Goal: Information Seeking & Learning: Check status

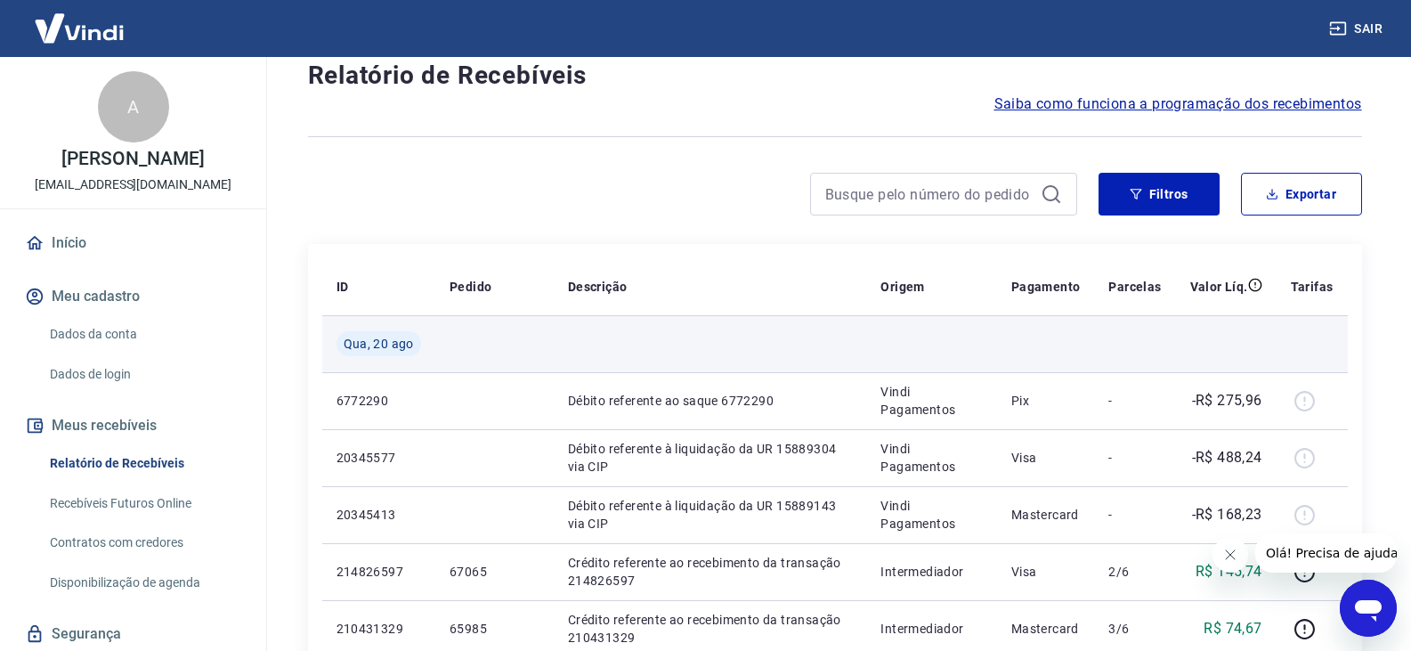
scroll to position [89, 0]
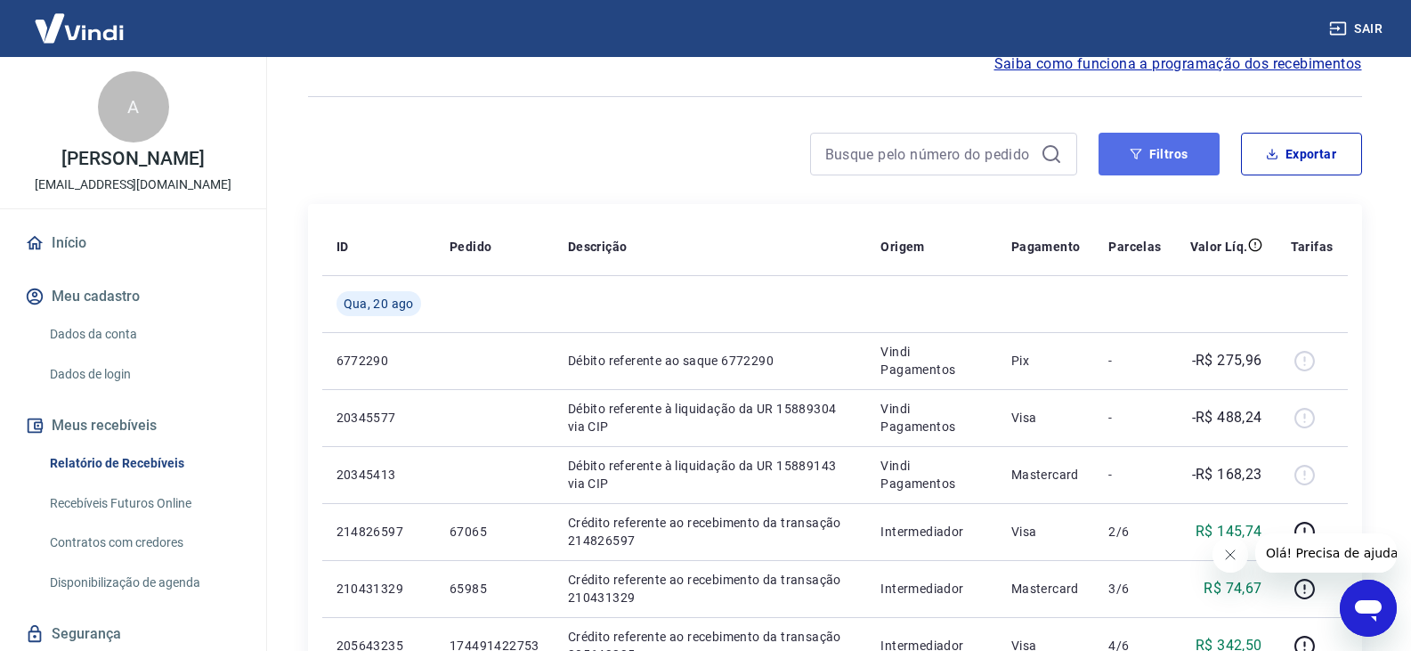
click at [1163, 160] on button "Filtros" at bounding box center [1158, 154] width 121 height 43
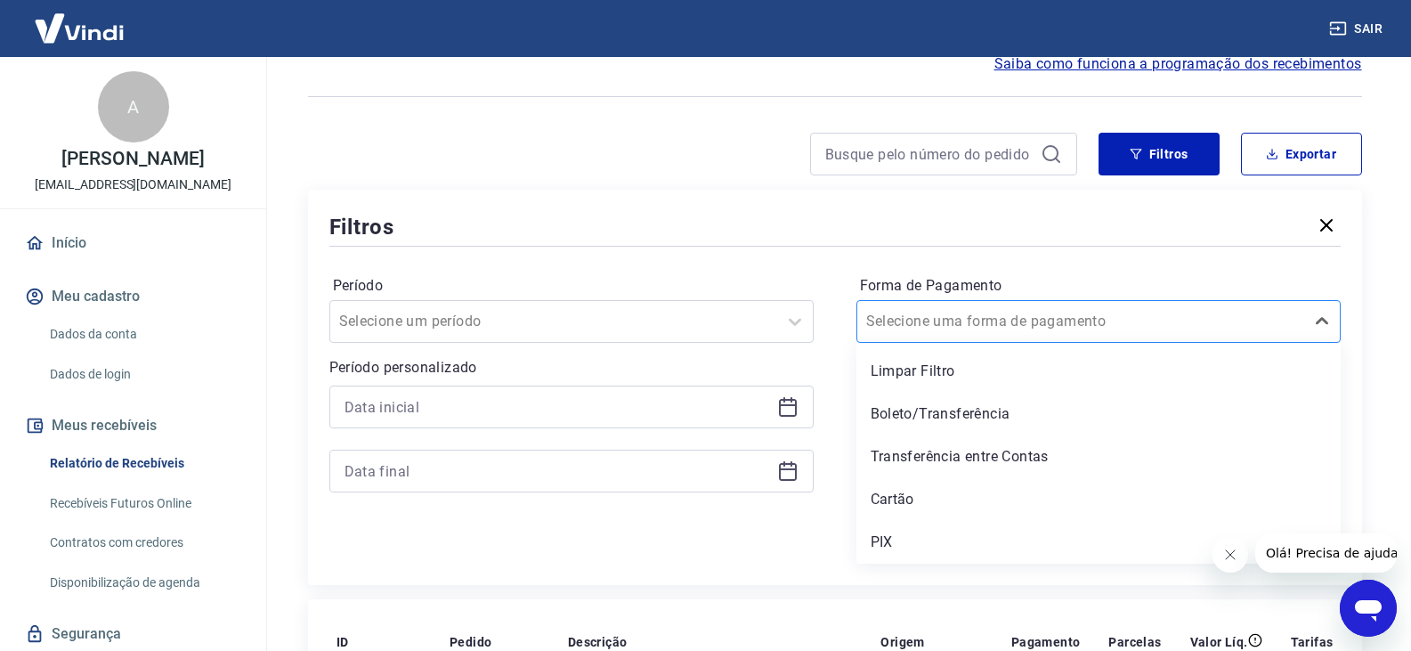
click at [1075, 336] on div "Selecione uma forma de pagamento" at bounding box center [1080, 321] width 447 height 32
click at [937, 499] on div "Cartão" at bounding box center [1098, 499] width 484 height 36
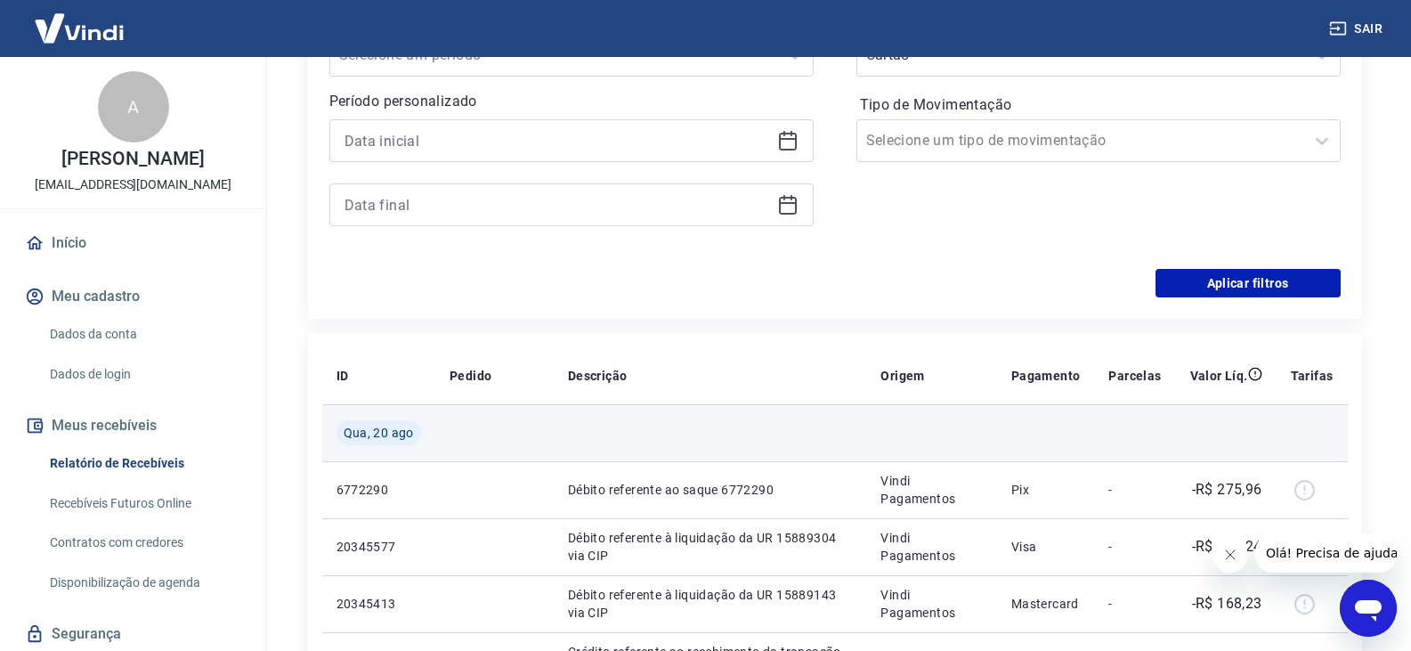
scroll to position [356, 0]
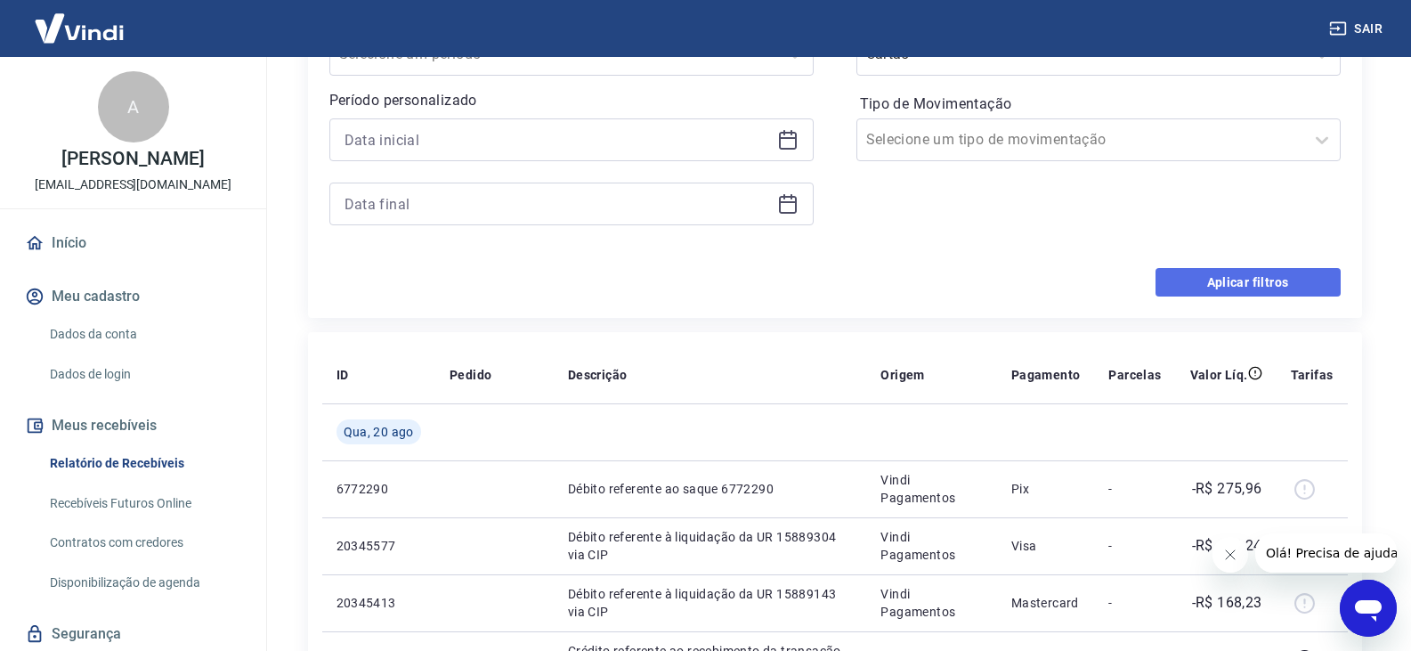
click at [1262, 288] on button "Aplicar filtros" at bounding box center [1247, 282] width 185 height 28
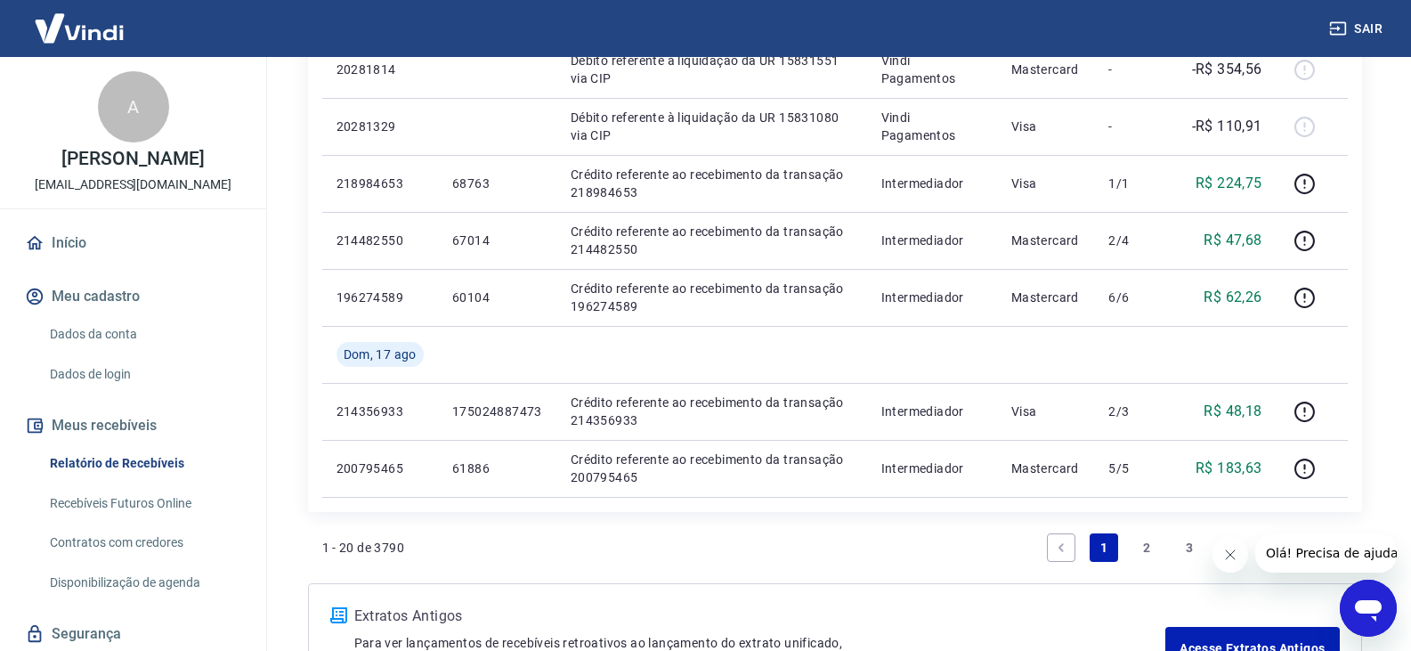
scroll to position [1246, 0]
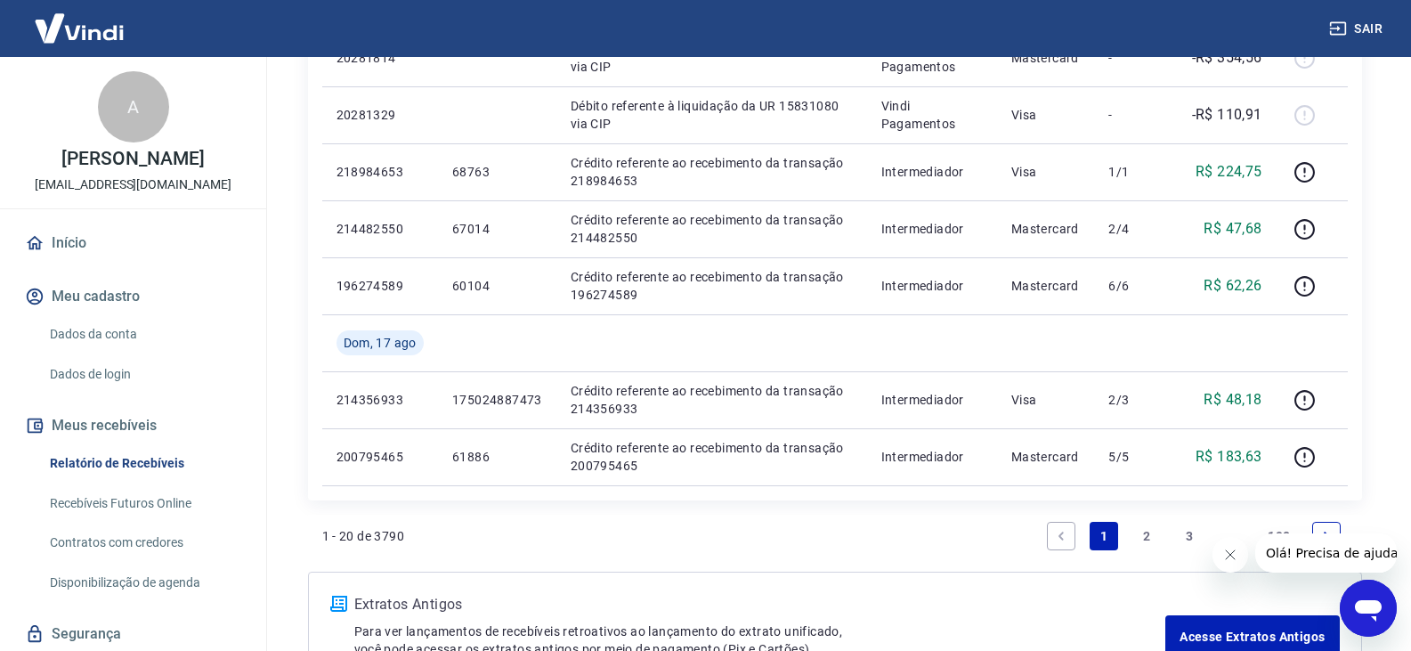
click at [1142, 537] on link "2" at bounding box center [1146, 536] width 28 height 28
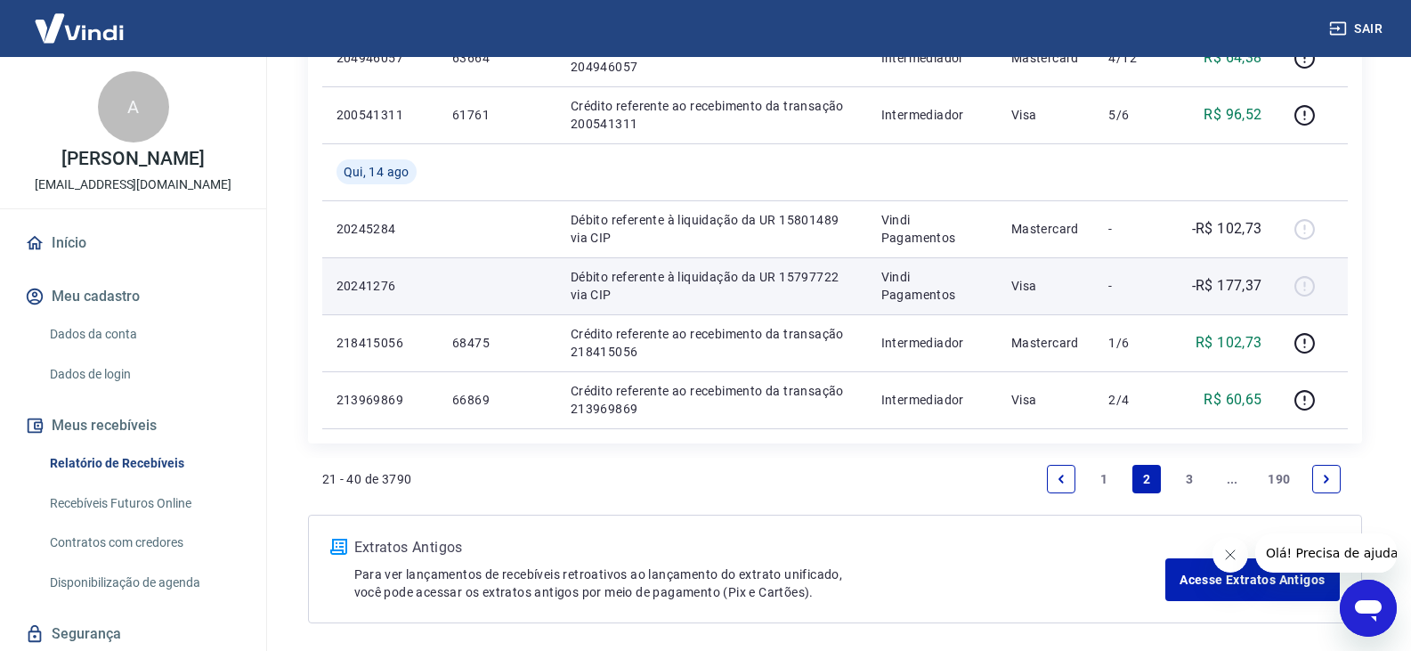
scroll to position [1335, 0]
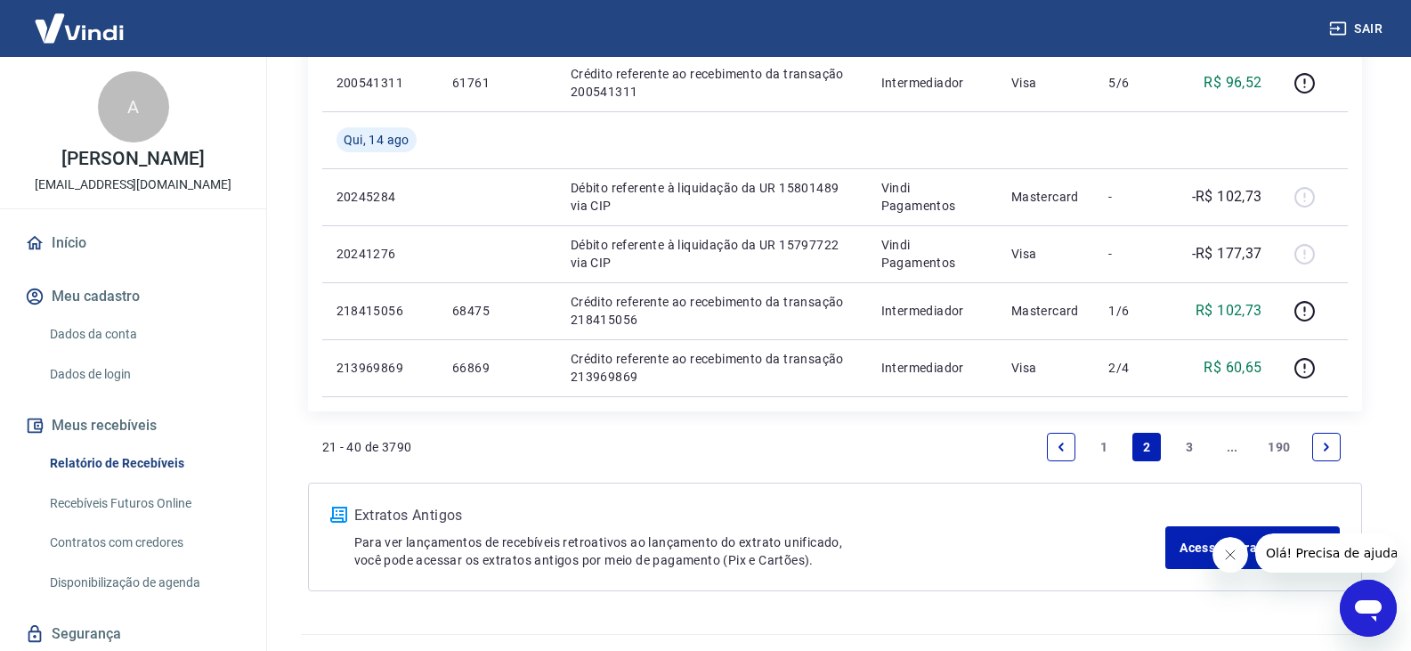
click at [1100, 449] on link "1" at bounding box center [1103, 447] width 28 height 28
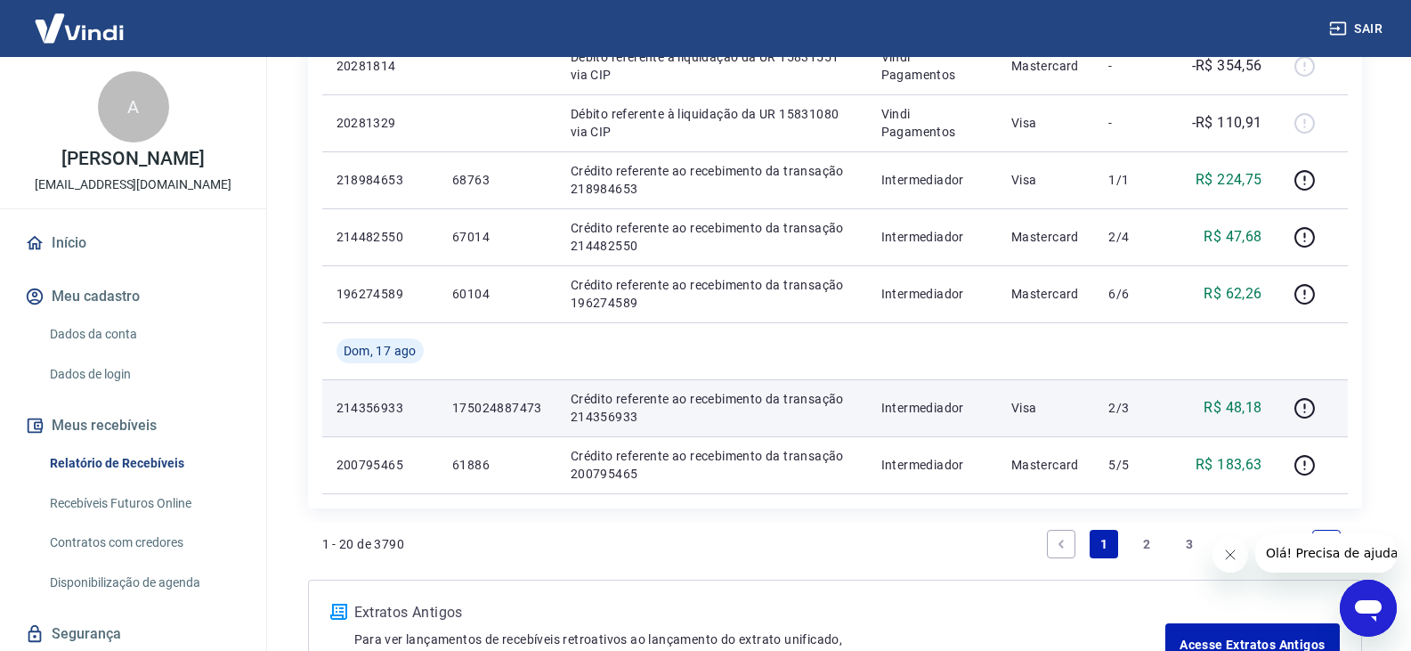
scroll to position [1246, 0]
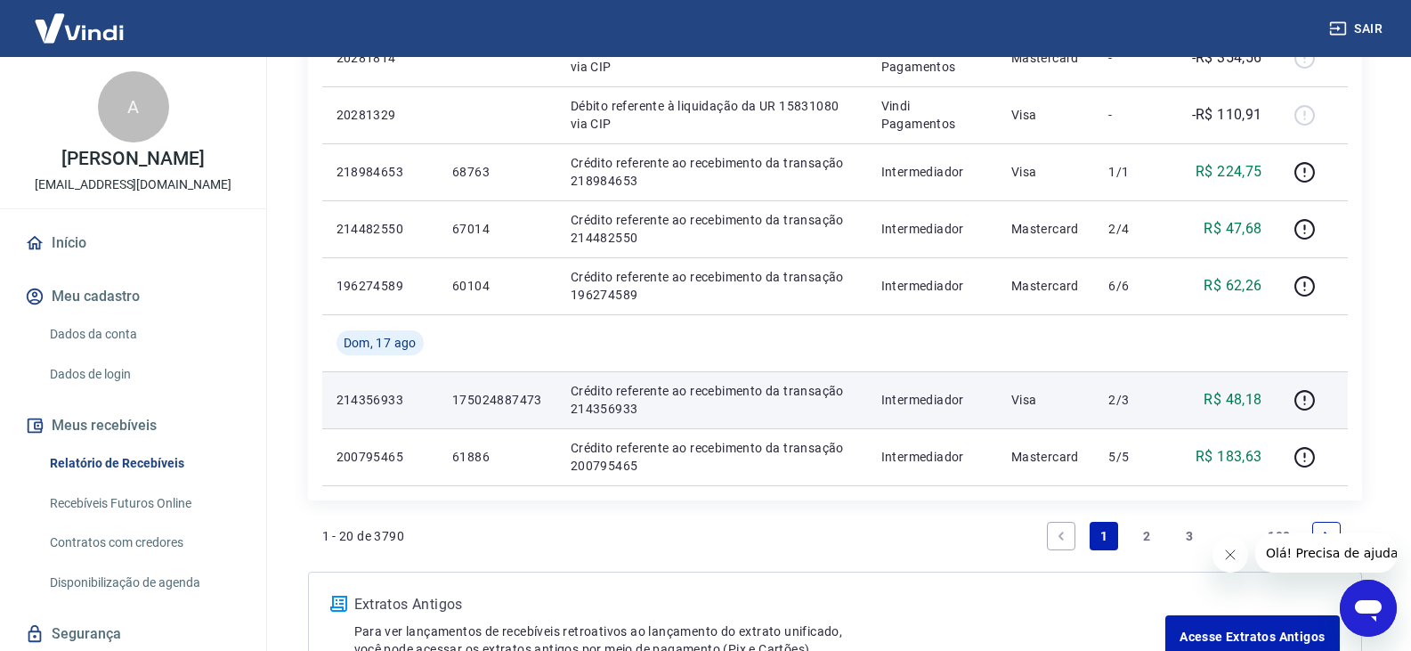
click at [374, 400] on p "214356933" at bounding box center [379, 400] width 87 height 18
copy p "214356933"
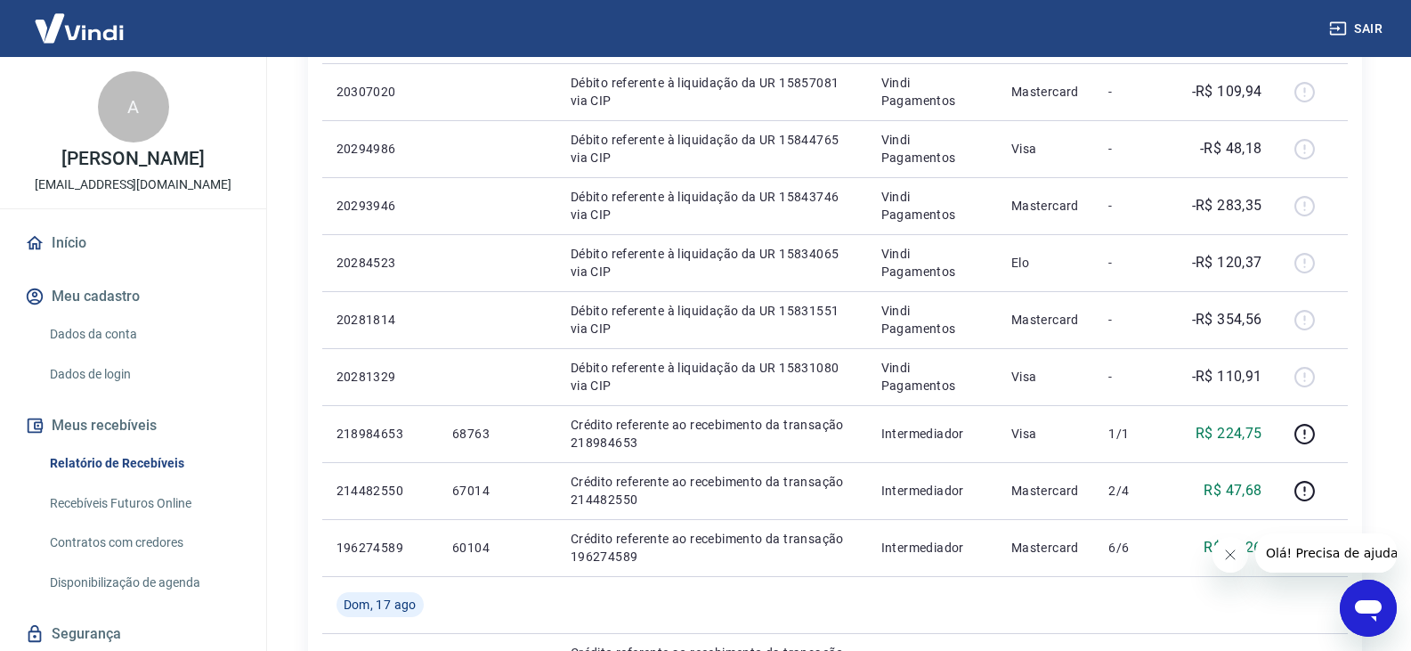
scroll to position [1335, 0]
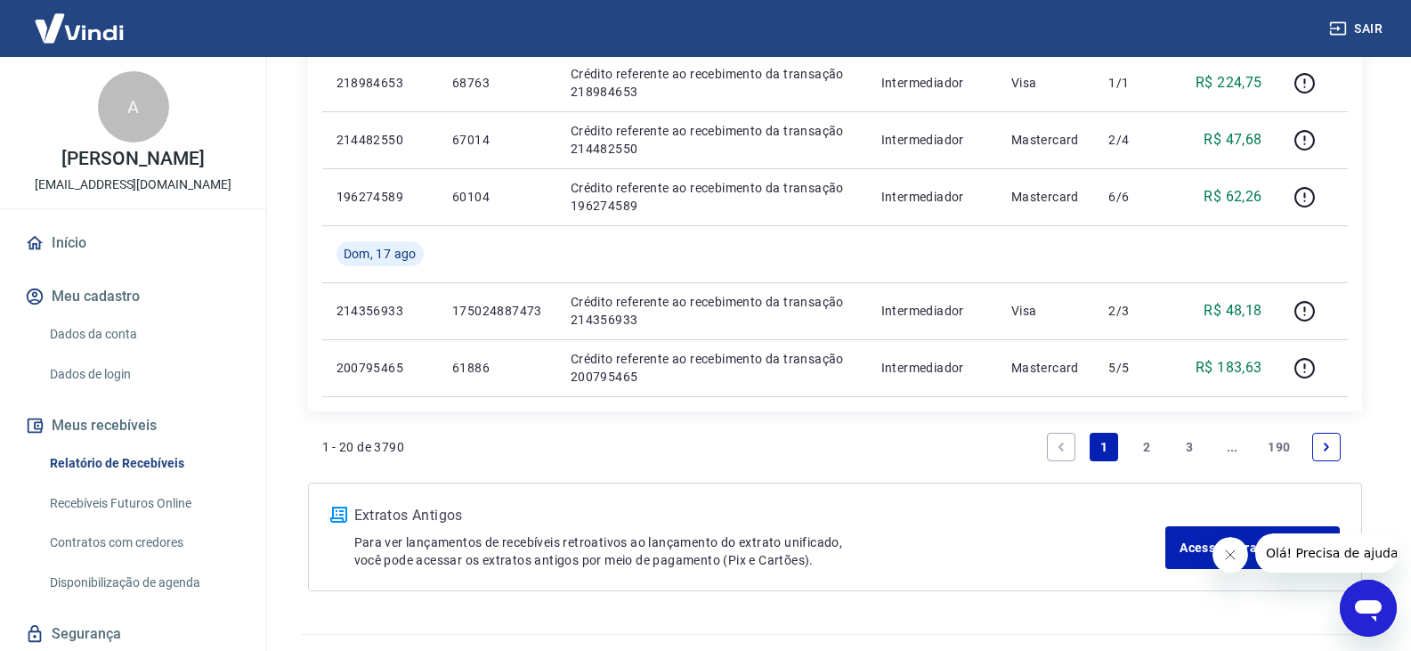
click at [1138, 444] on link "2" at bounding box center [1146, 447] width 28 height 28
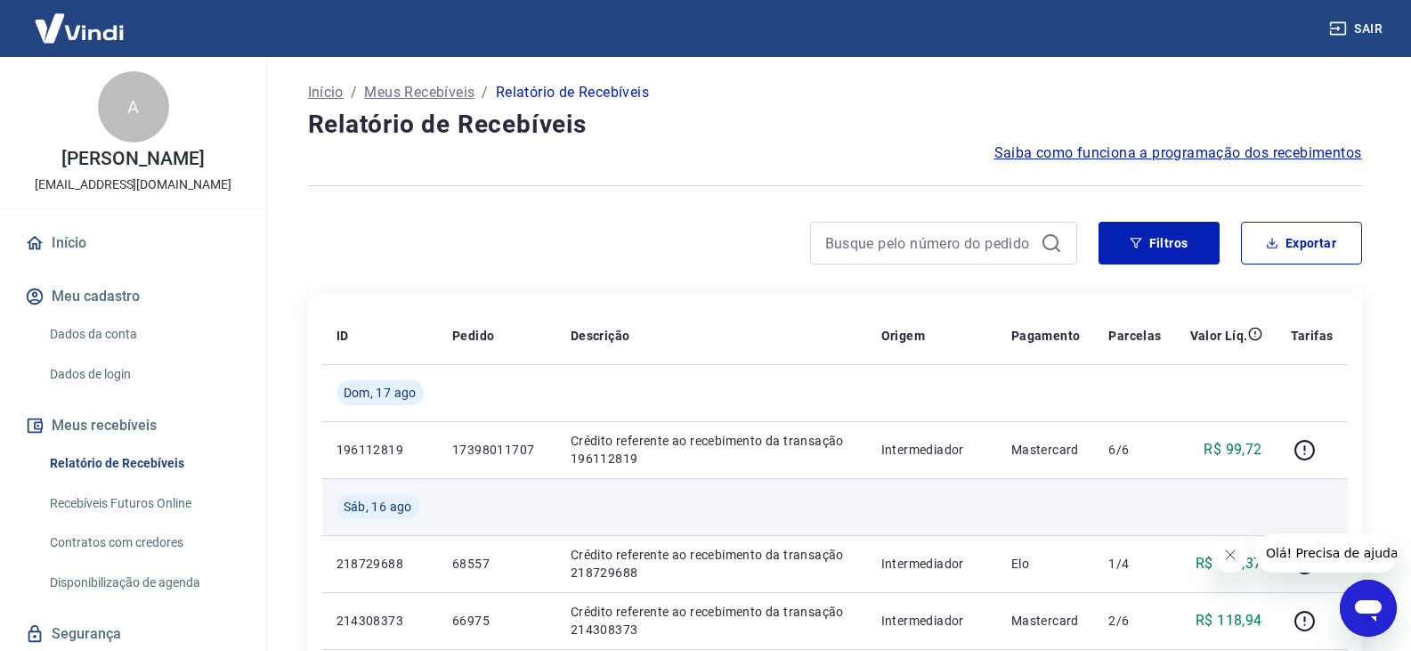
scroll to position [356, 0]
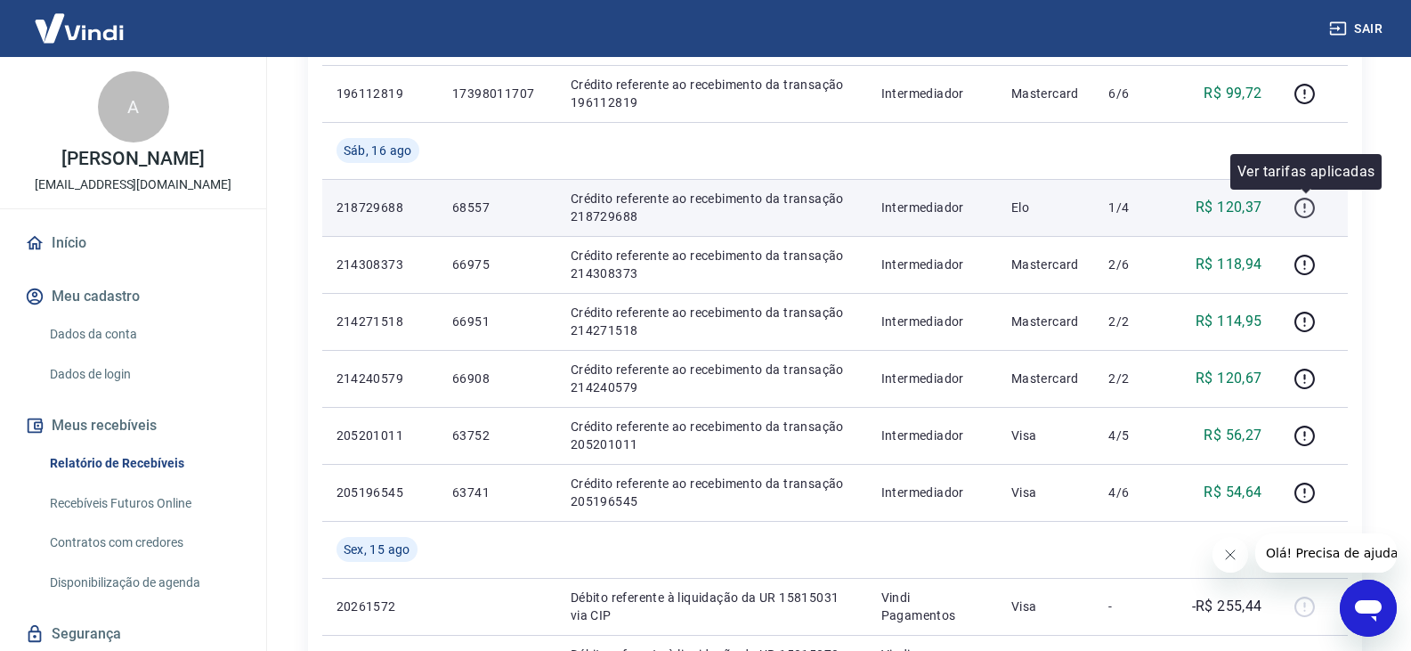
click at [1299, 213] on icon "button" at bounding box center [1304, 208] width 20 height 20
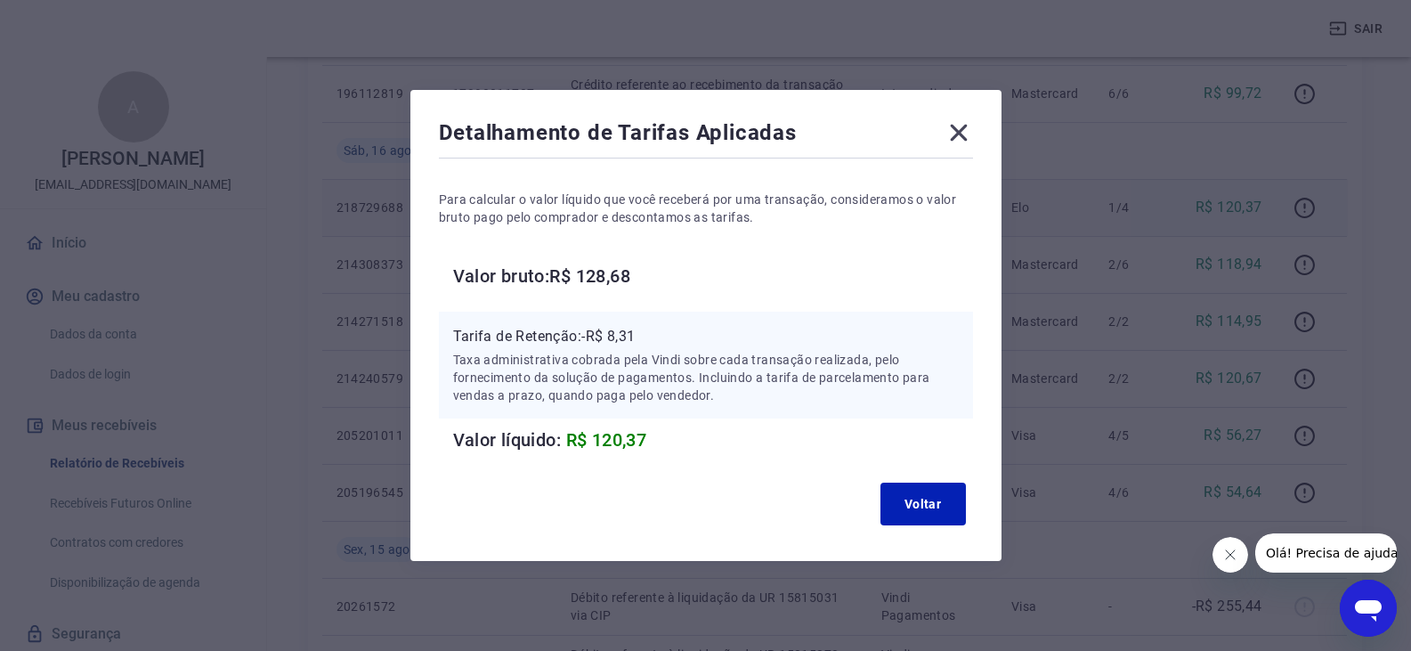
click at [964, 130] on icon at bounding box center [958, 133] width 17 height 17
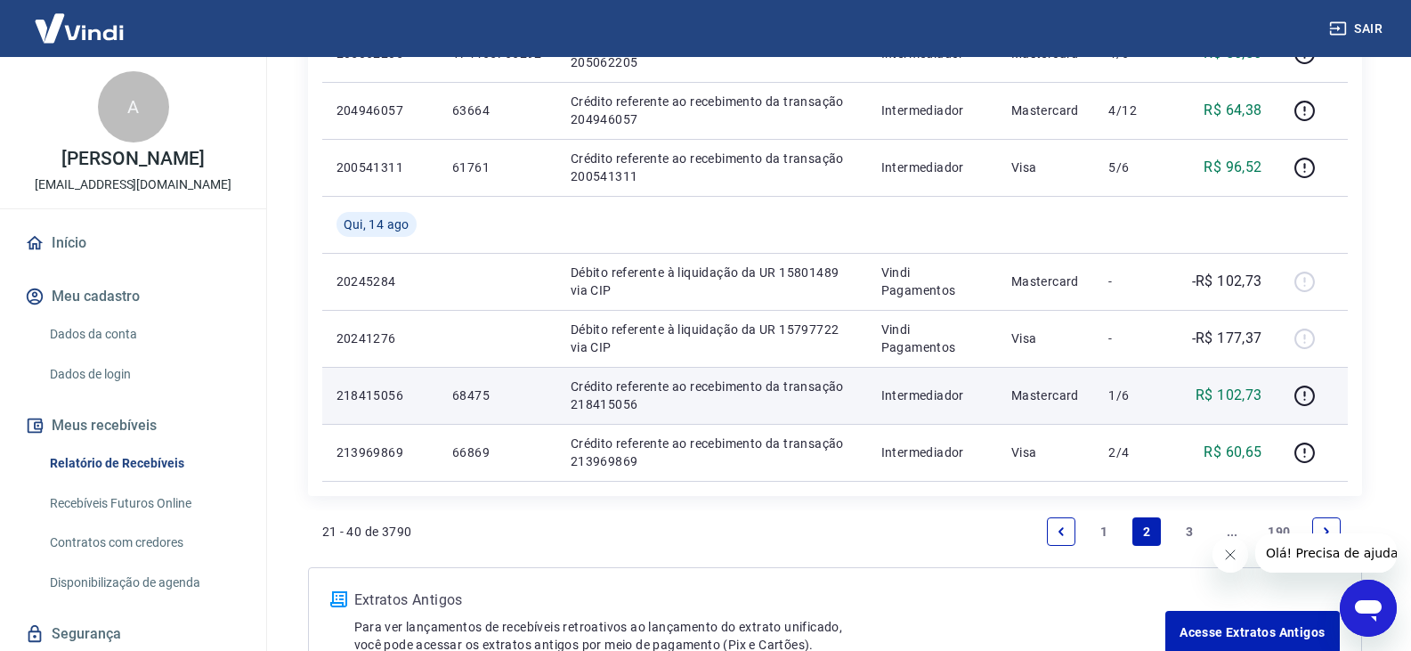
scroll to position [1373, 0]
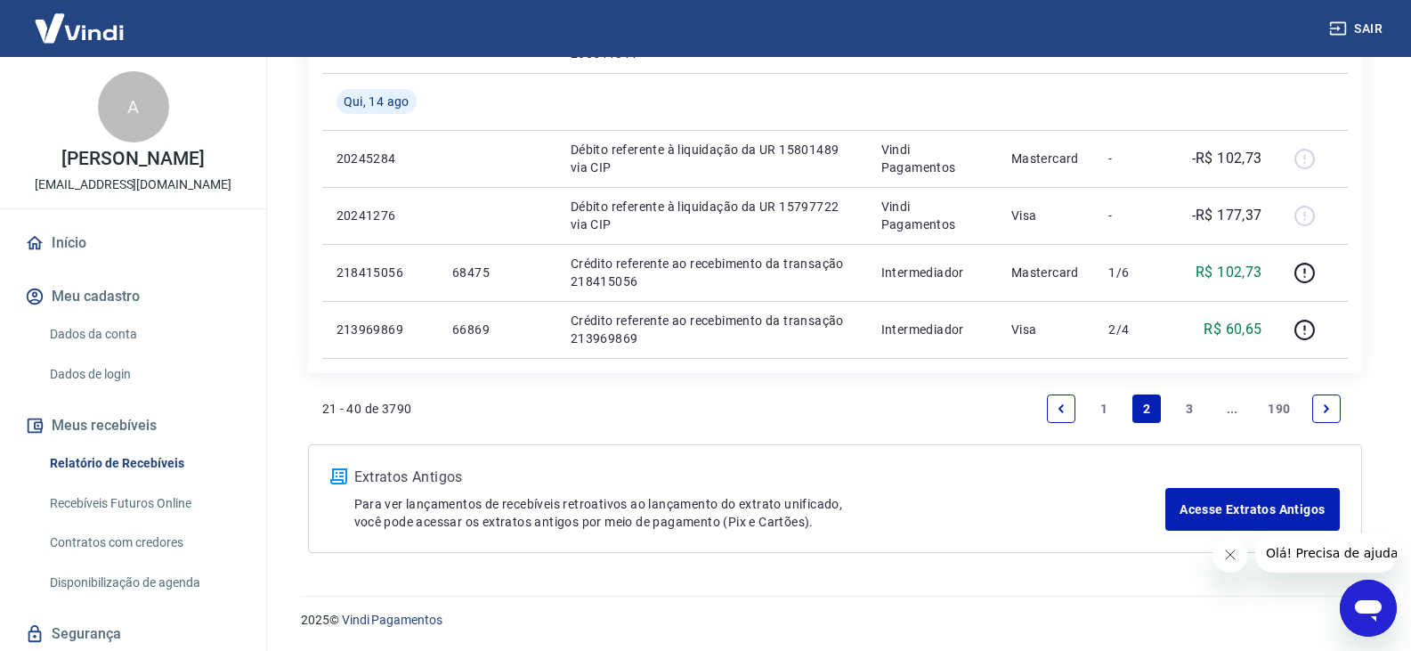
click at [1184, 410] on link "3" at bounding box center [1189, 408] width 28 height 28
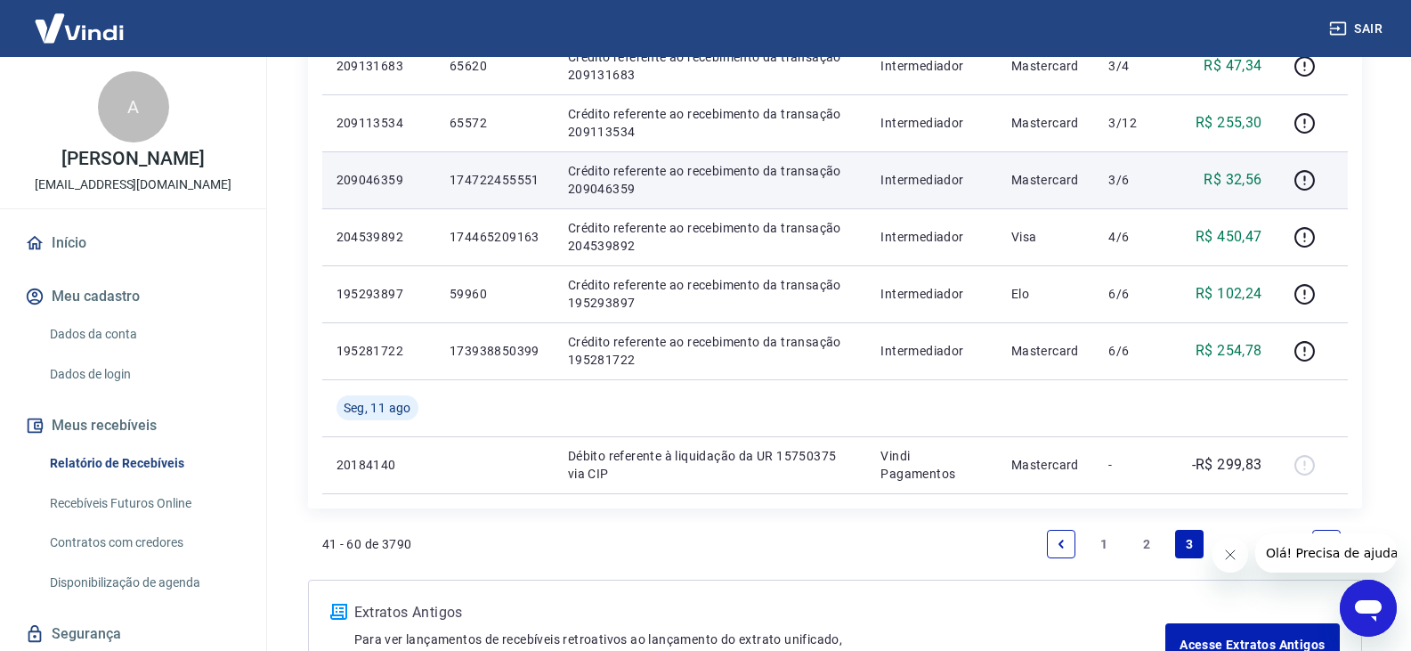
scroll to position [1246, 0]
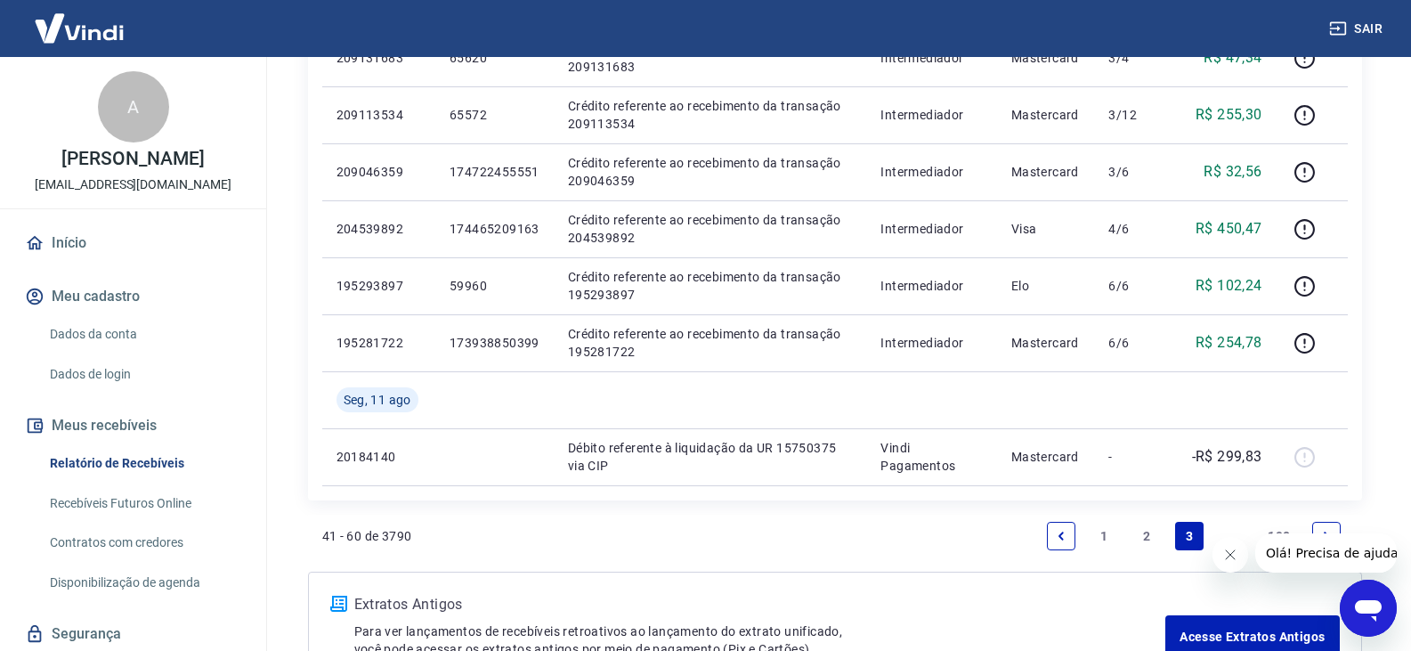
click at [1103, 535] on link "1" at bounding box center [1103, 536] width 28 height 28
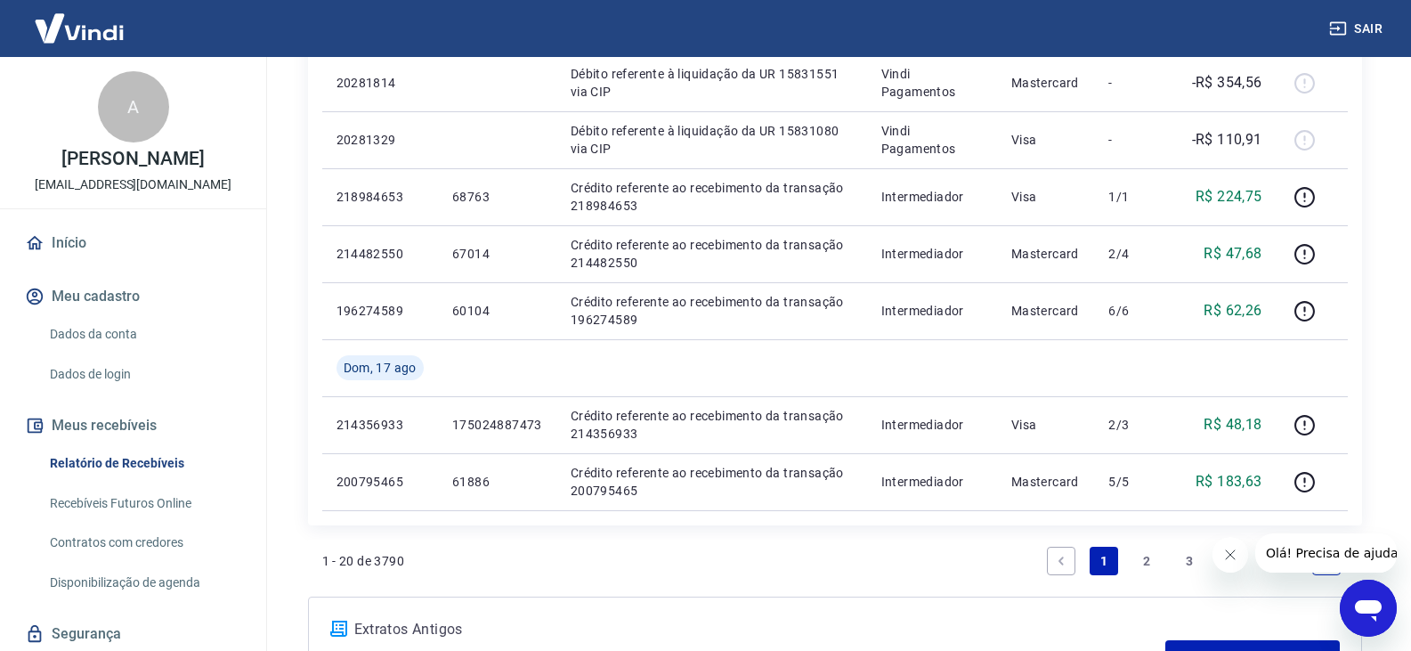
scroll to position [1246, 0]
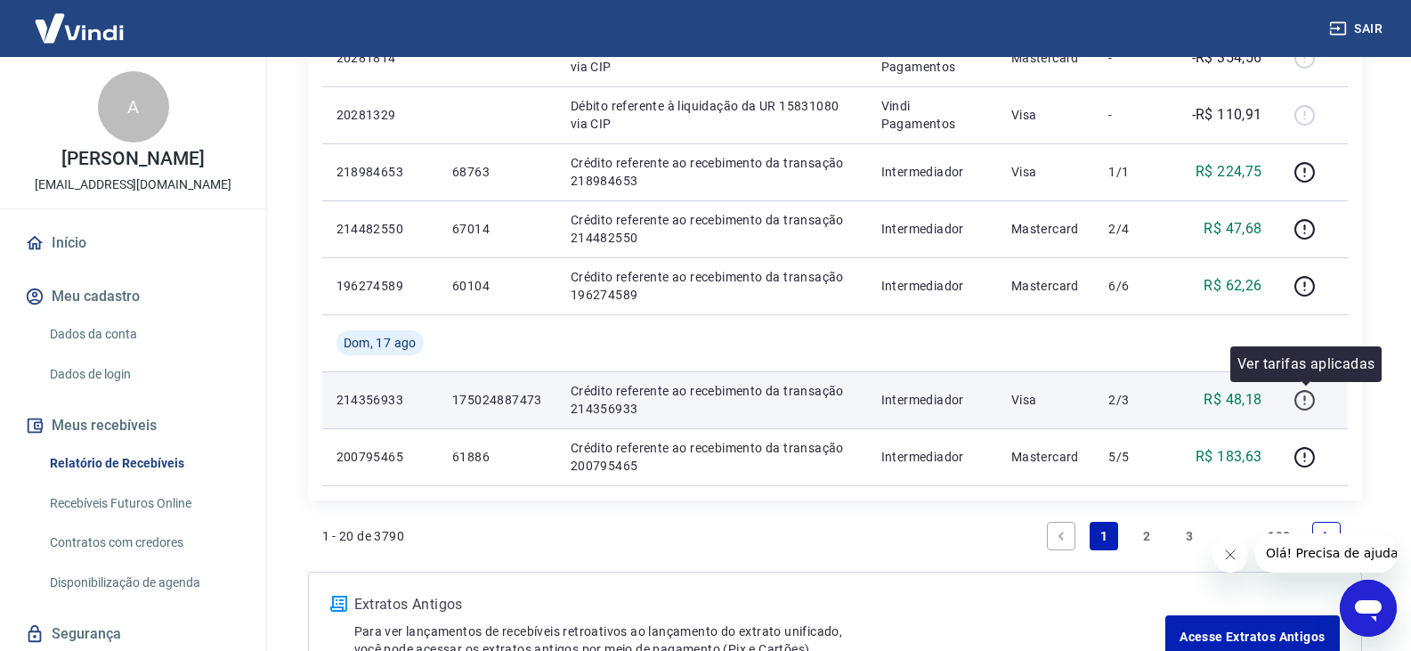
click at [1315, 401] on icon "button" at bounding box center [1304, 400] width 20 height 20
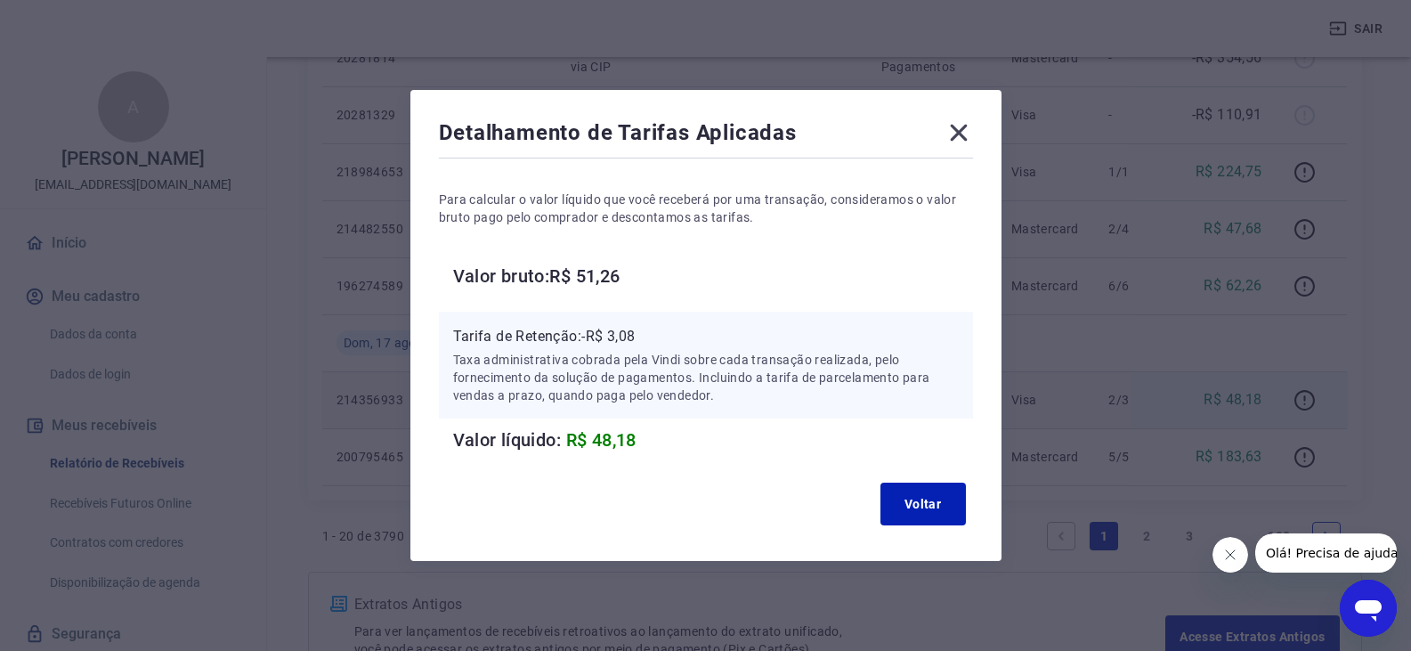
click at [973, 134] on icon at bounding box center [958, 132] width 28 height 28
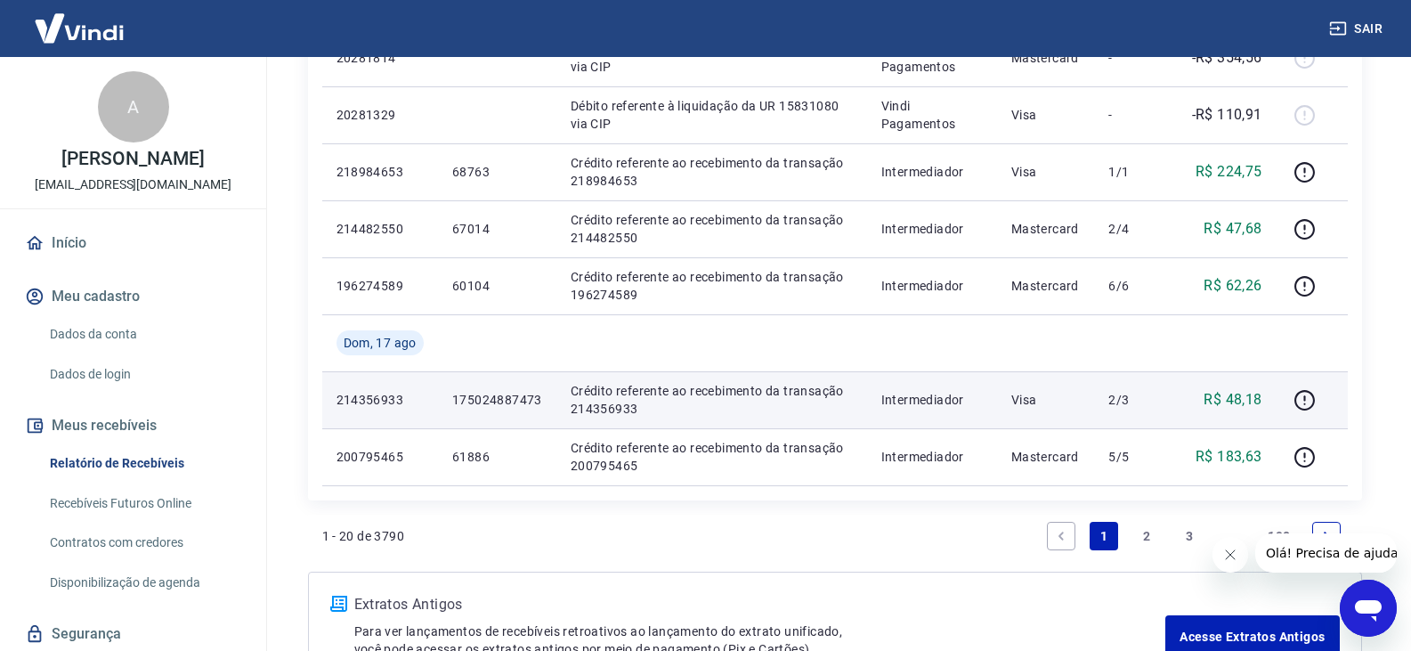
click at [371, 401] on p "214356933" at bounding box center [379, 400] width 87 height 18
copy p "214356933"
click at [1311, 400] on icon "button" at bounding box center [1304, 400] width 22 height 22
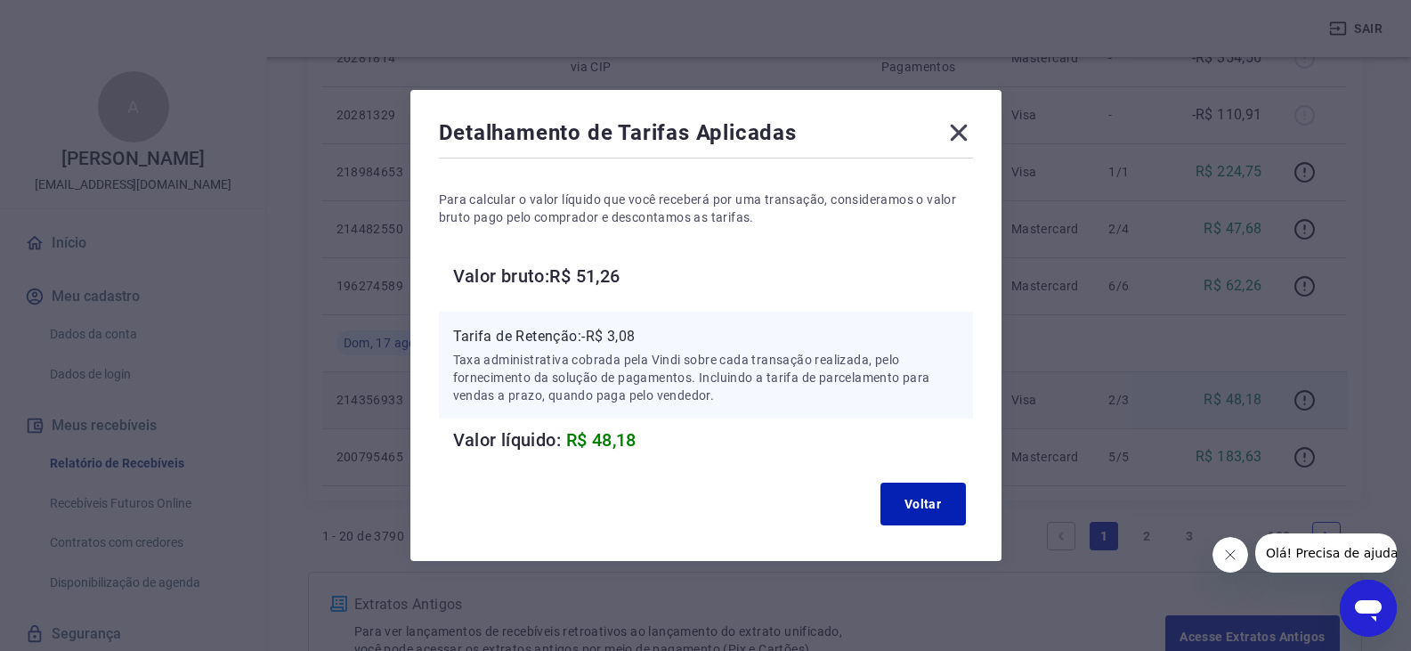
click at [967, 136] on icon at bounding box center [958, 133] width 17 height 17
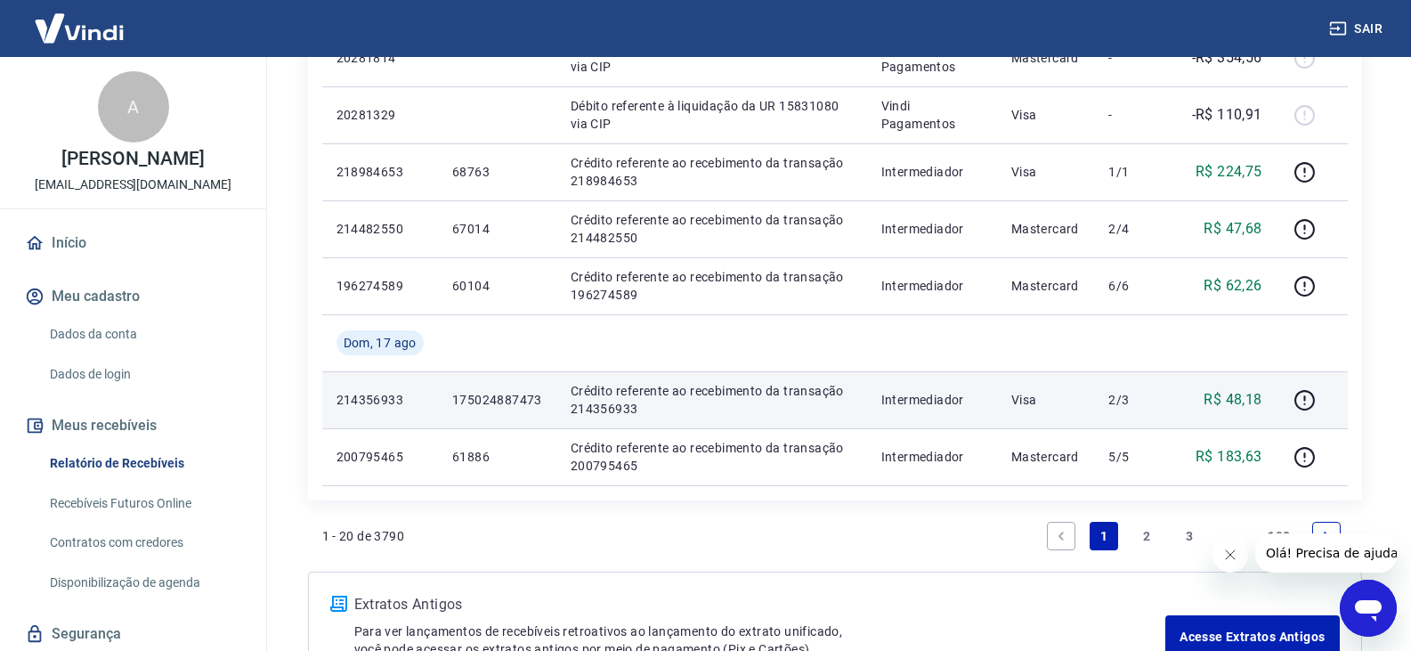
click at [495, 385] on td "175024887473" at bounding box center [497, 399] width 118 height 57
click at [359, 393] on p "214356933" at bounding box center [379, 400] width 87 height 18
copy p "214356933"
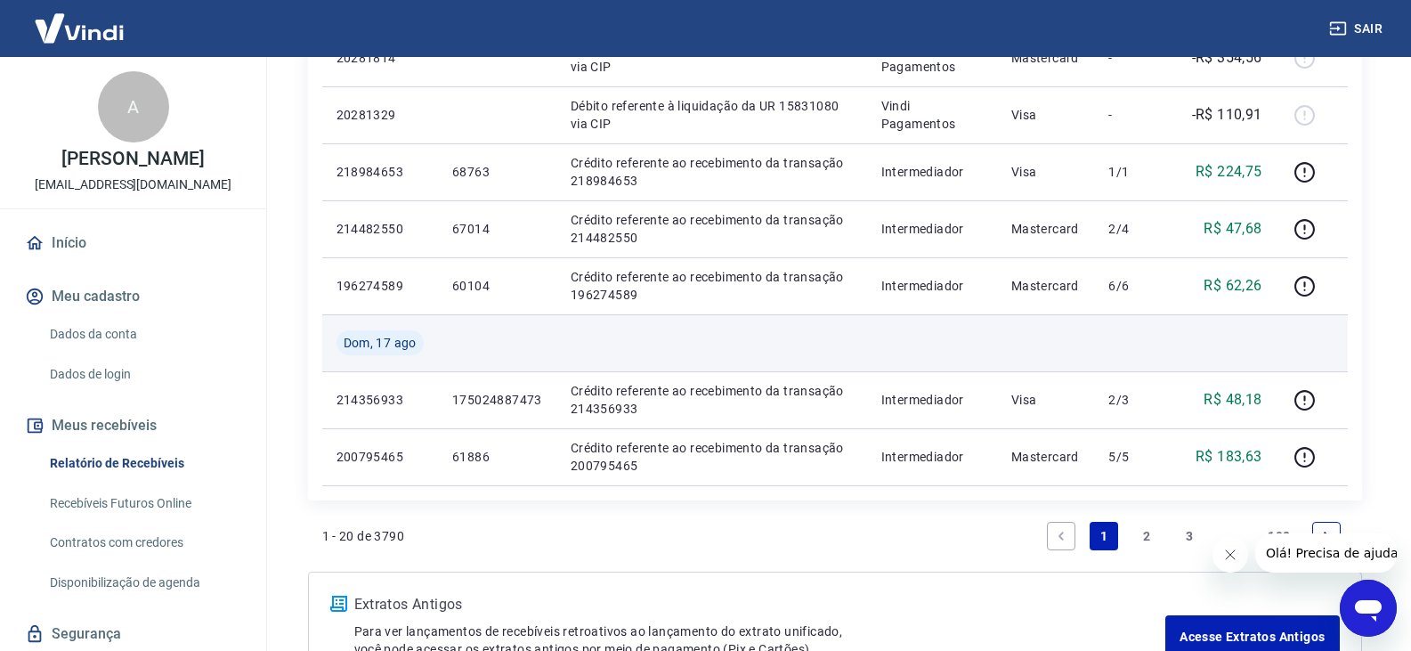
click at [723, 351] on td at bounding box center [711, 342] width 311 height 57
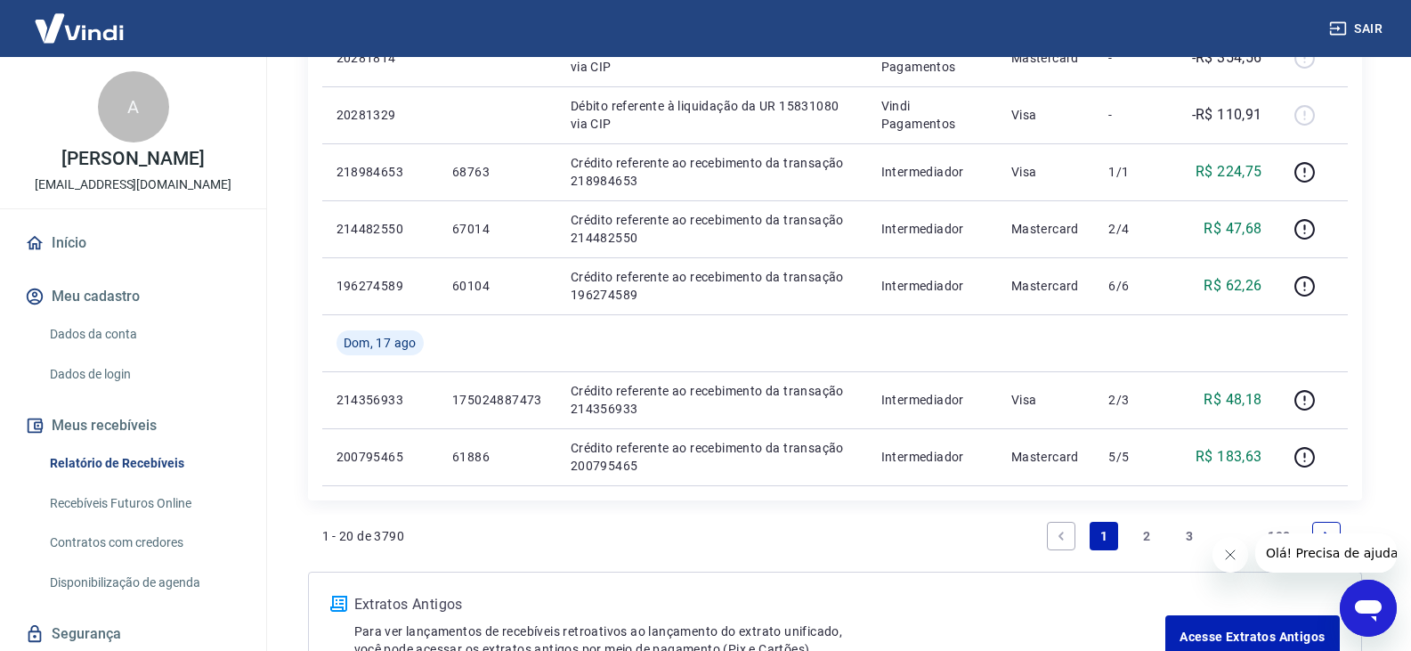
click at [1136, 532] on link "2" at bounding box center [1146, 536] width 28 height 28
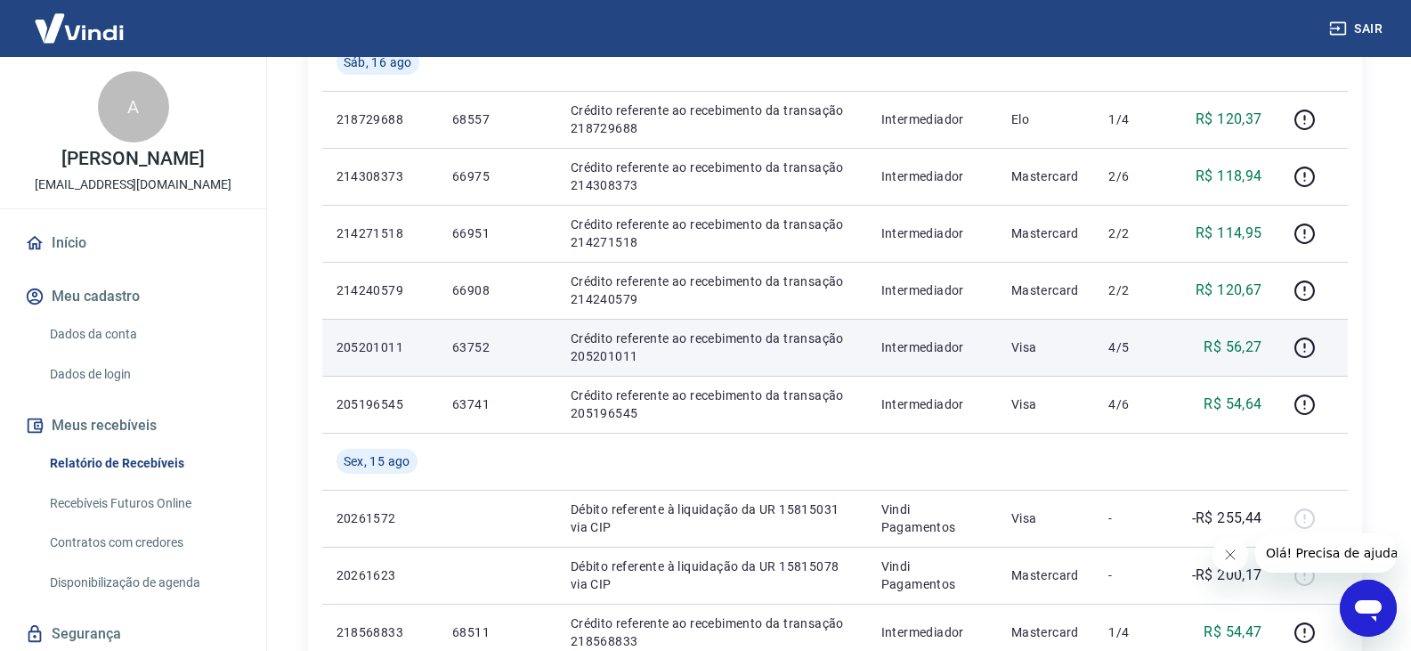
scroll to position [445, 0]
click at [809, 342] on p "Crédito referente ao recebimento da transação 205201011" at bounding box center [711, 346] width 282 height 36
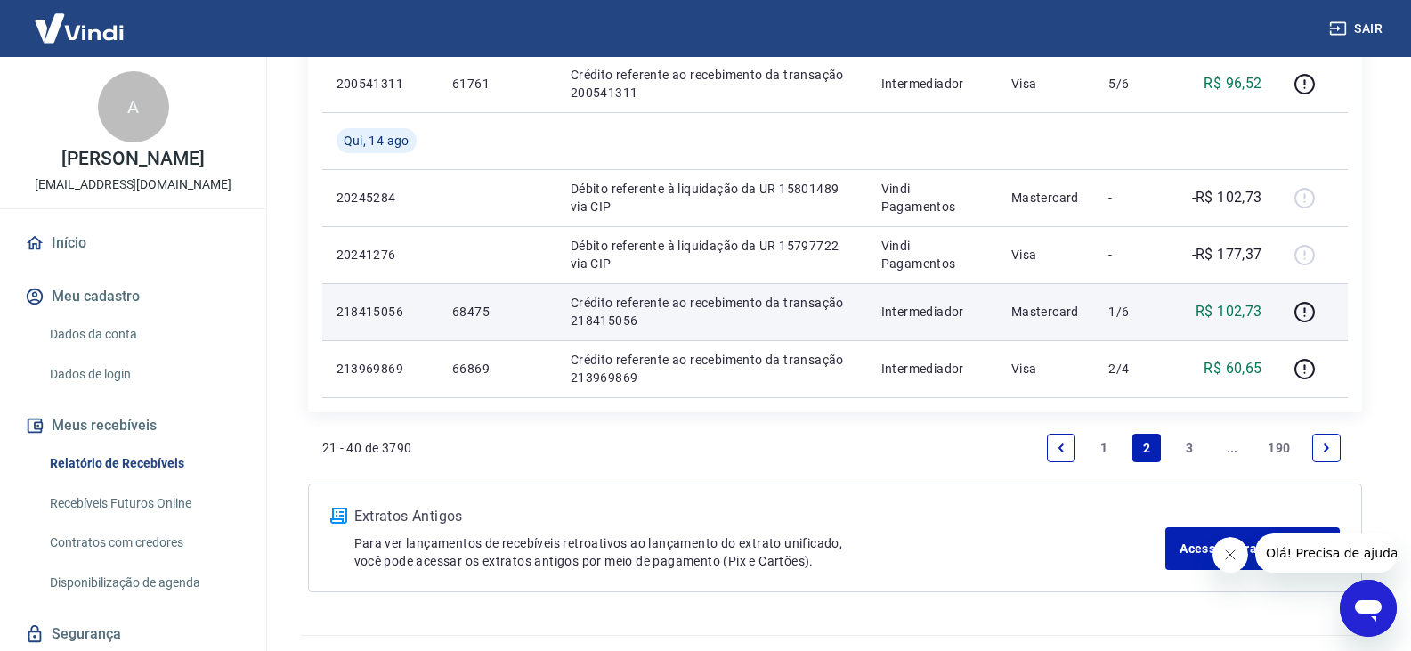
scroll to position [1335, 0]
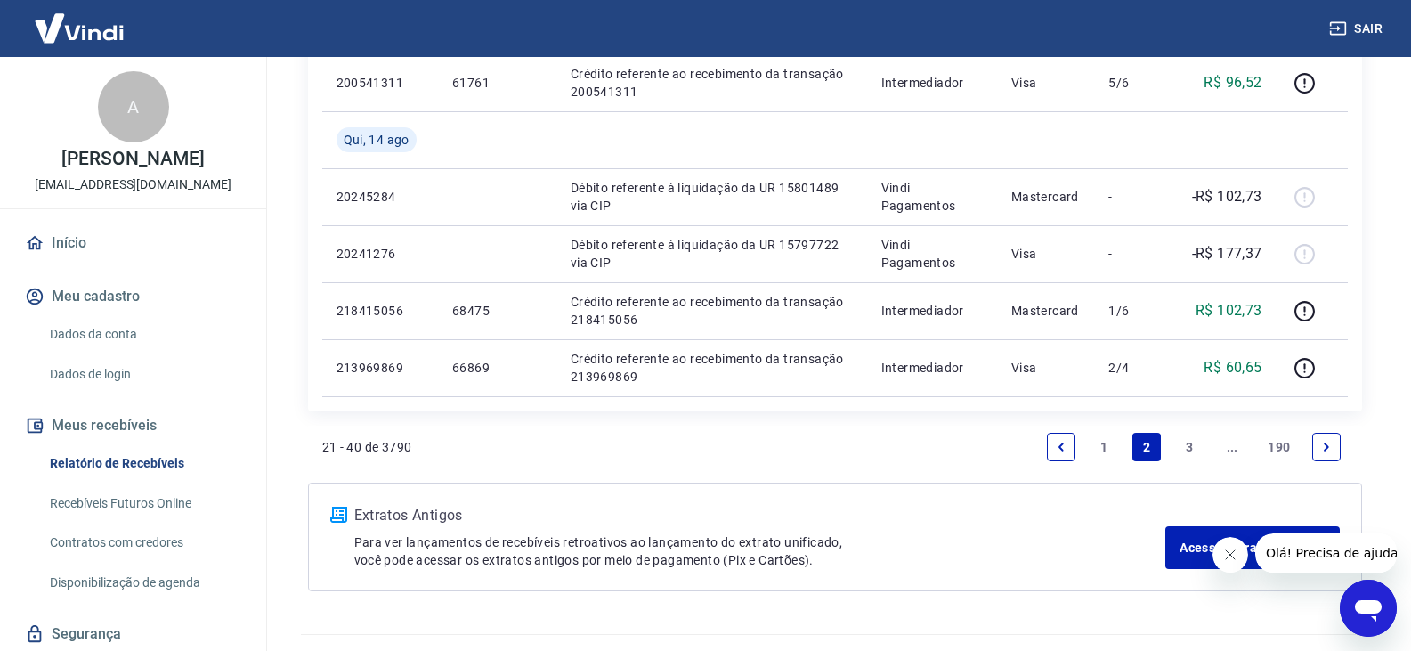
click at [1099, 439] on link "1" at bounding box center [1103, 447] width 28 height 28
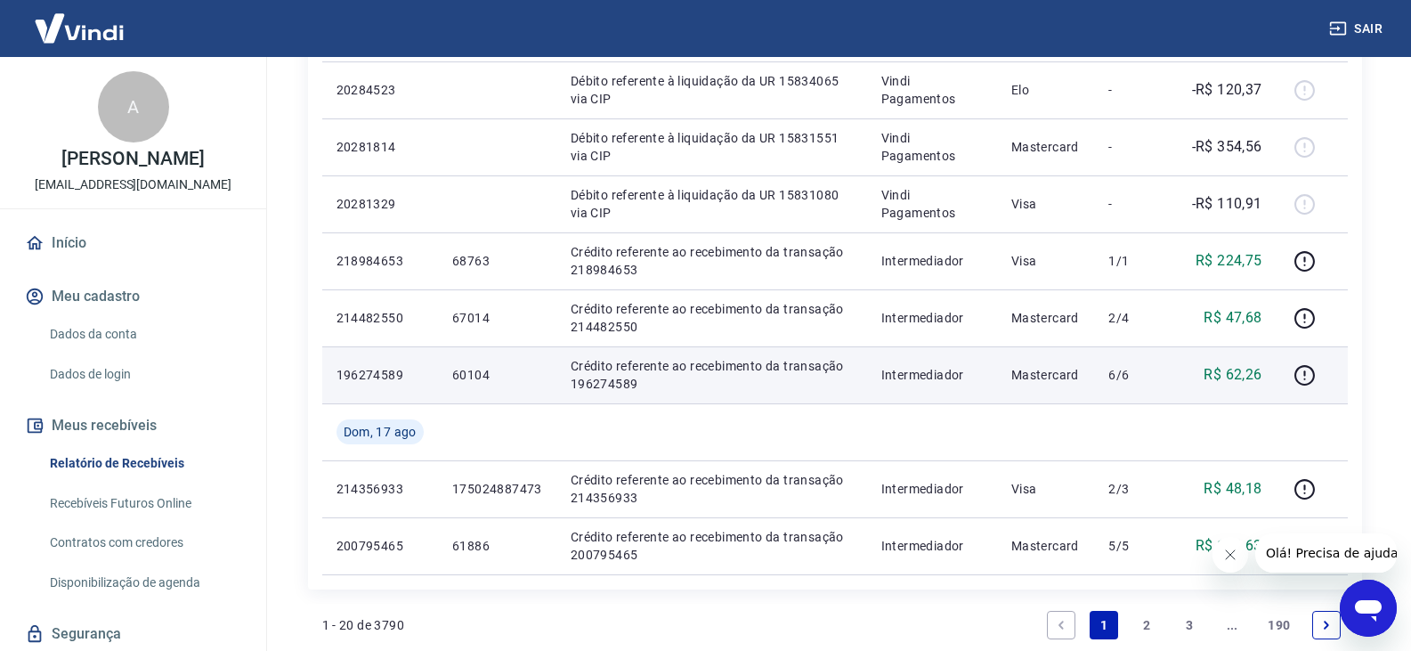
scroll to position [979, 0]
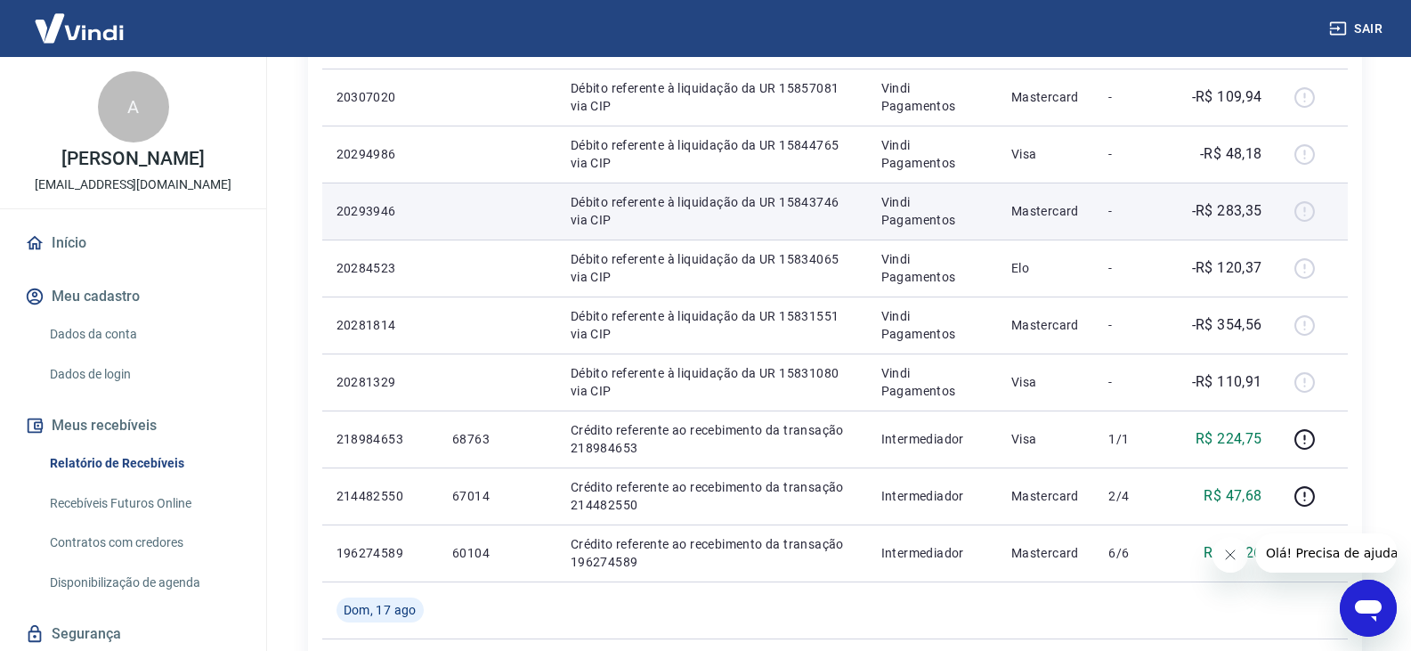
click at [1215, 216] on p "-R$ 283,35" at bounding box center [1227, 210] width 70 height 21
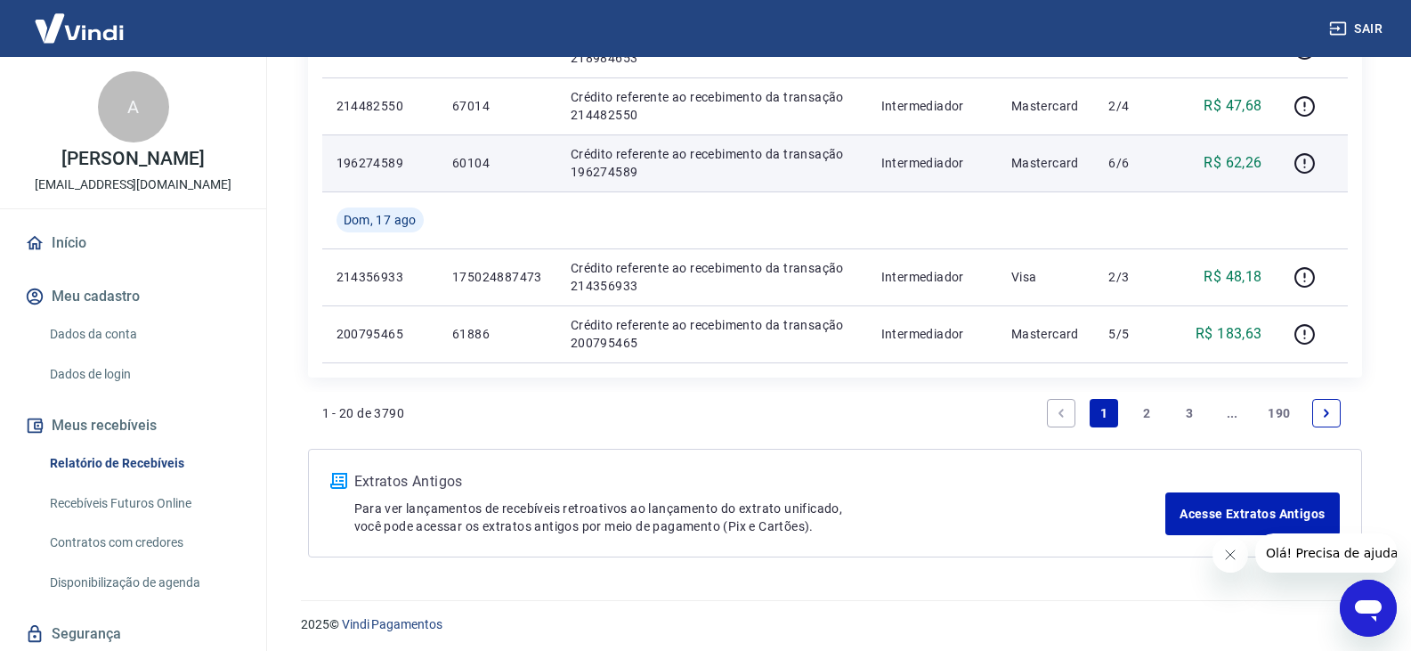
scroll to position [1373, 0]
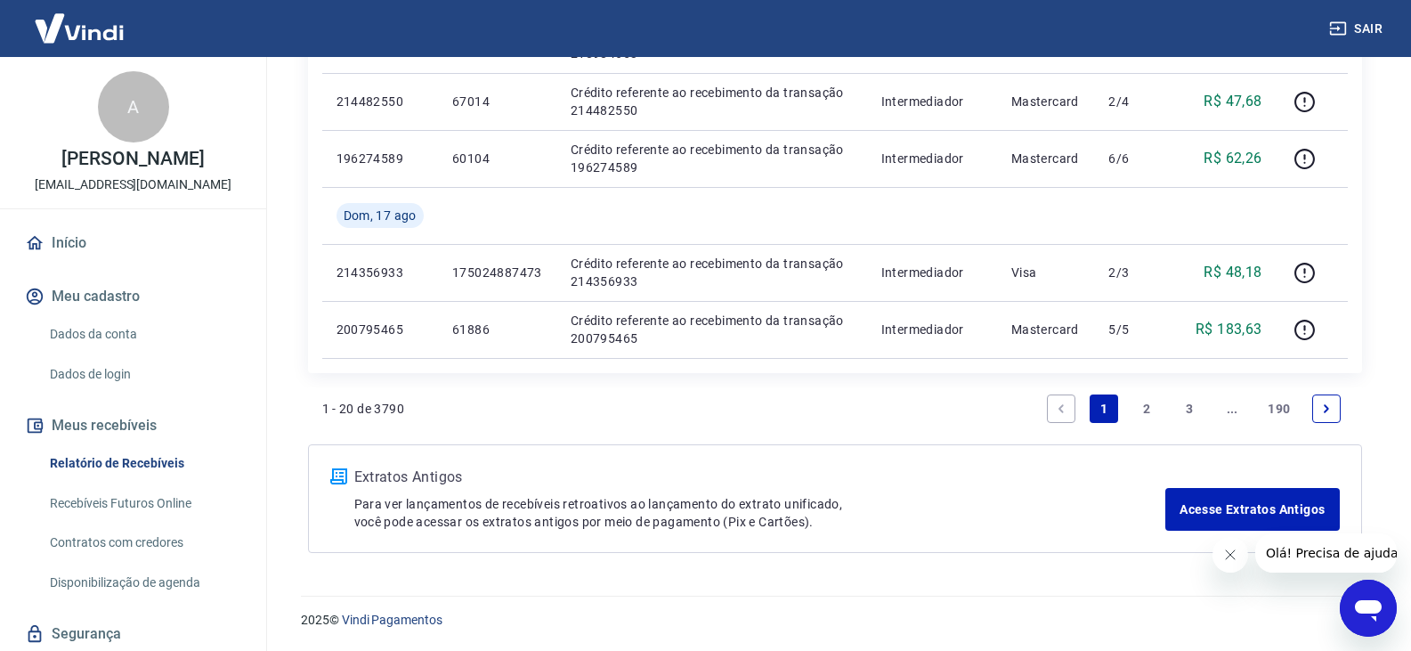
click at [1148, 403] on link "2" at bounding box center [1146, 408] width 28 height 28
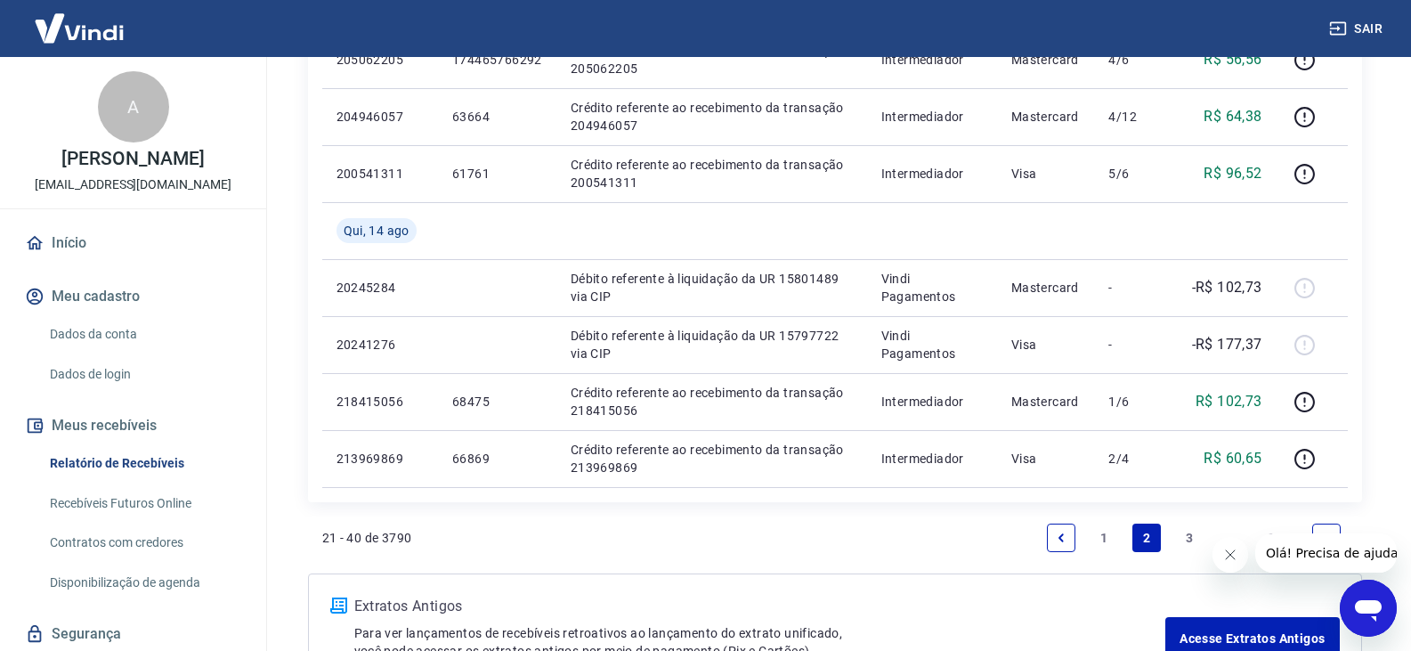
scroll to position [1246, 0]
click at [1097, 534] on link "1" at bounding box center [1103, 536] width 28 height 28
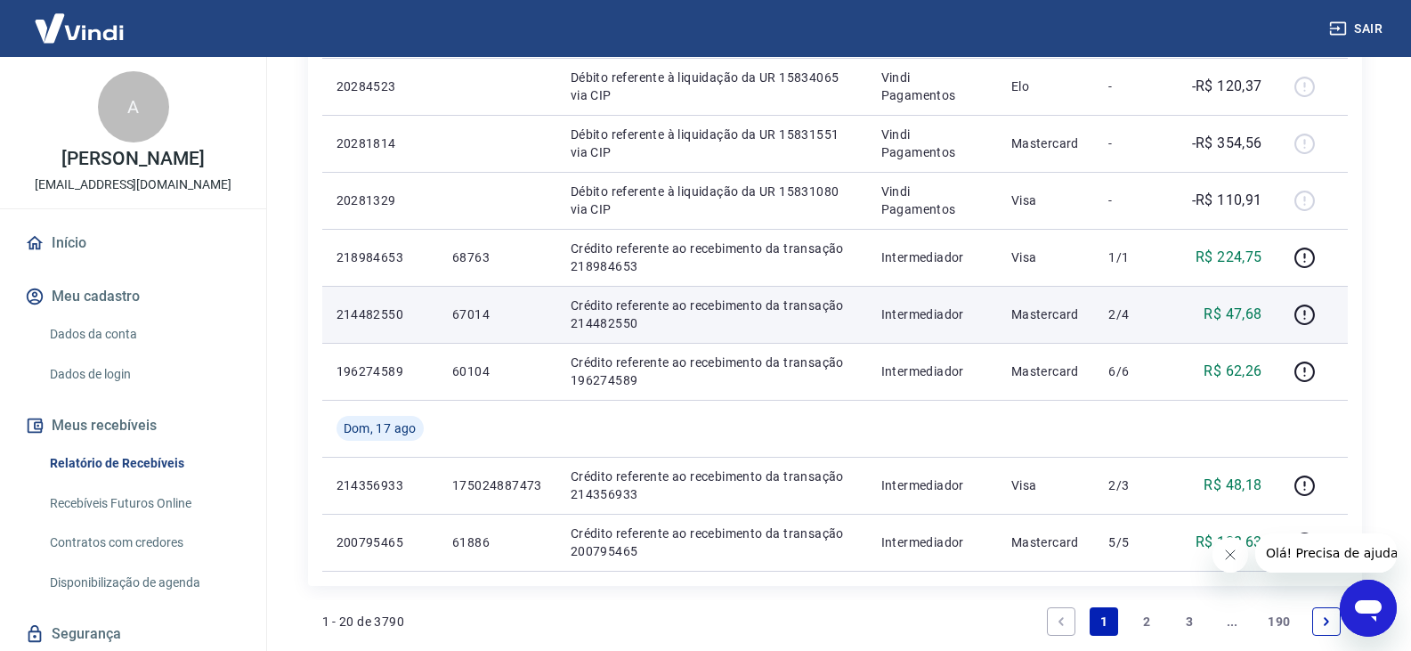
scroll to position [1335, 0]
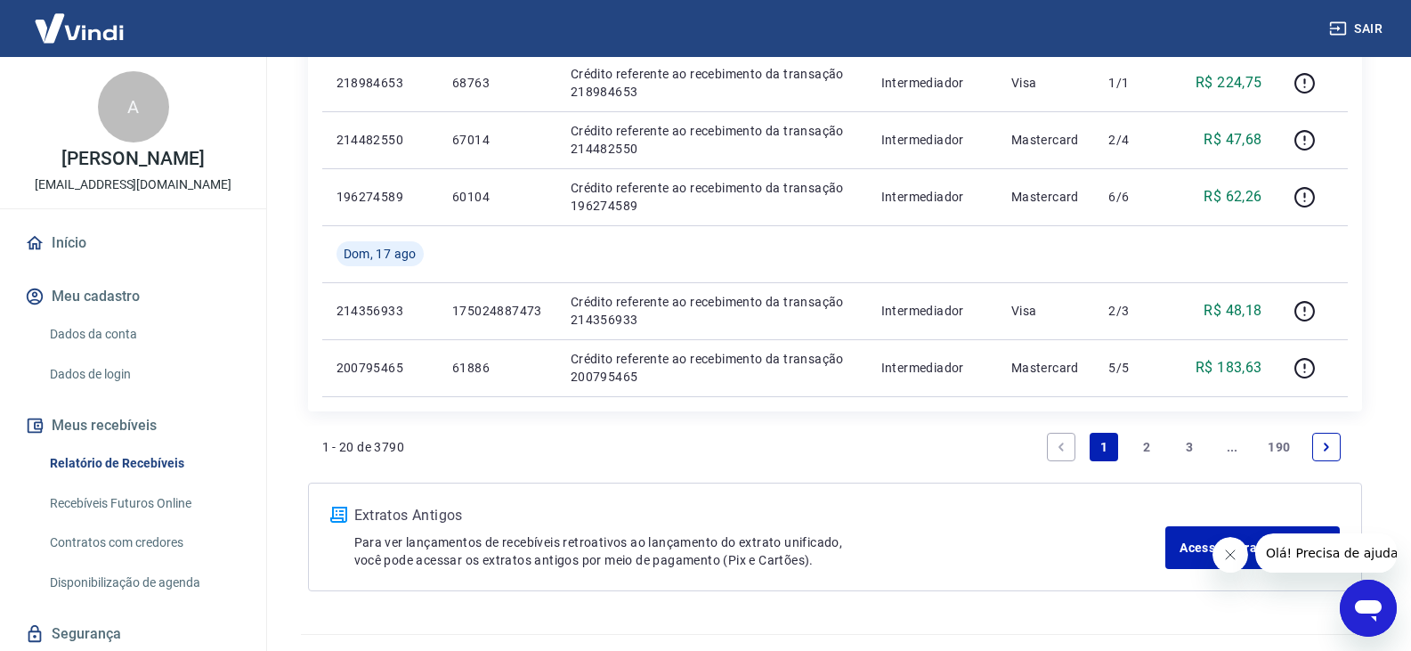
drag, startPoint x: 1153, startPoint y: 439, endPoint x: 1171, endPoint y: 466, distance: 32.8
click at [1153, 439] on link "2" at bounding box center [1146, 447] width 28 height 28
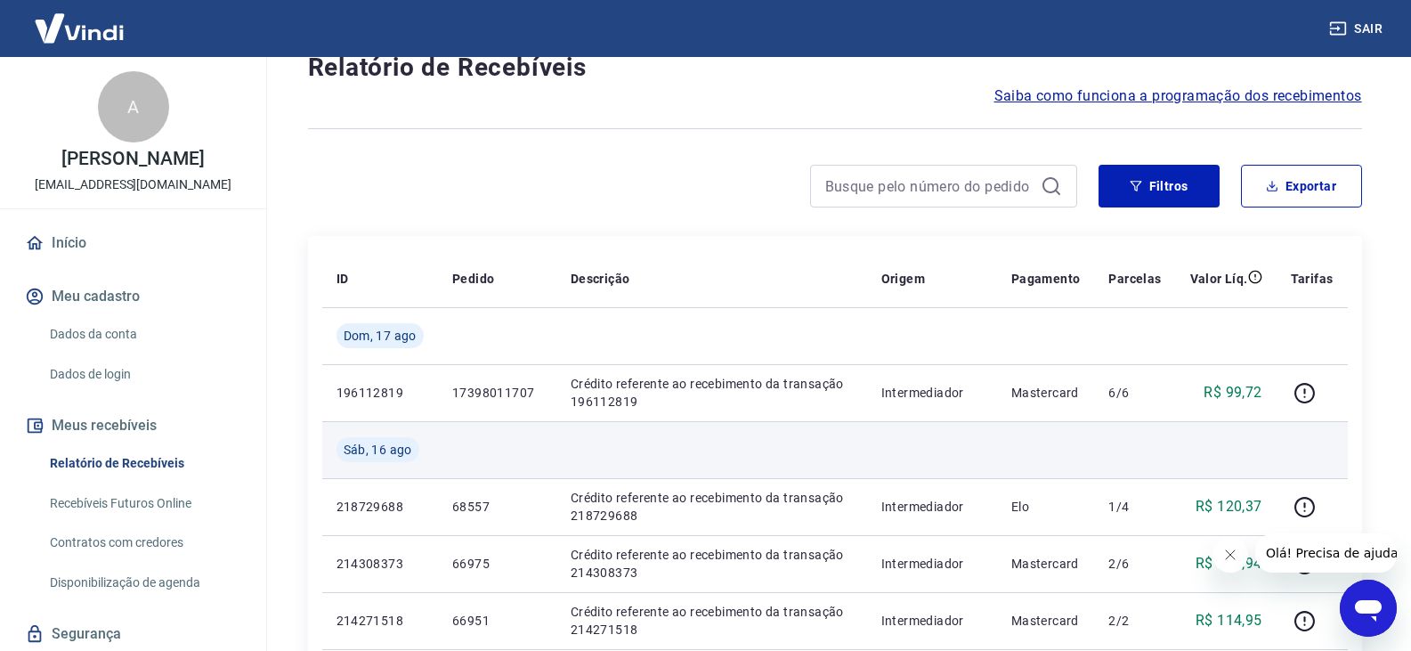
scroll to position [89, 0]
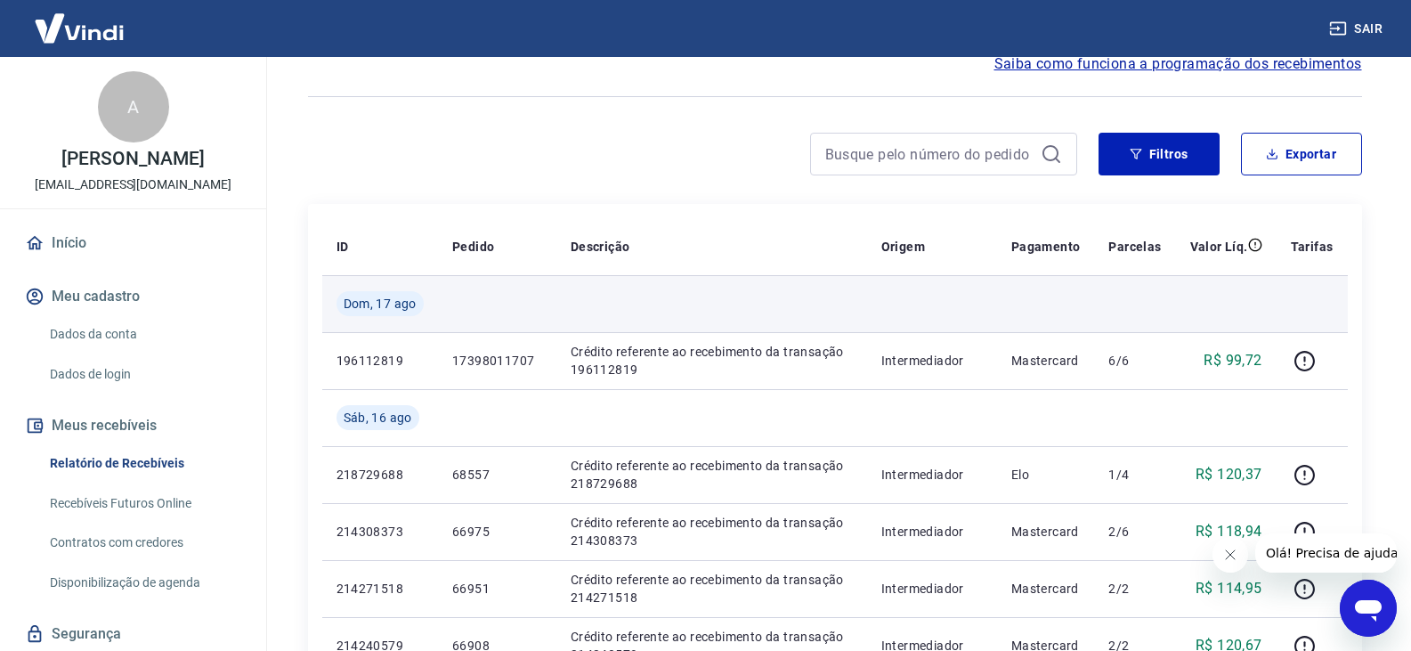
click at [980, 296] on td at bounding box center [932, 303] width 130 height 57
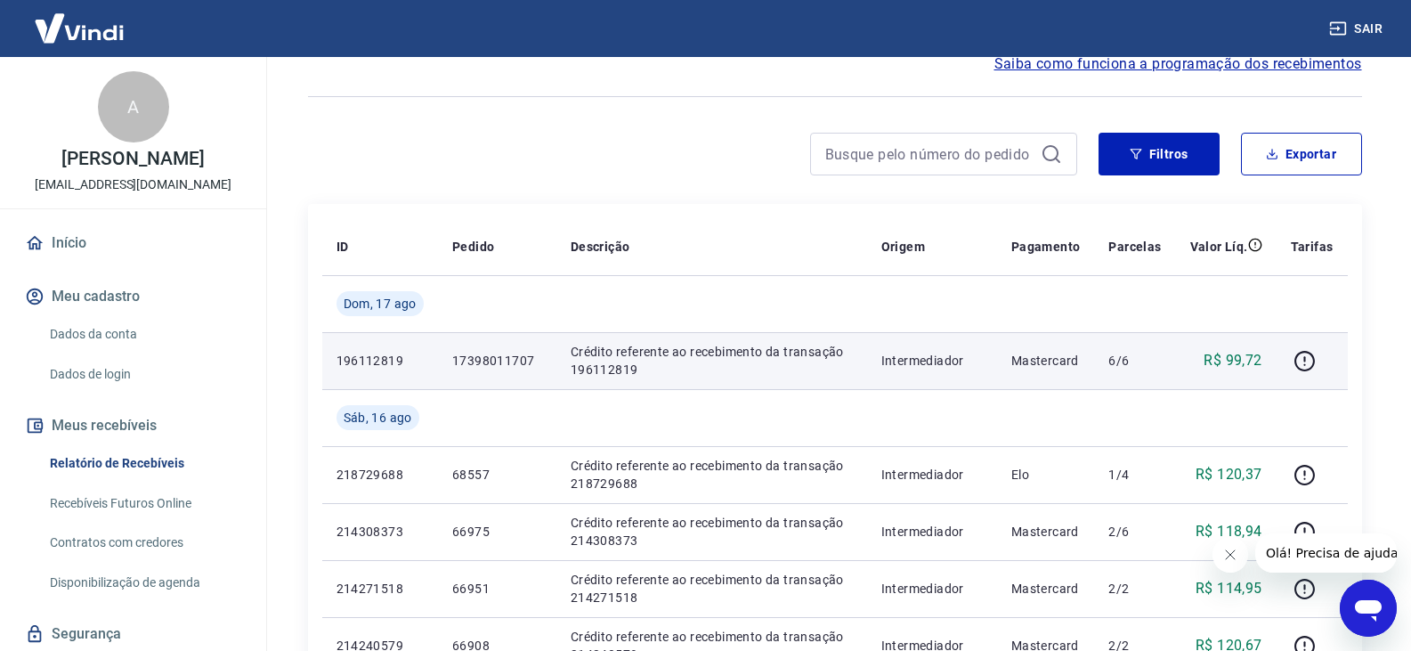
click at [366, 361] on p "196112819" at bounding box center [379, 361] width 87 height 18
copy p "196112819"
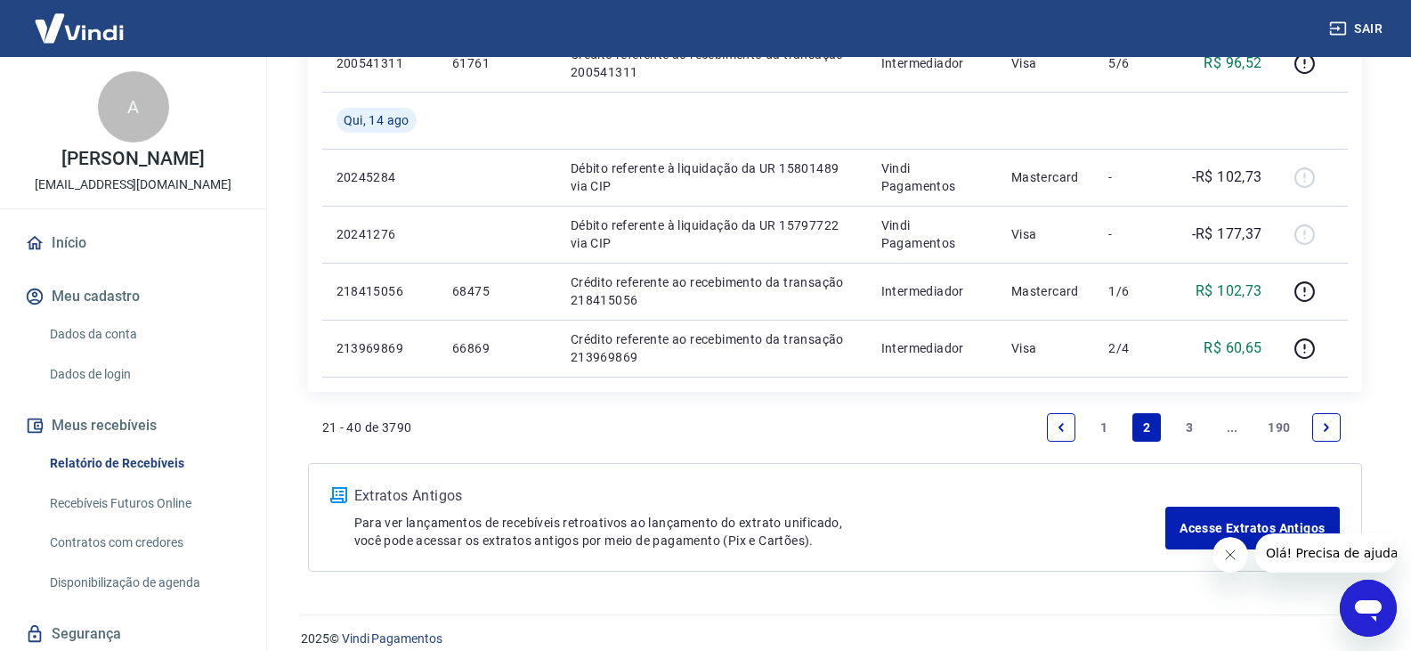
scroll to position [1373, 0]
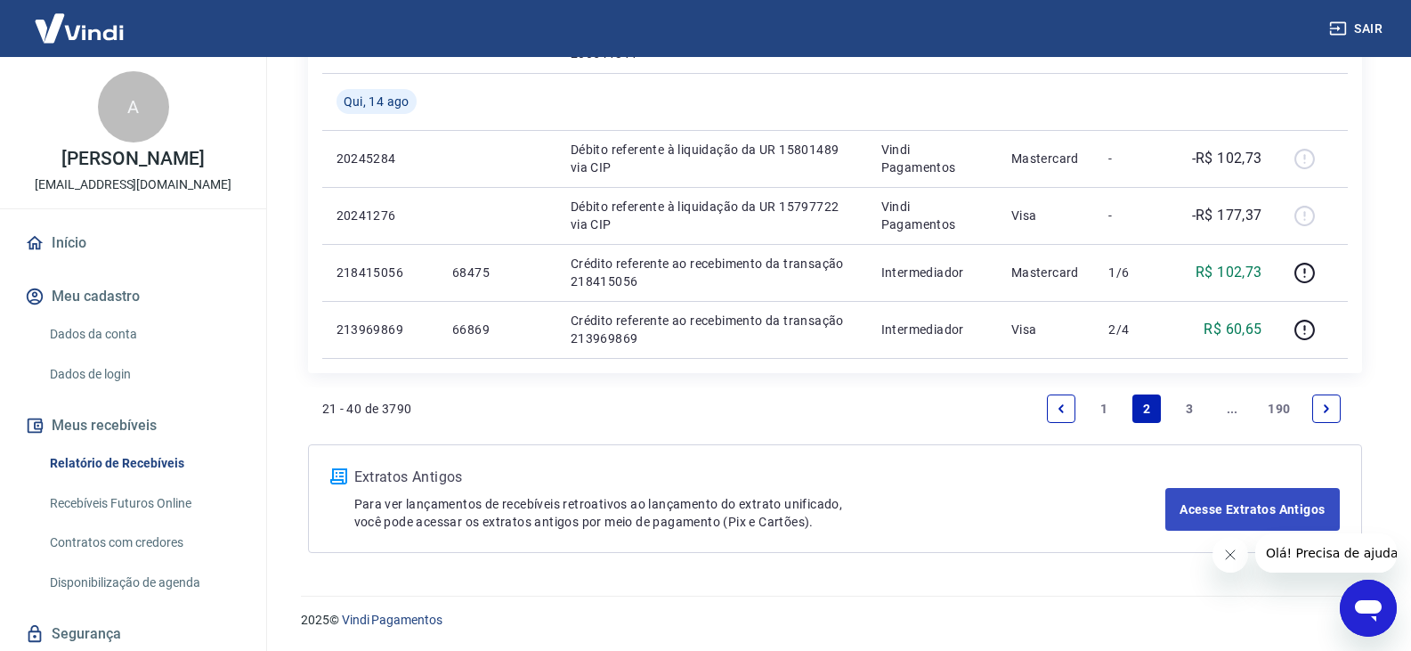
drag, startPoint x: 1101, startPoint y: 402, endPoint x: 1225, endPoint y: 386, distance: 124.7
click at [1101, 402] on link "1" at bounding box center [1103, 408] width 28 height 28
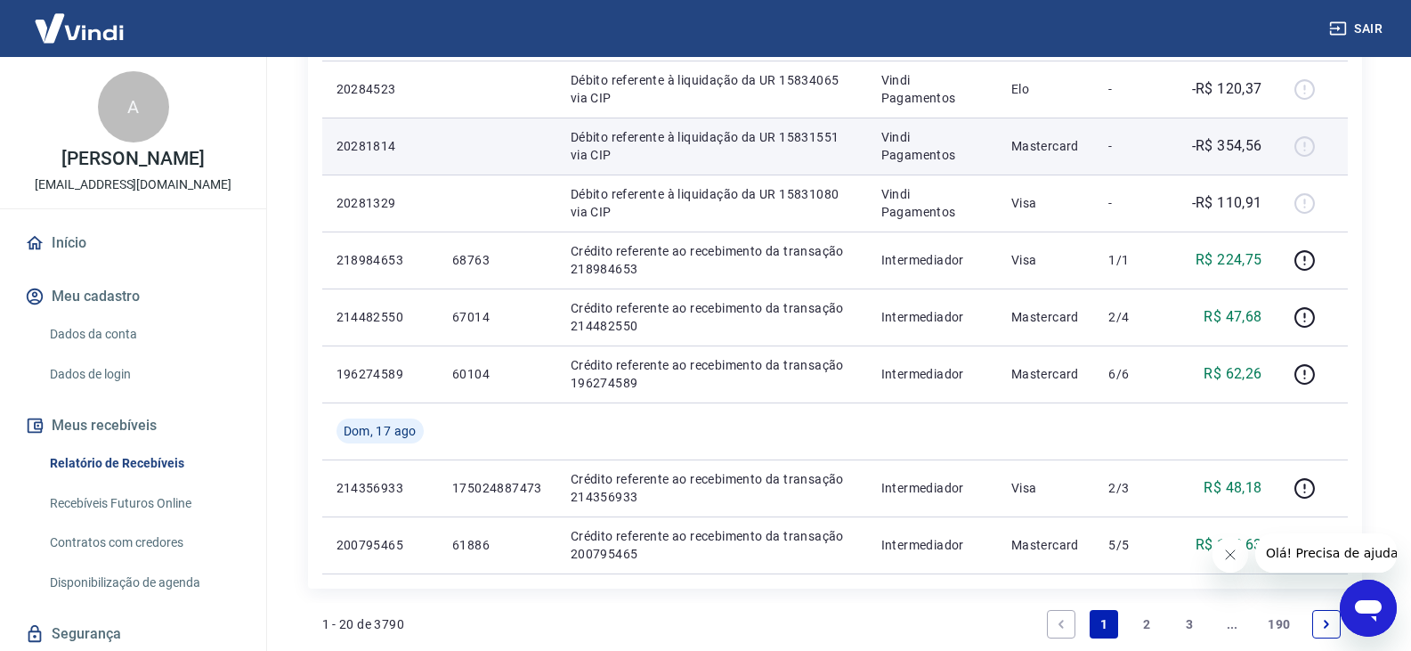
scroll to position [1195, 0]
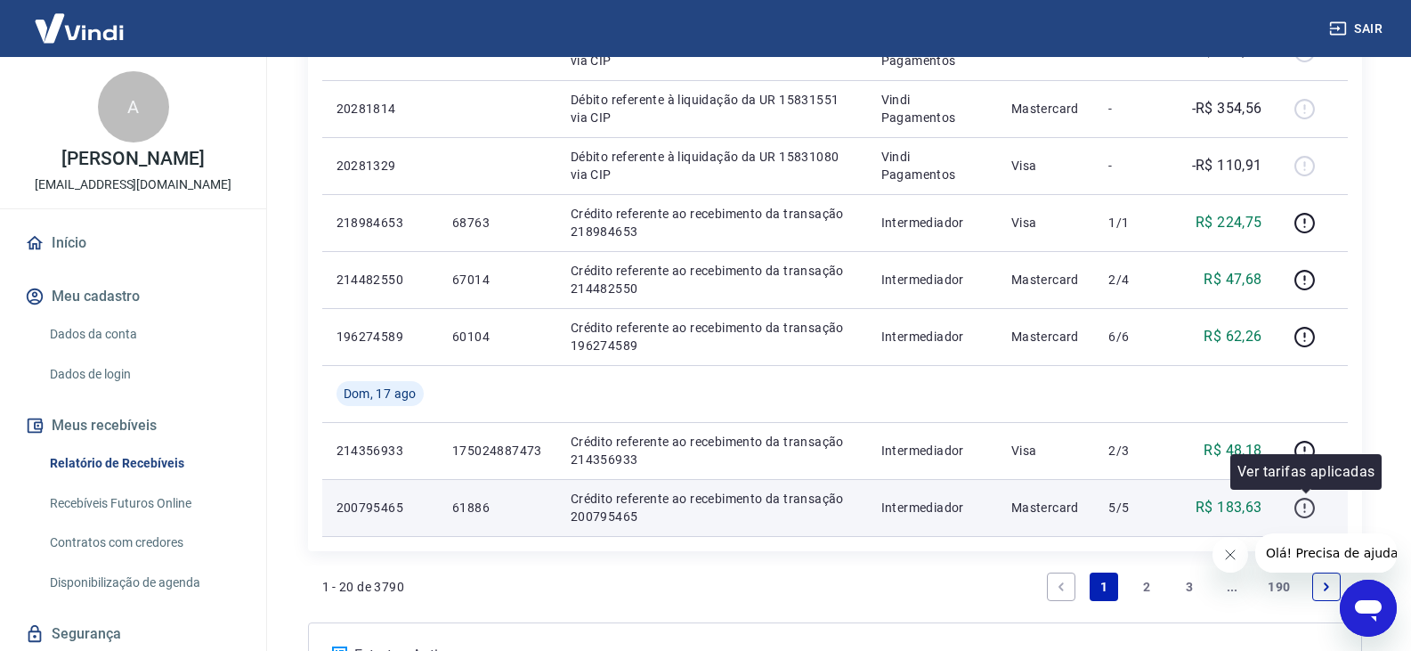
click at [1307, 506] on icon "button" at bounding box center [1304, 508] width 22 height 22
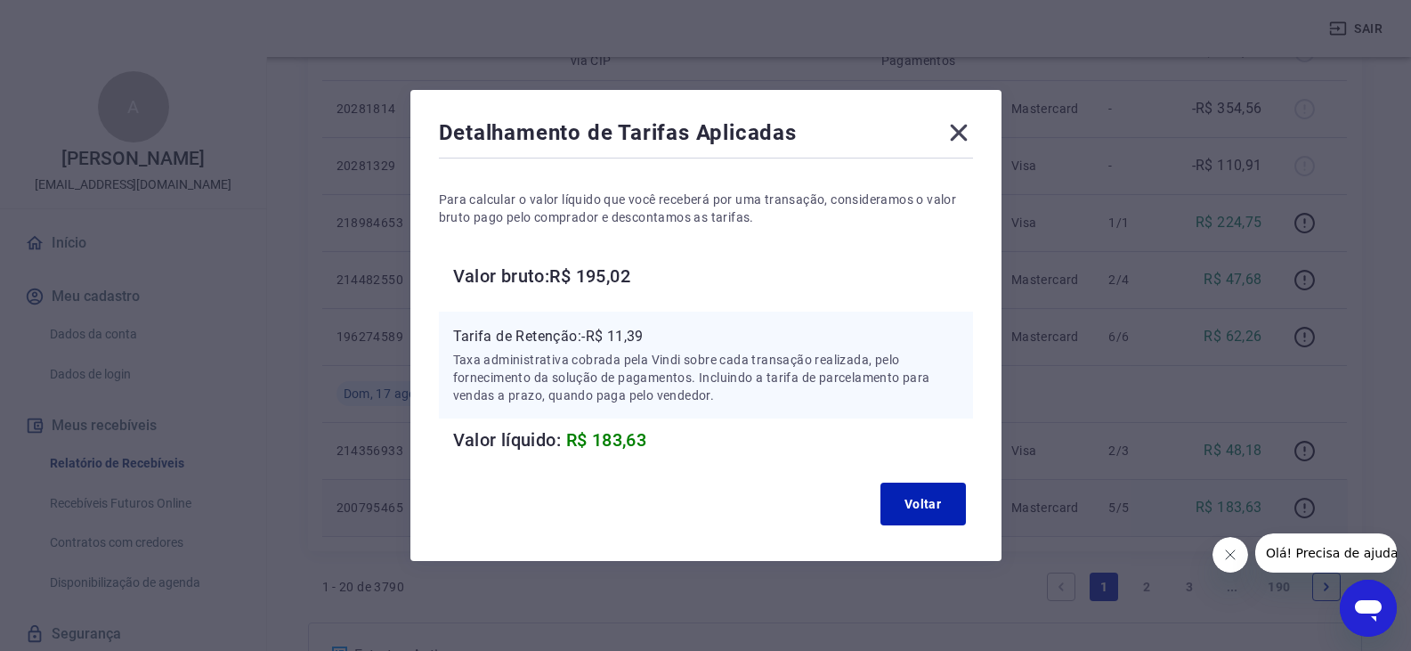
click at [961, 128] on icon at bounding box center [958, 133] width 17 height 17
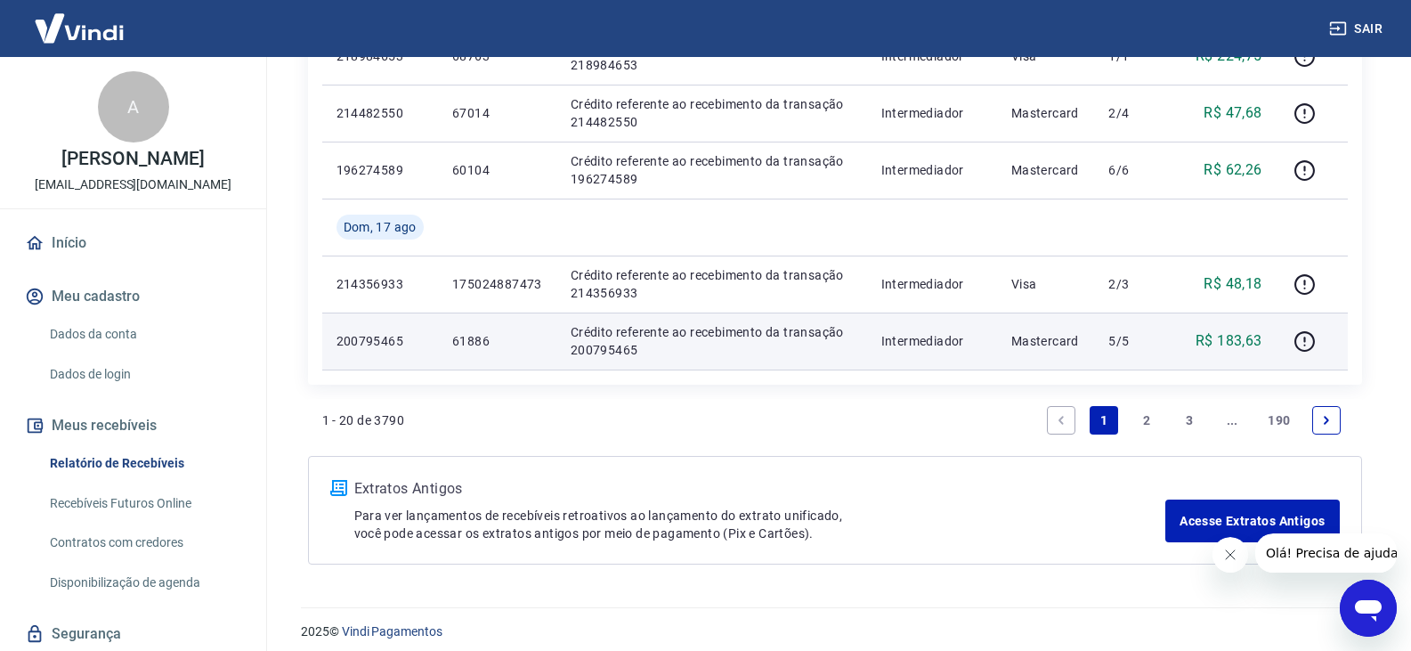
scroll to position [1373, 0]
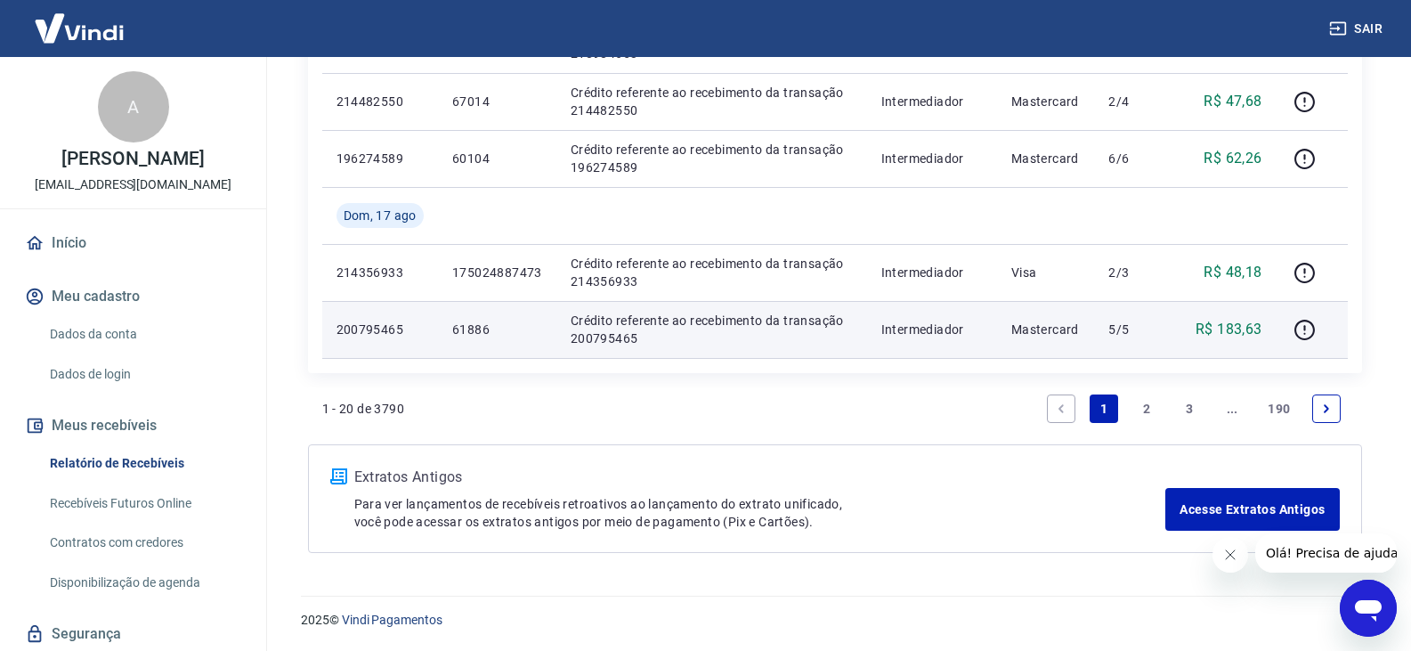
click at [1146, 402] on link "2" at bounding box center [1146, 408] width 28 height 28
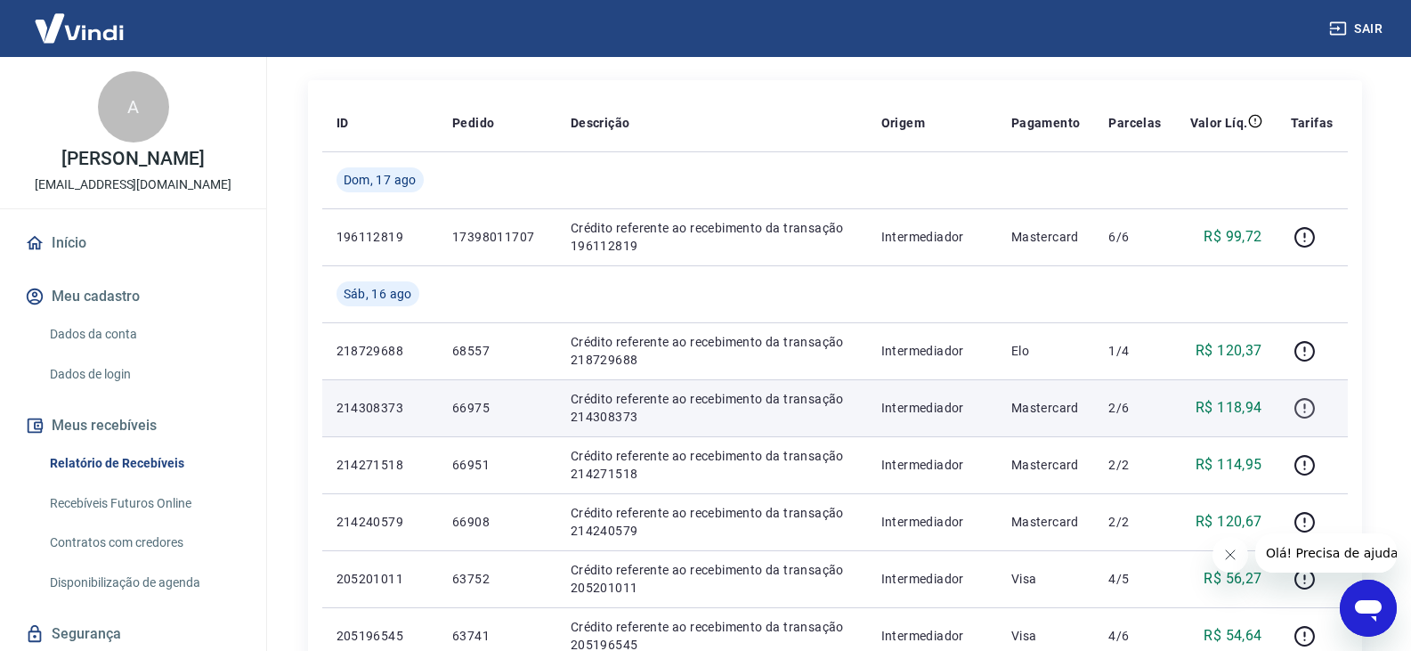
scroll to position [267, 0]
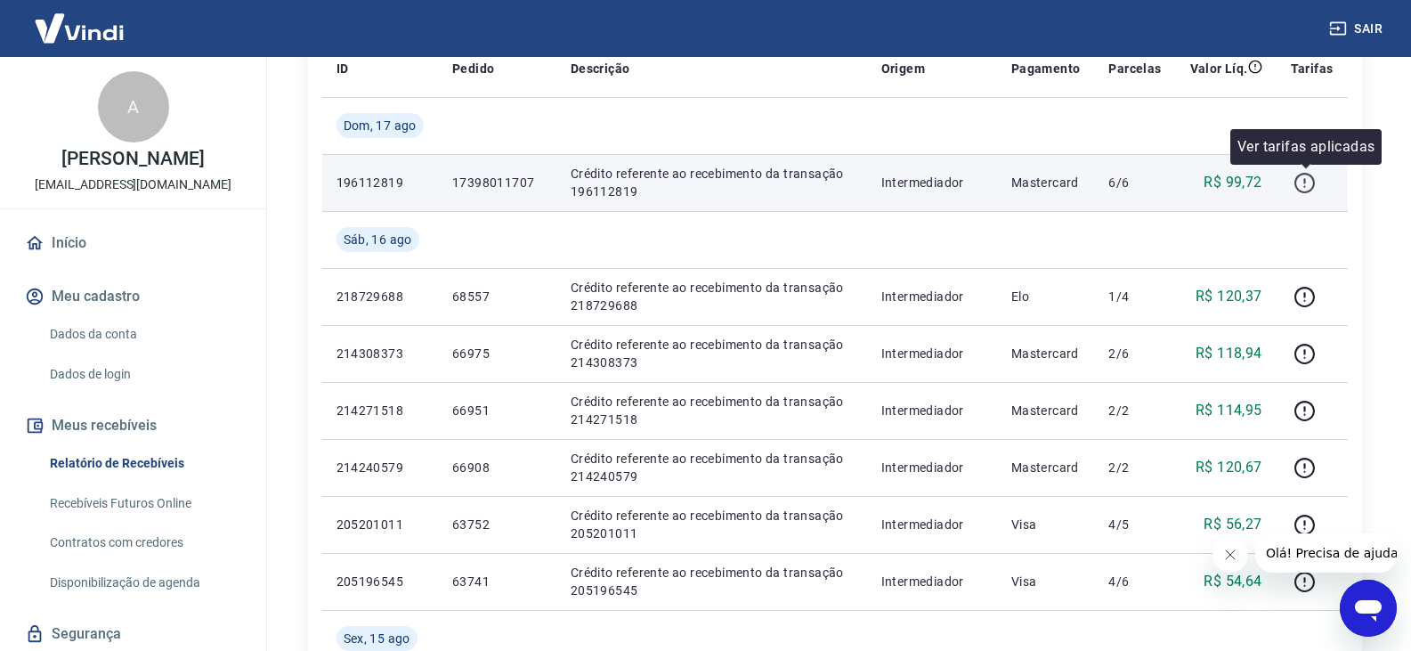
click at [1308, 174] on icon "button" at bounding box center [1304, 183] width 20 height 20
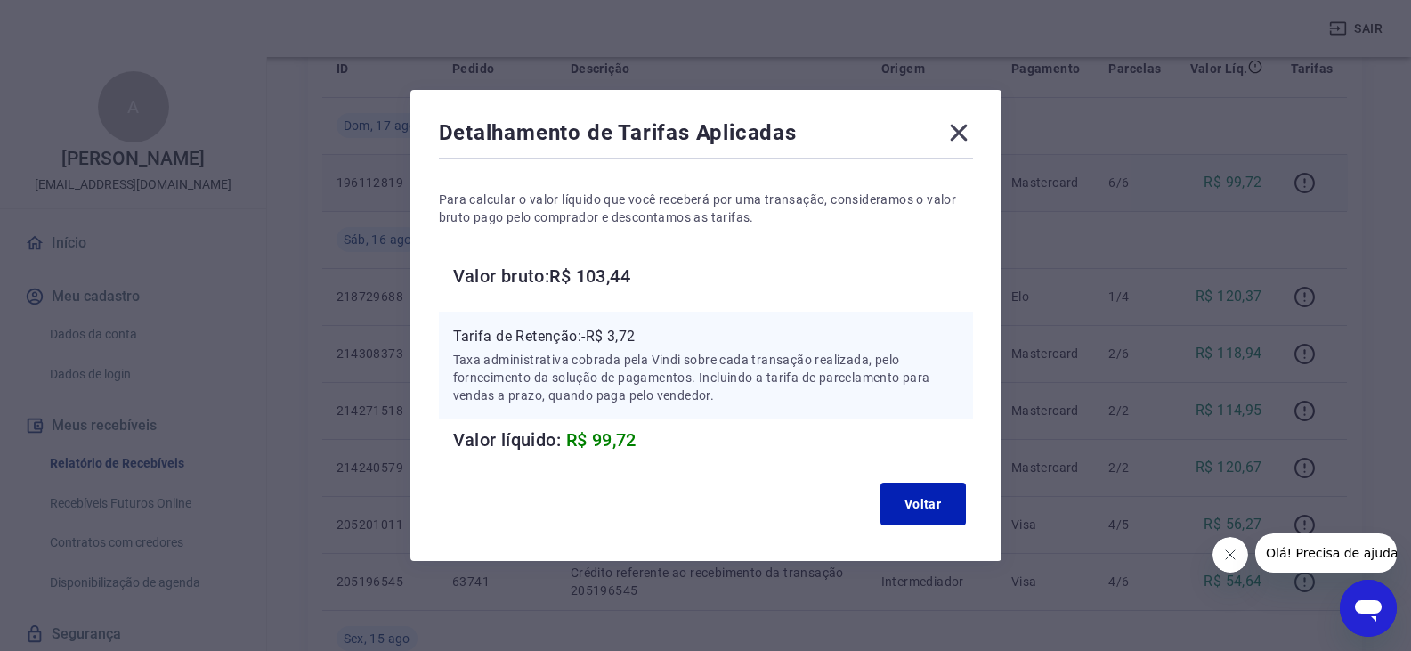
click at [1291, 199] on div "Detalhamento de Tarifas Aplicadas Para calcular o valor líquido que você recebe…" at bounding box center [705, 325] width 1411 height 651
click at [962, 140] on icon at bounding box center [958, 132] width 28 height 28
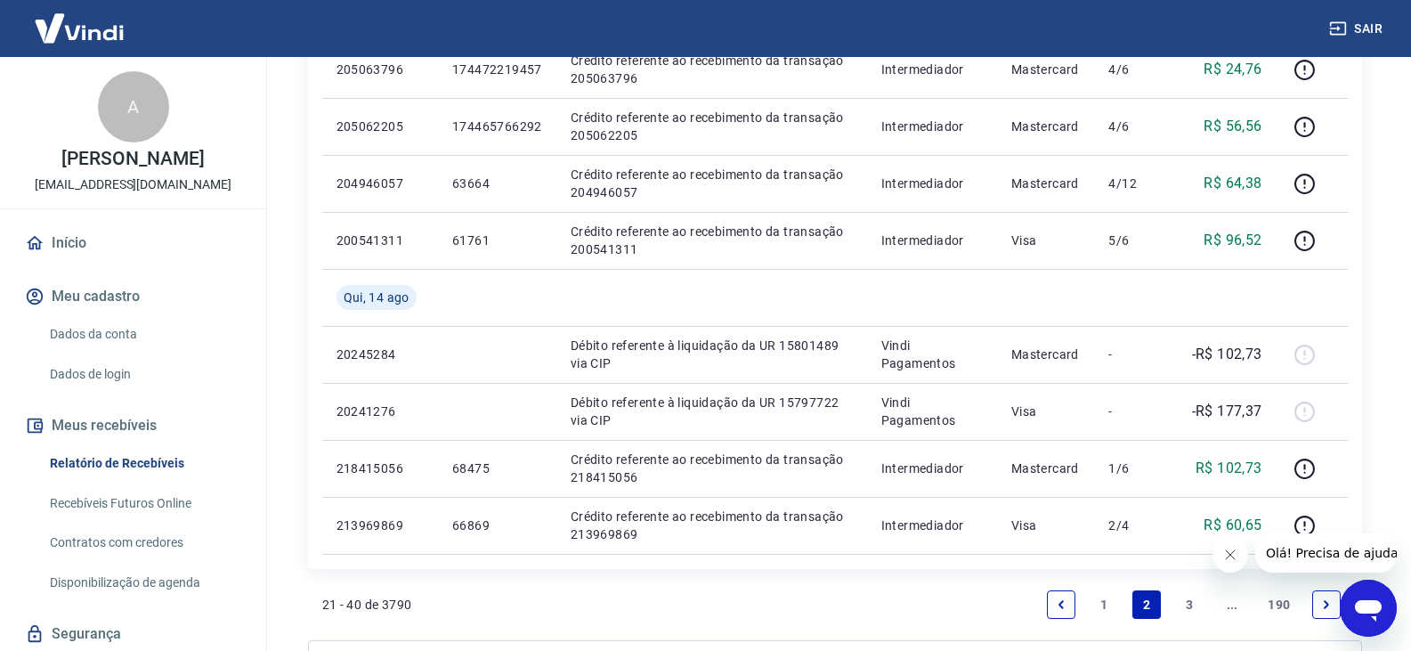
scroll to position [1335, 0]
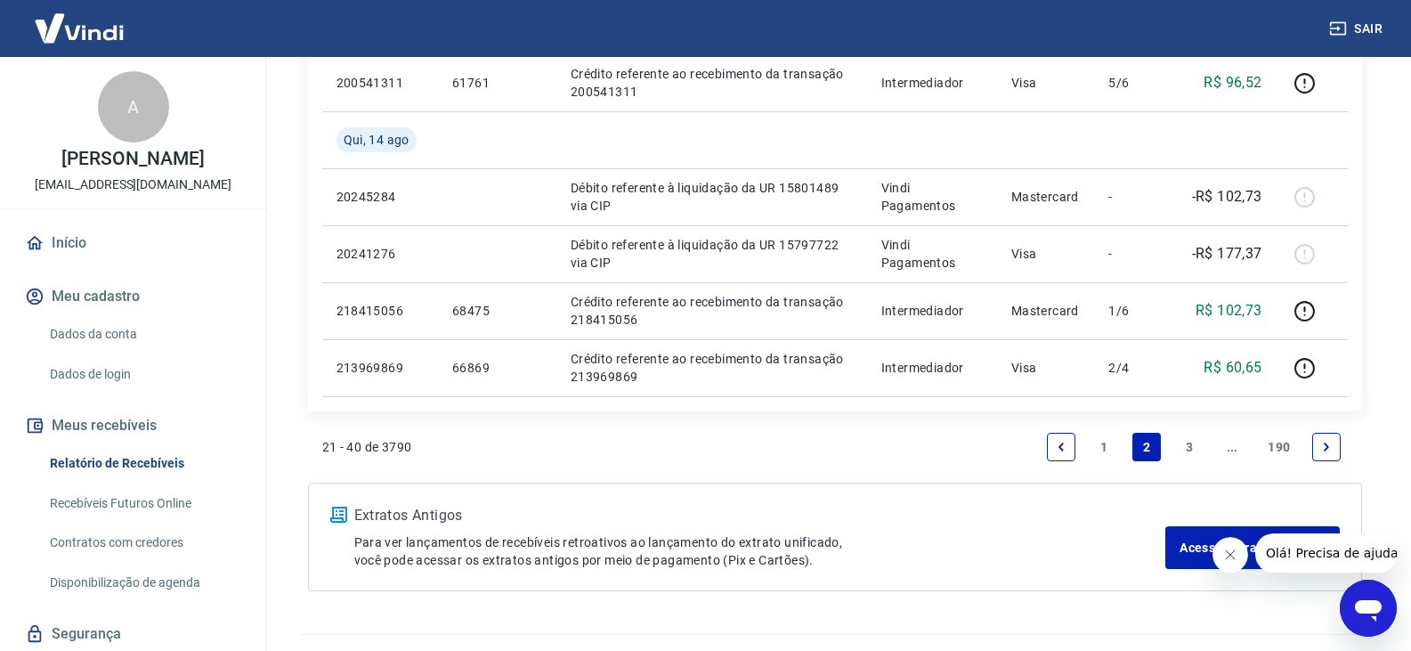
click at [1093, 447] on link "1" at bounding box center [1103, 447] width 28 height 28
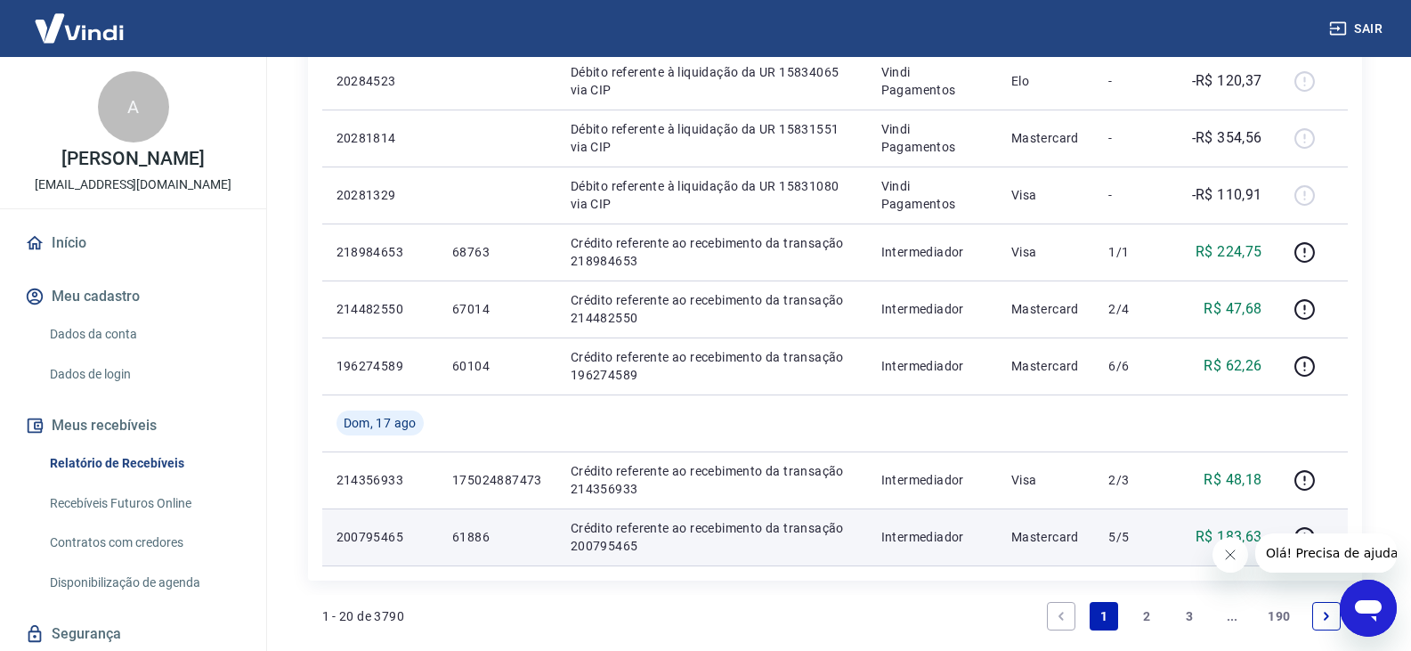
scroll to position [1335, 0]
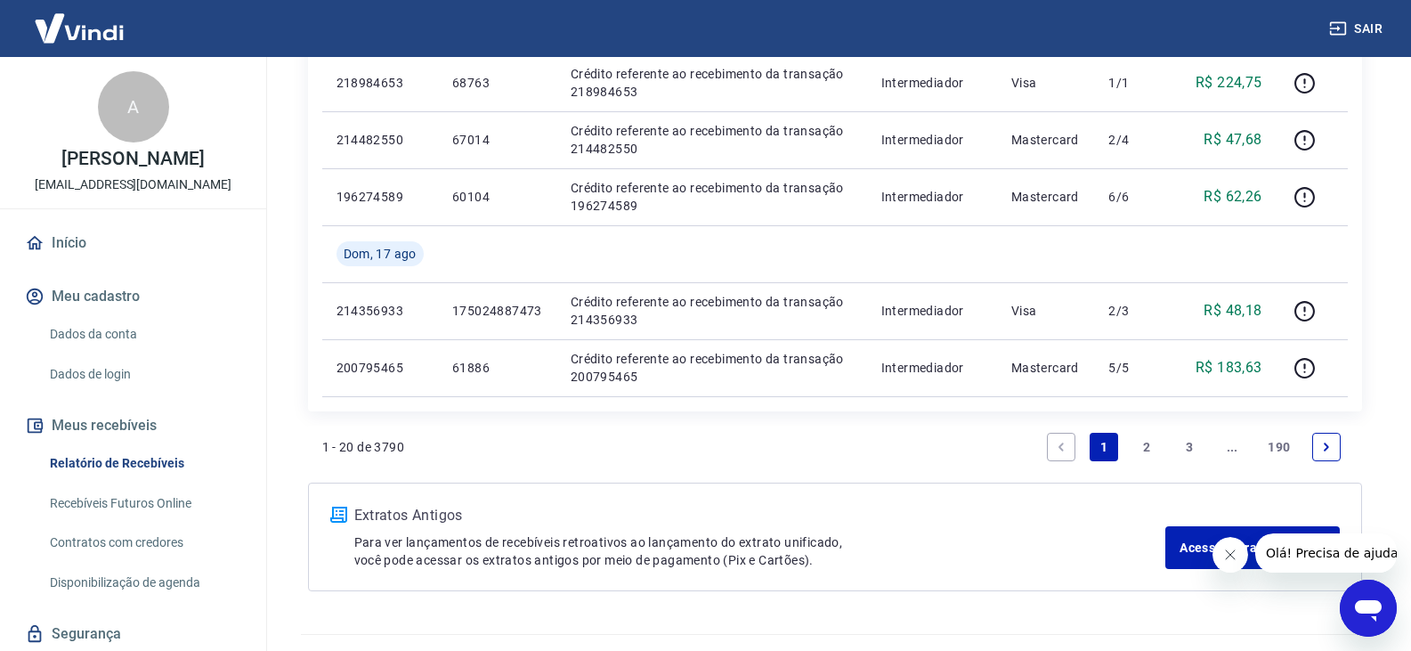
click at [1147, 440] on link "2" at bounding box center [1146, 447] width 28 height 28
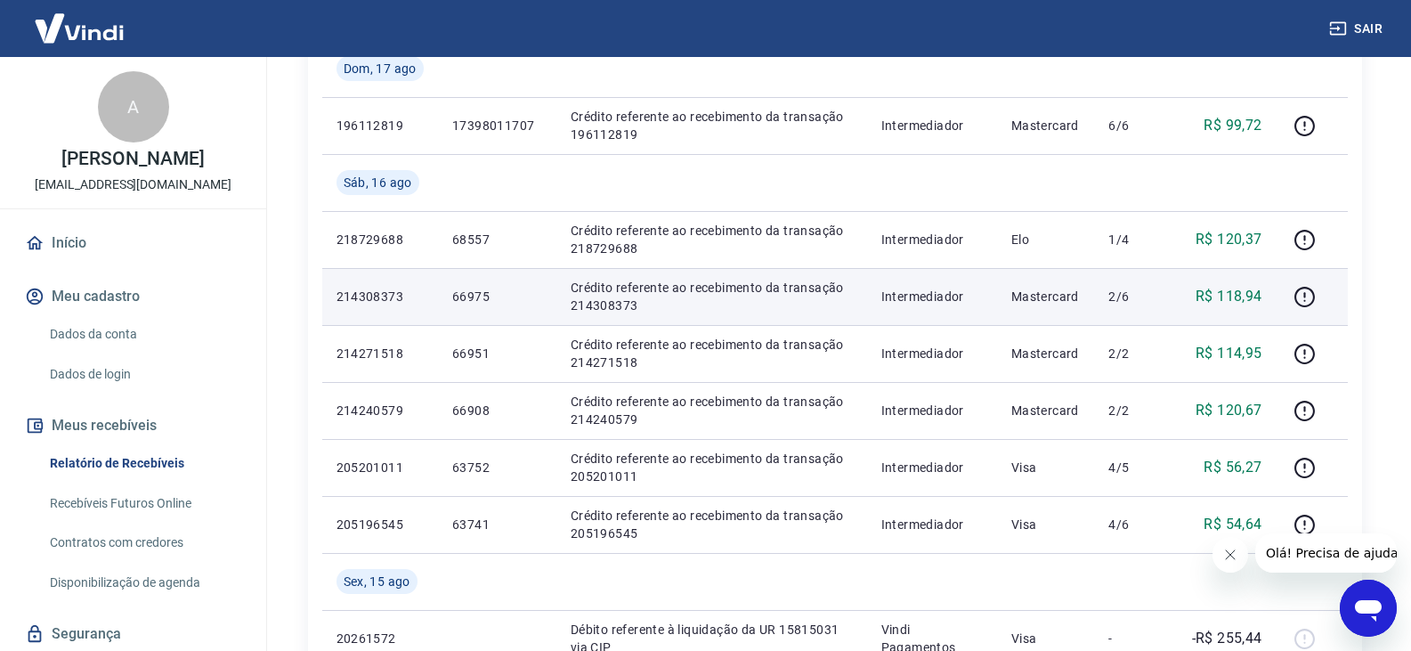
scroll to position [356, 0]
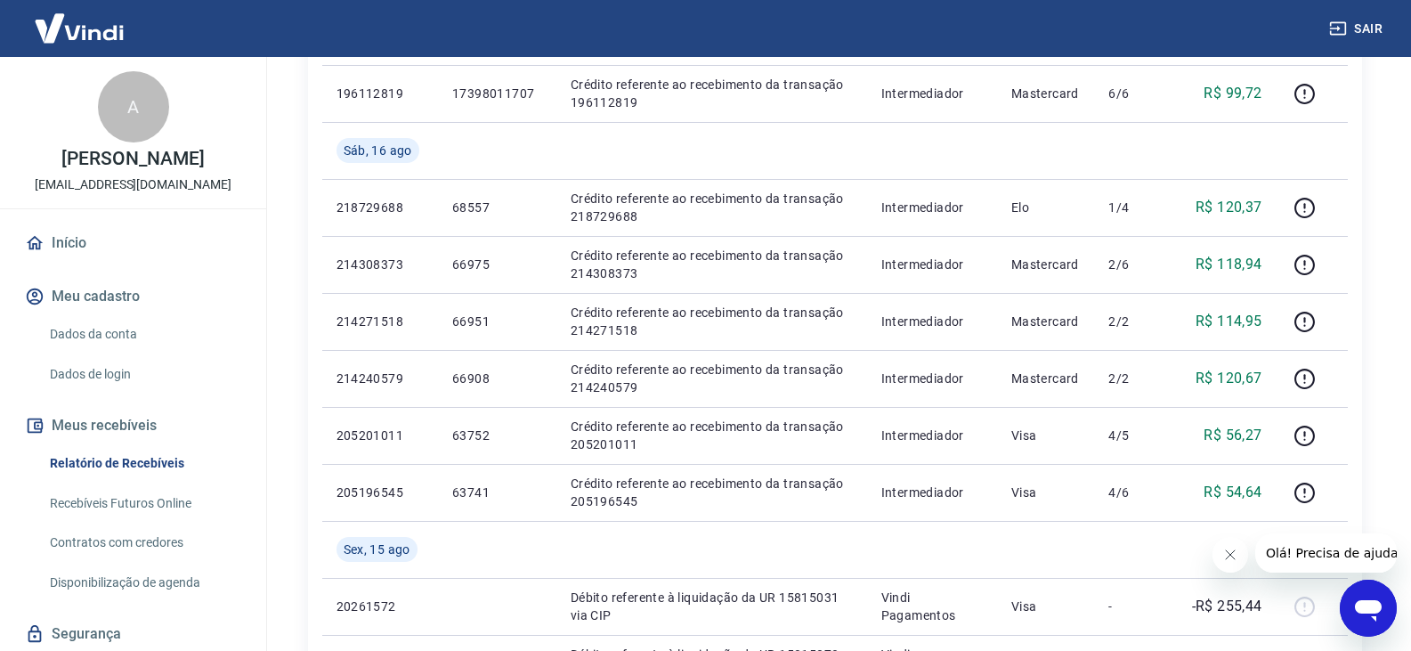
click at [1370, 256] on div "Início / Meus Recebíveis / Relatório de Recebíveis Relatório de Recebíveis Saib…" at bounding box center [835, 646] width 1096 height 1890
click at [1388, 148] on div "Início / Meus Recebíveis / Relatório de Recebíveis Relatório de Recebíveis Saib…" at bounding box center [834, 646] width 1139 height 1890
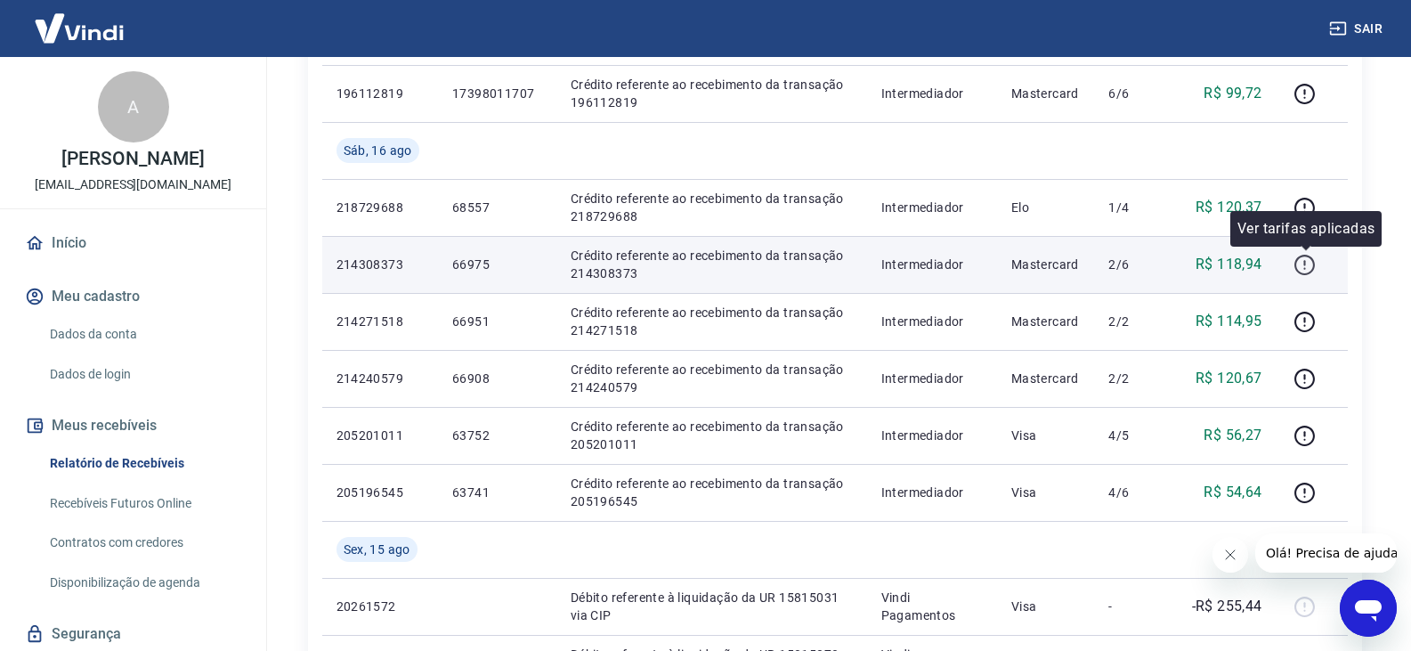
click at [1311, 263] on icon "button" at bounding box center [1304, 265] width 22 height 22
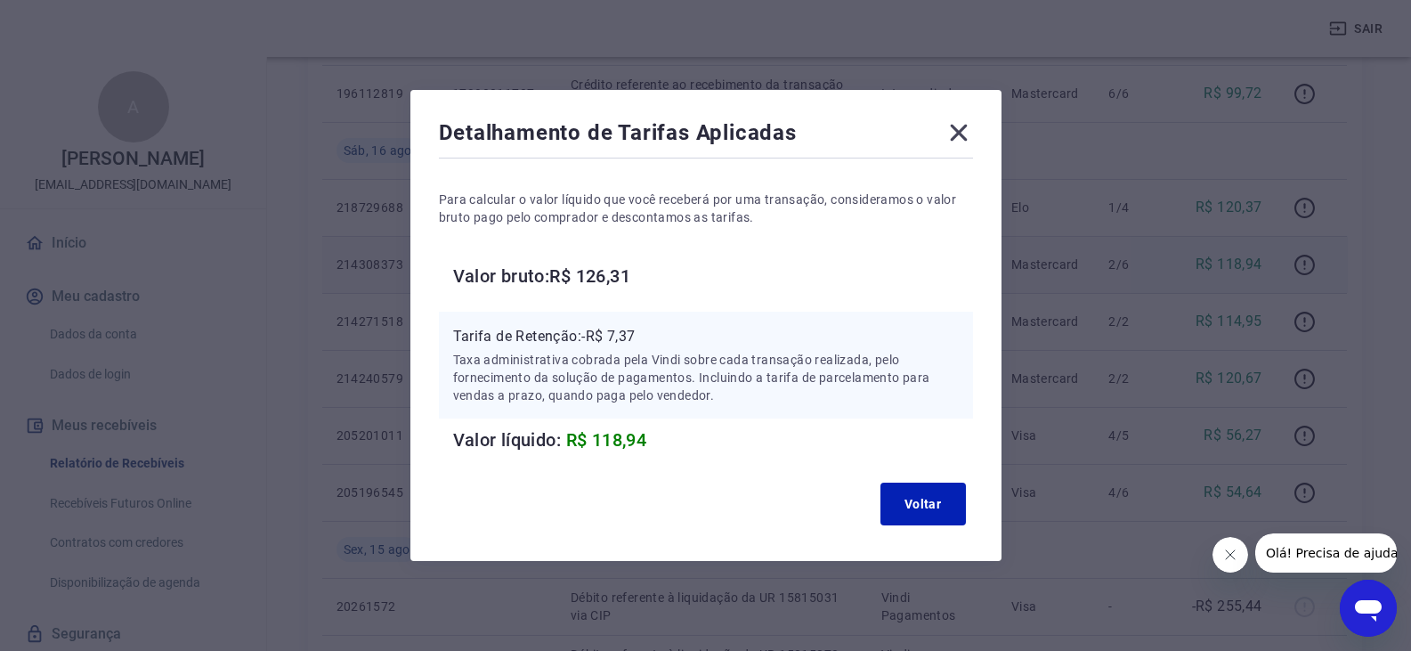
click at [972, 133] on icon at bounding box center [958, 132] width 28 height 28
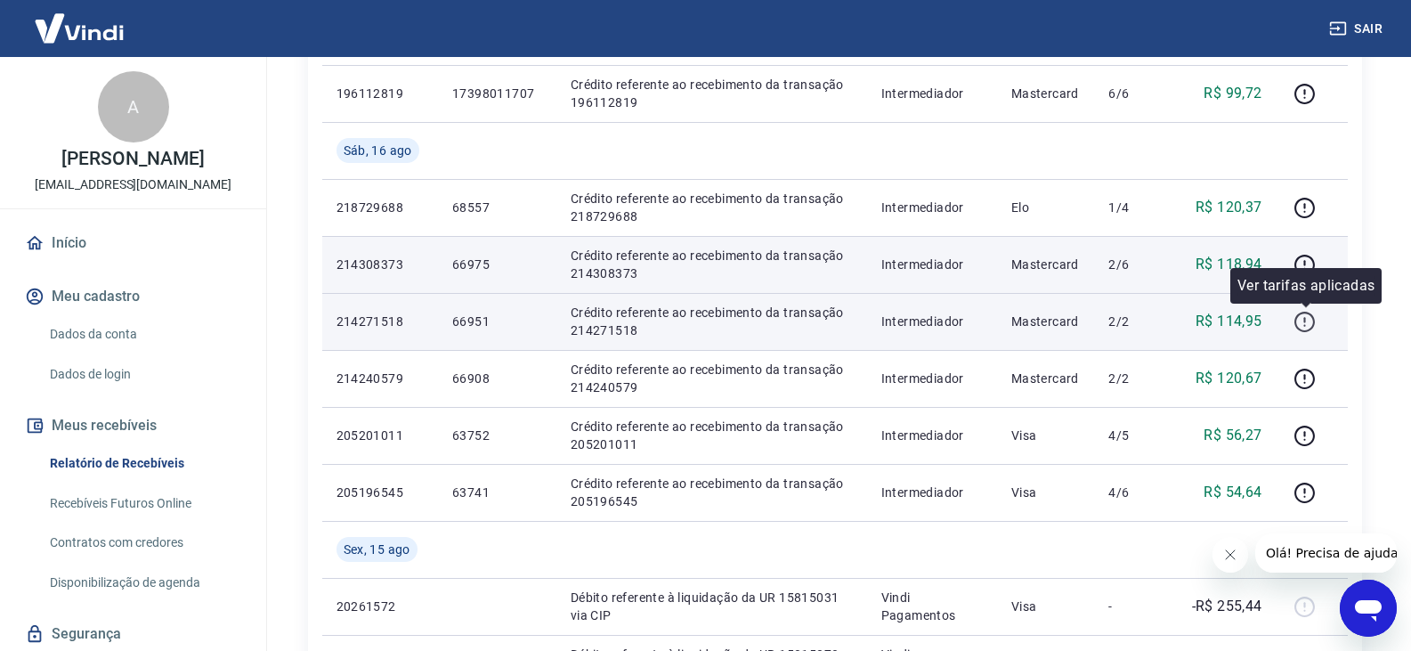
click at [1312, 316] on icon "button" at bounding box center [1304, 322] width 22 height 22
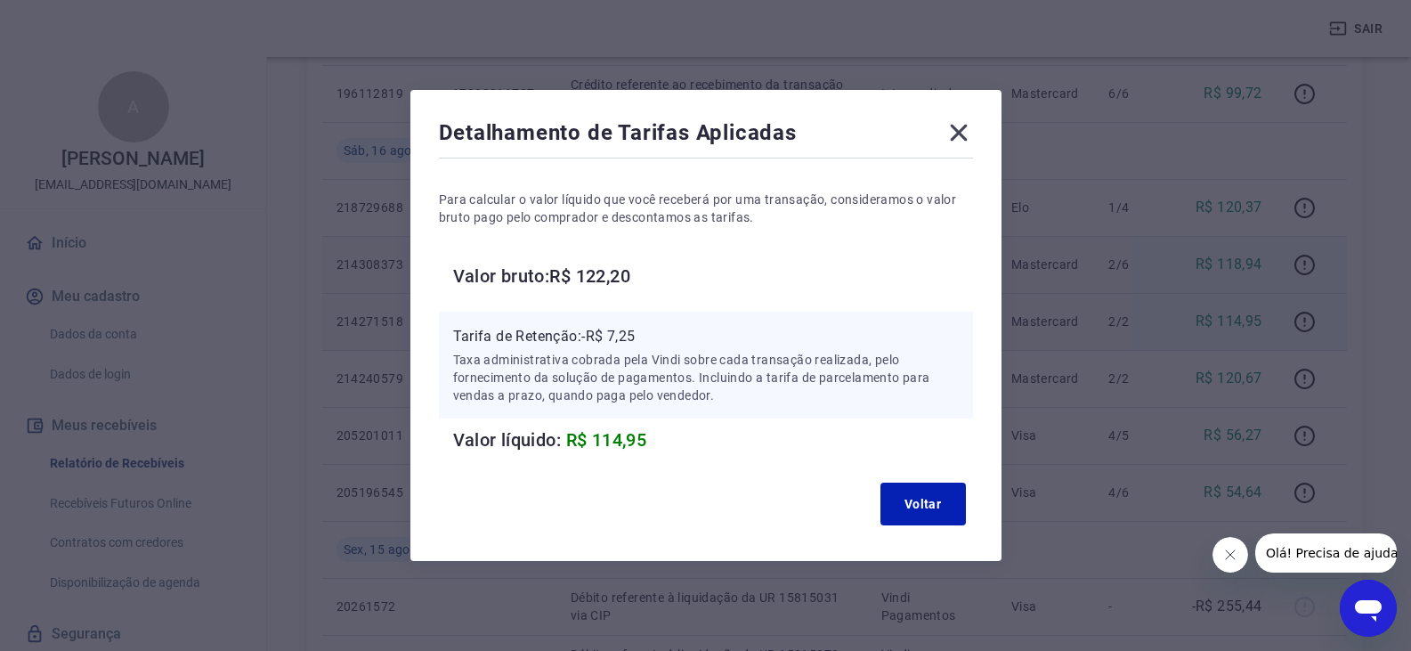
click at [979, 123] on div "Detalhamento de Tarifas Aplicadas Para calcular o valor líquido que você recebe…" at bounding box center [705, 325] width 591 height 471
click at [967, 136] on icon at bounding box center [958, 133] width 17 height 17
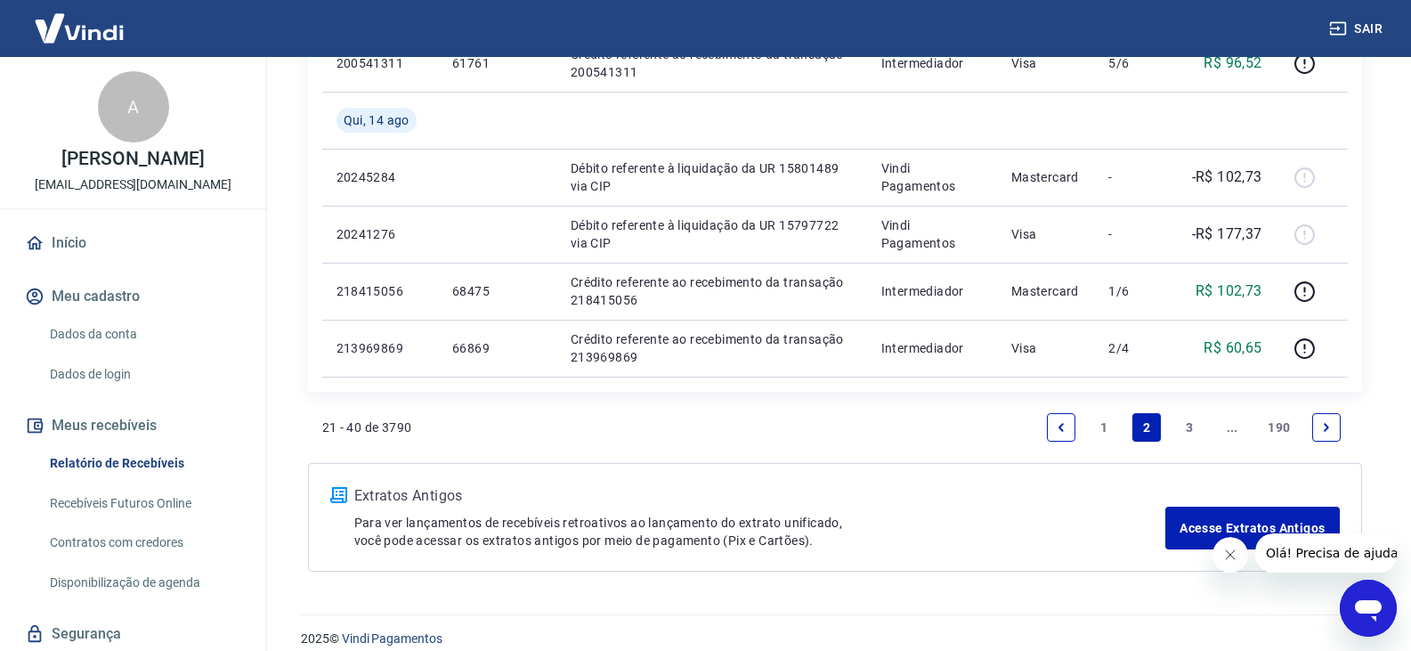
scroll to position [1373, 0]
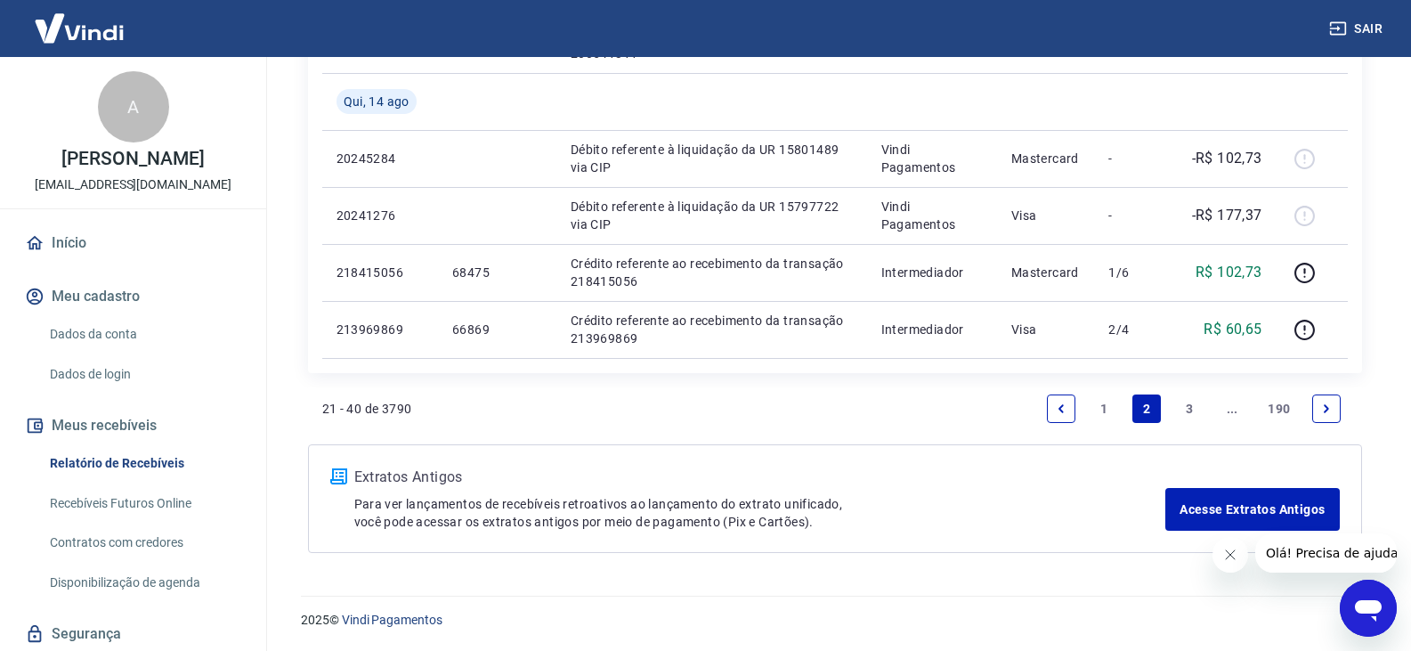
click at [1112, 399] on link "1" at bounding box center [1103, 408] width 28 height 28
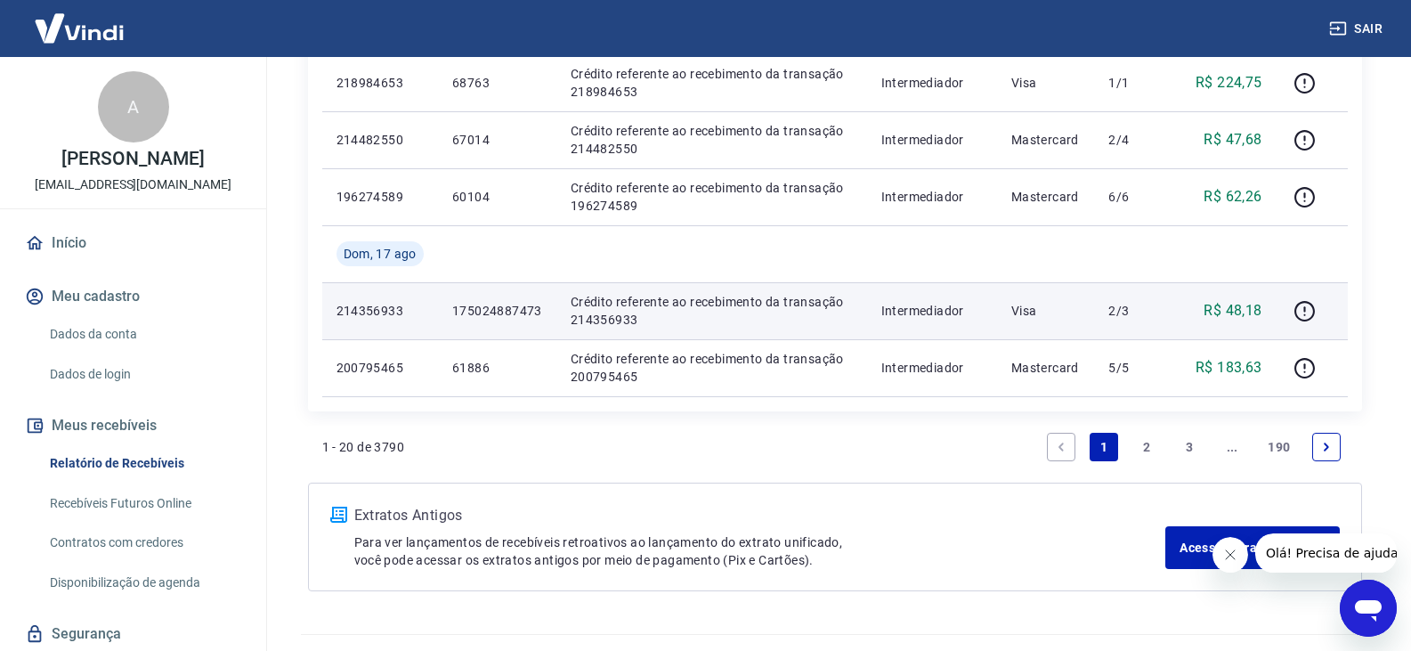
scroll to position [1373, 0]
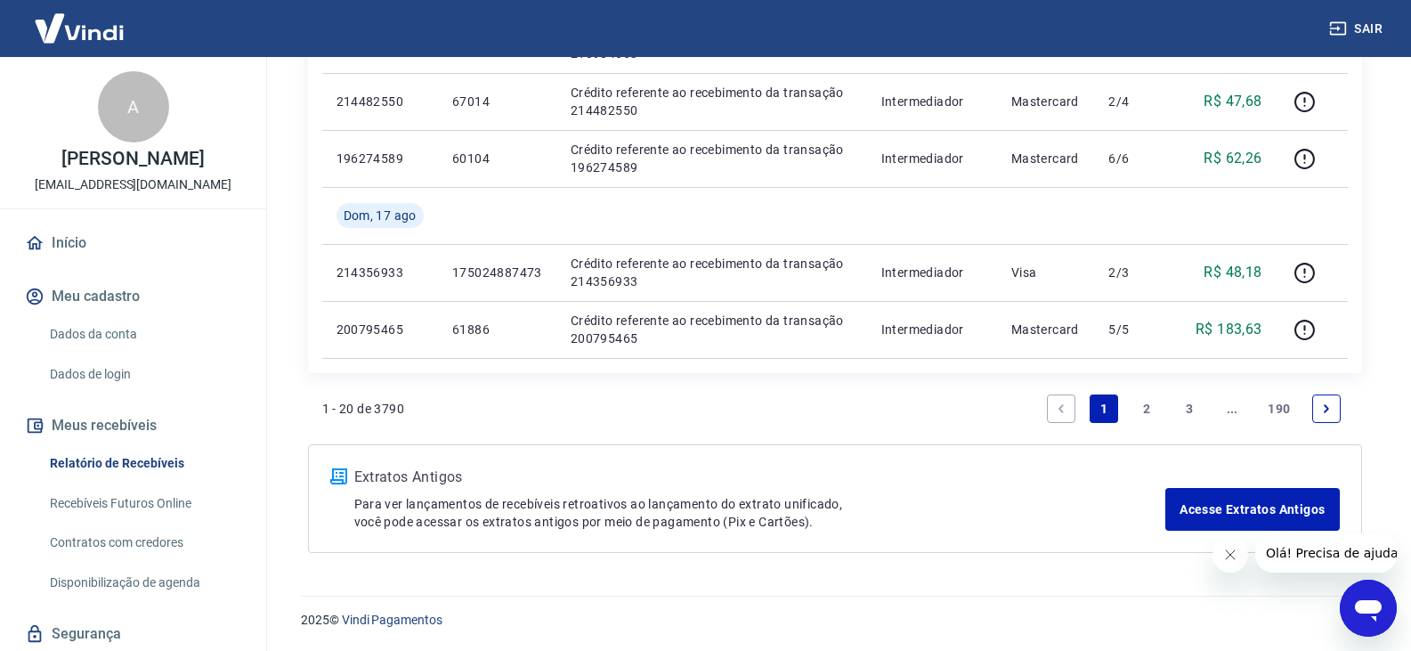
click at [1143, 407] on link "2" at bounding box center [1146, 408] width 28 height 28
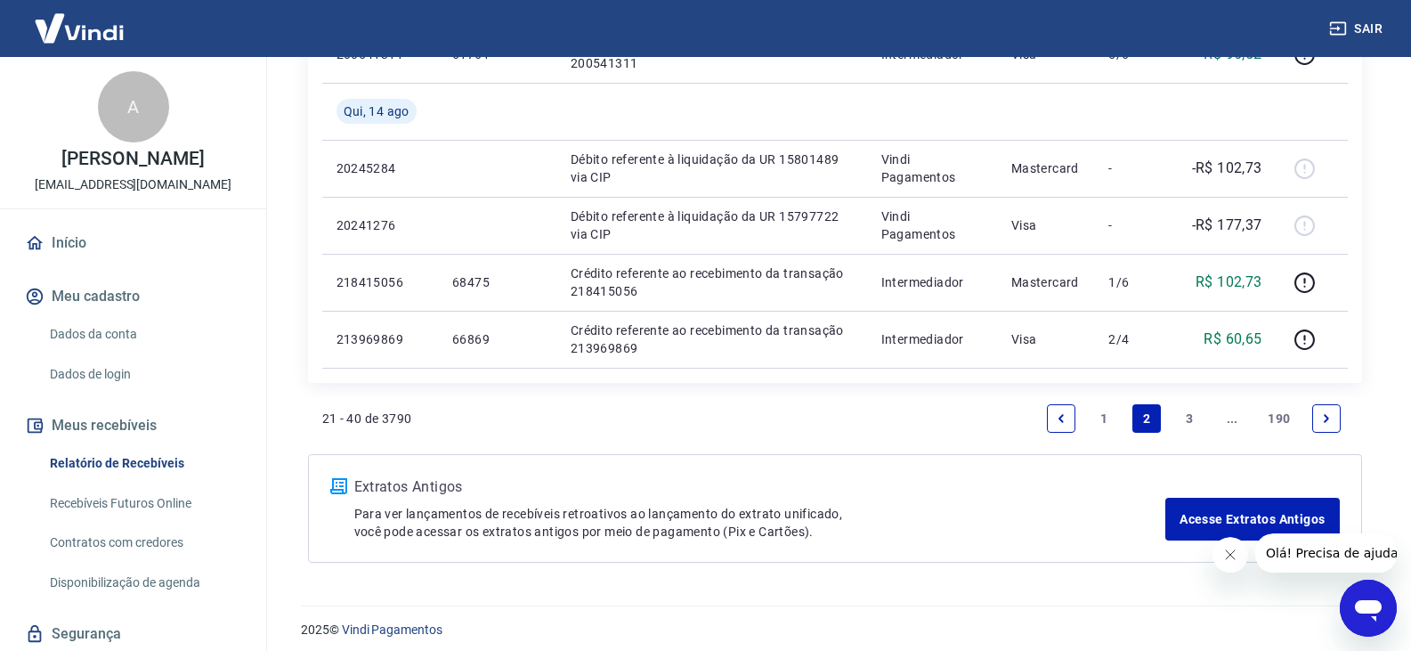
scroll to position [1373, 0]
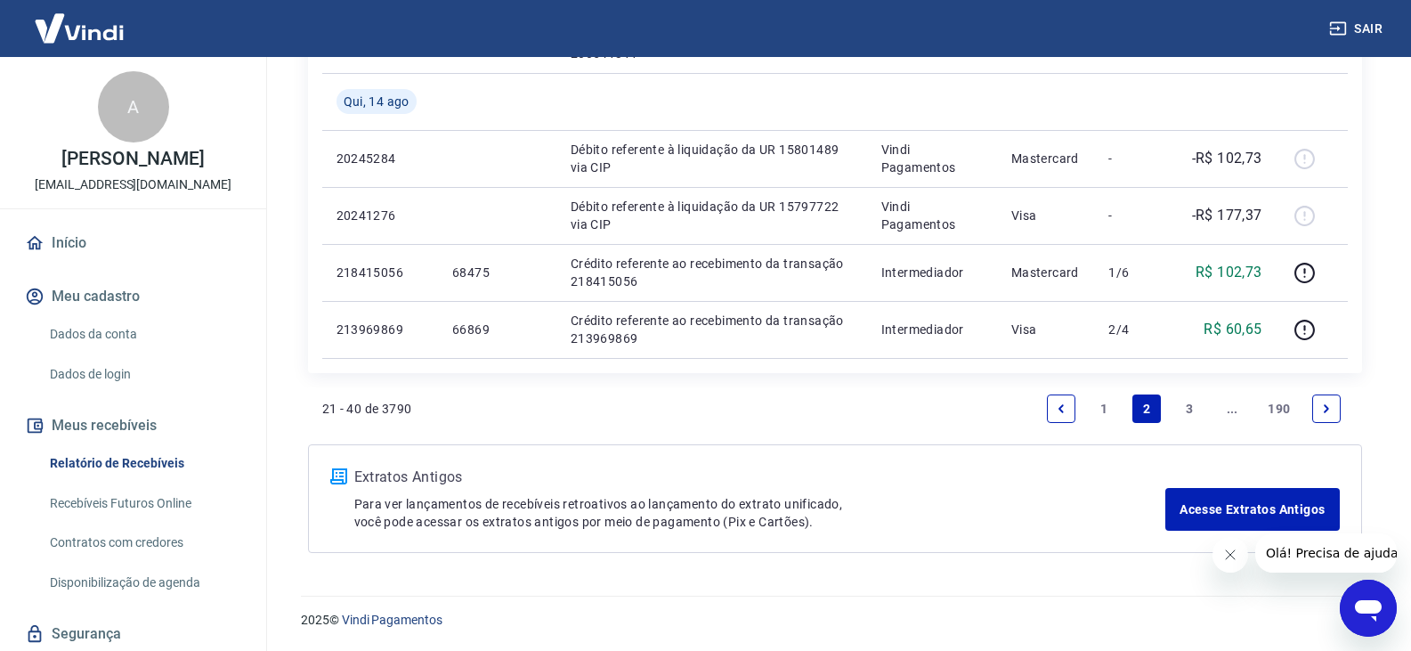
click at [1096, 417] on link "1" at bounding box center [1103, 408] width 28 height 28
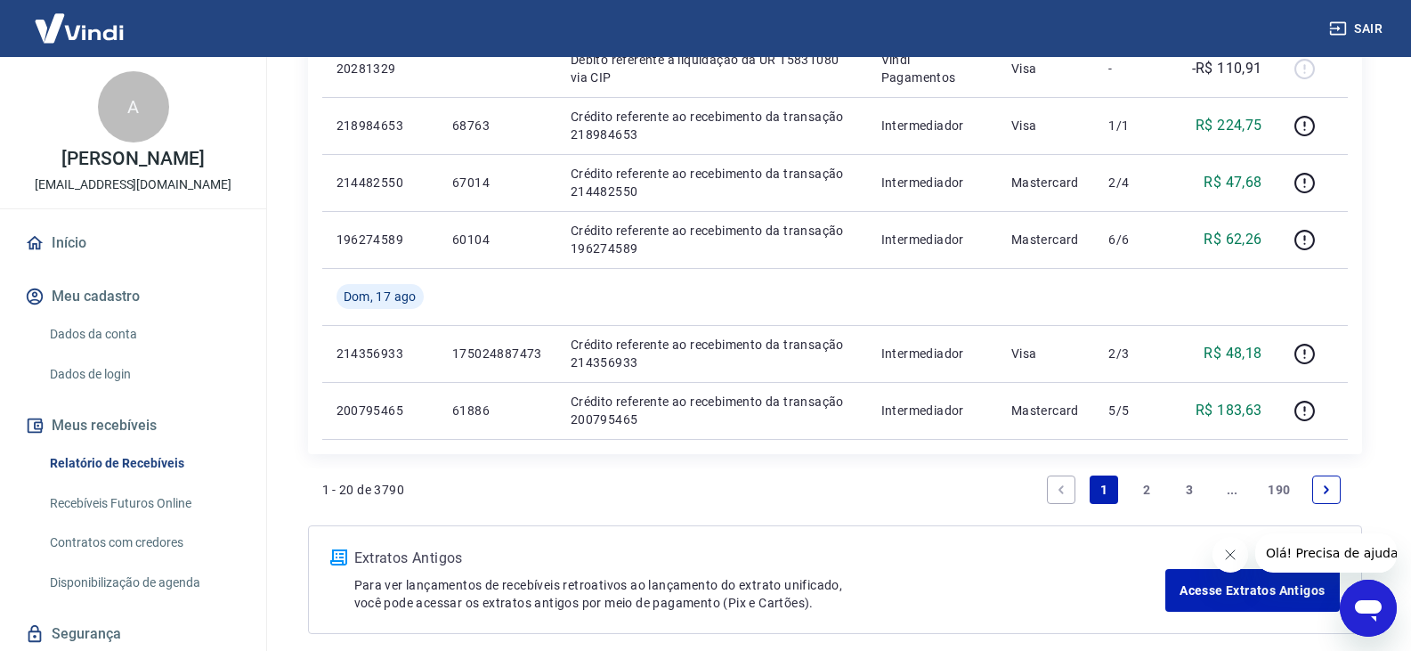
scroll to position [1335, 0]
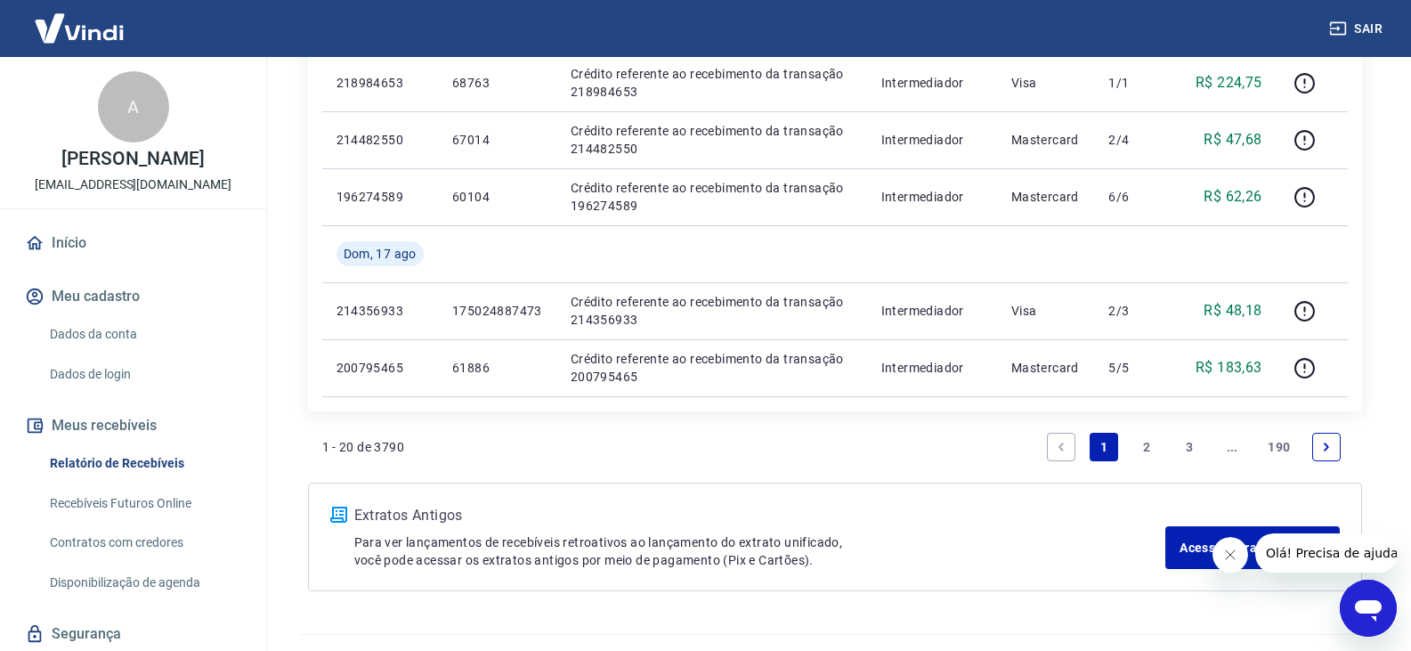
click at [1143, 441] on link "2" at bounding box center [1146, 447] width 28 height 28
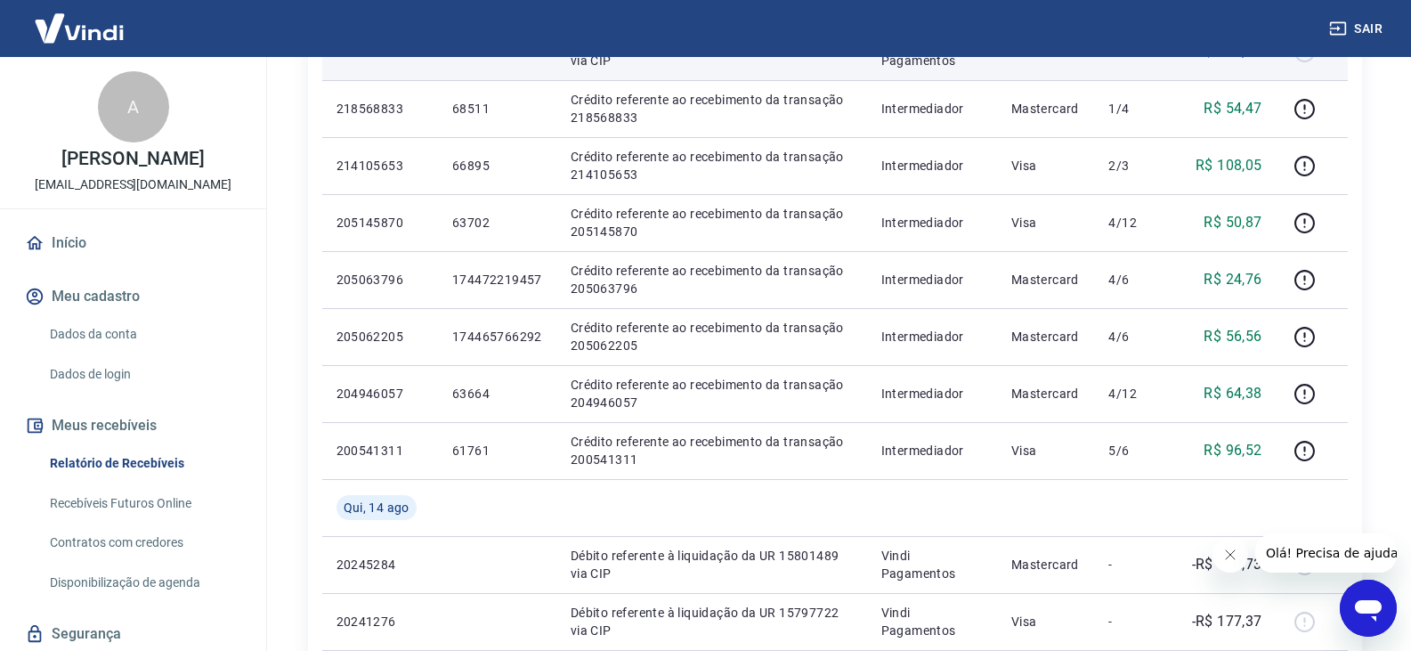
scroll to position [1068, 0]
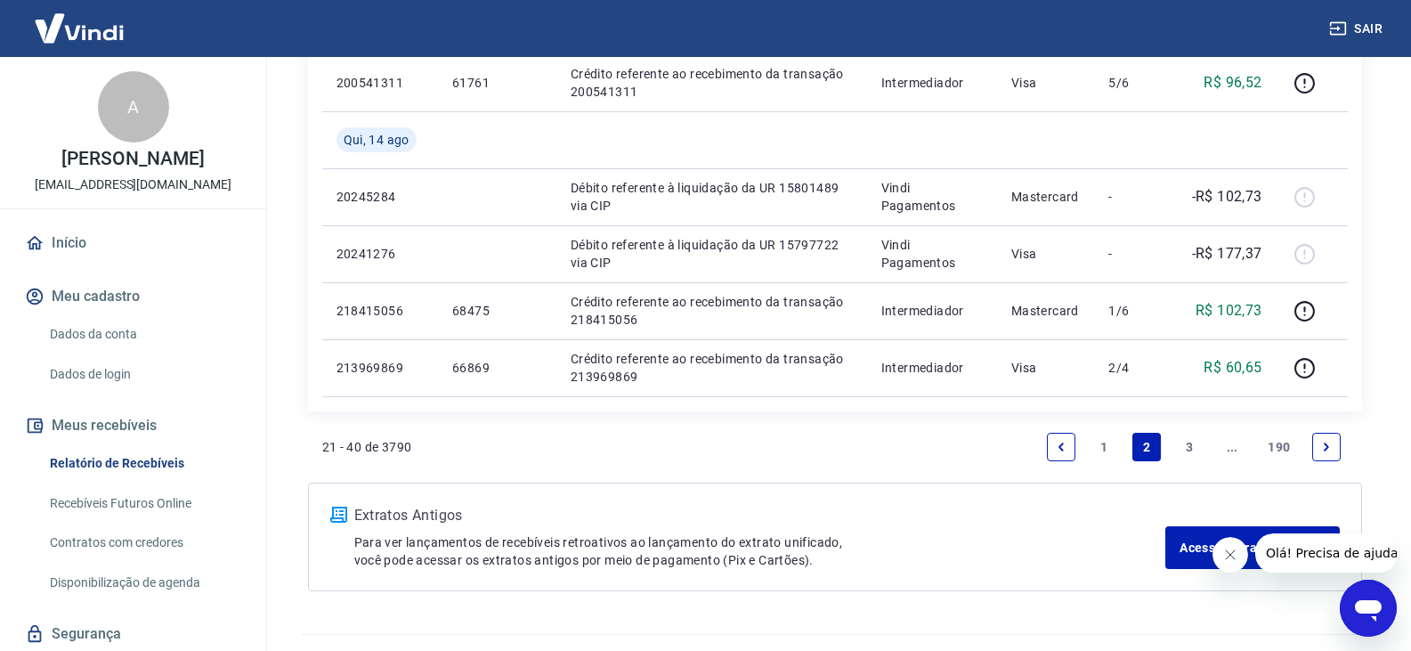
click at [1108, 447] on link "1" at bounding box center [1103, 447] width 28 height 28
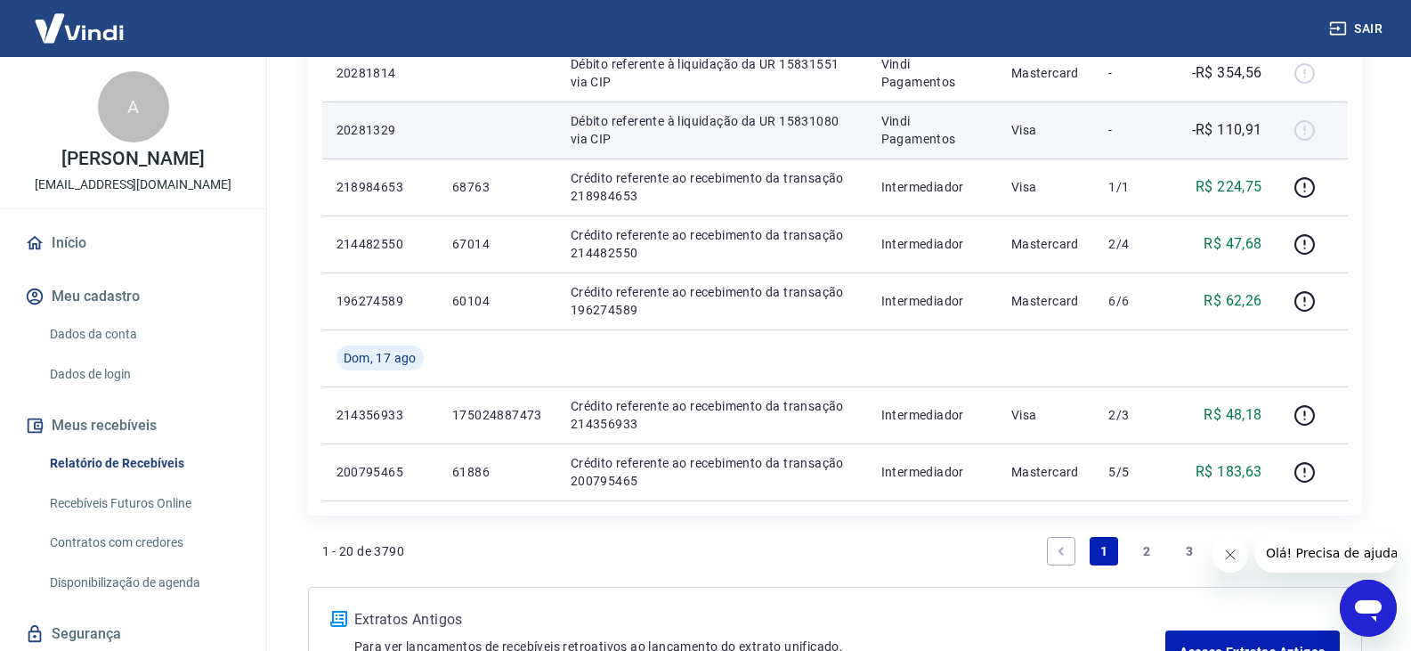
scroll to position [1246, 0]
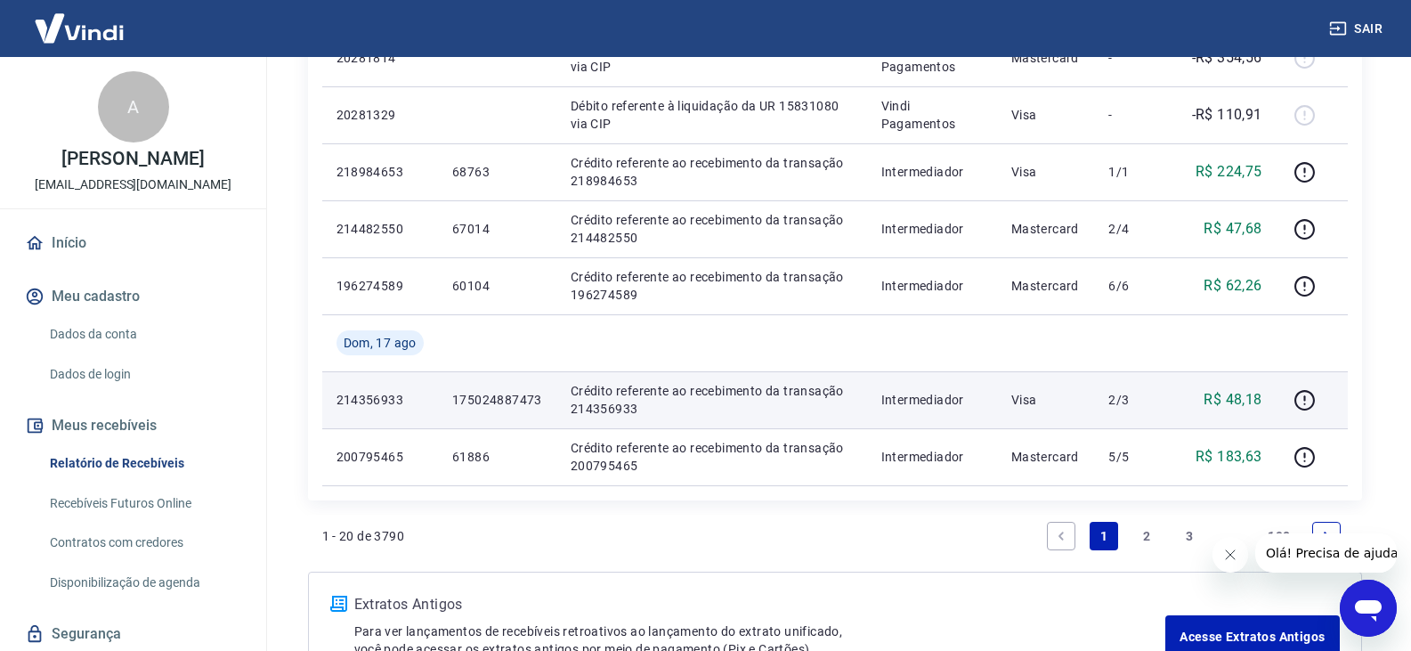
click at [384, 404] on p "214356933" at bounding box center [379, 400] width 87 height 18
copy p "214356933"
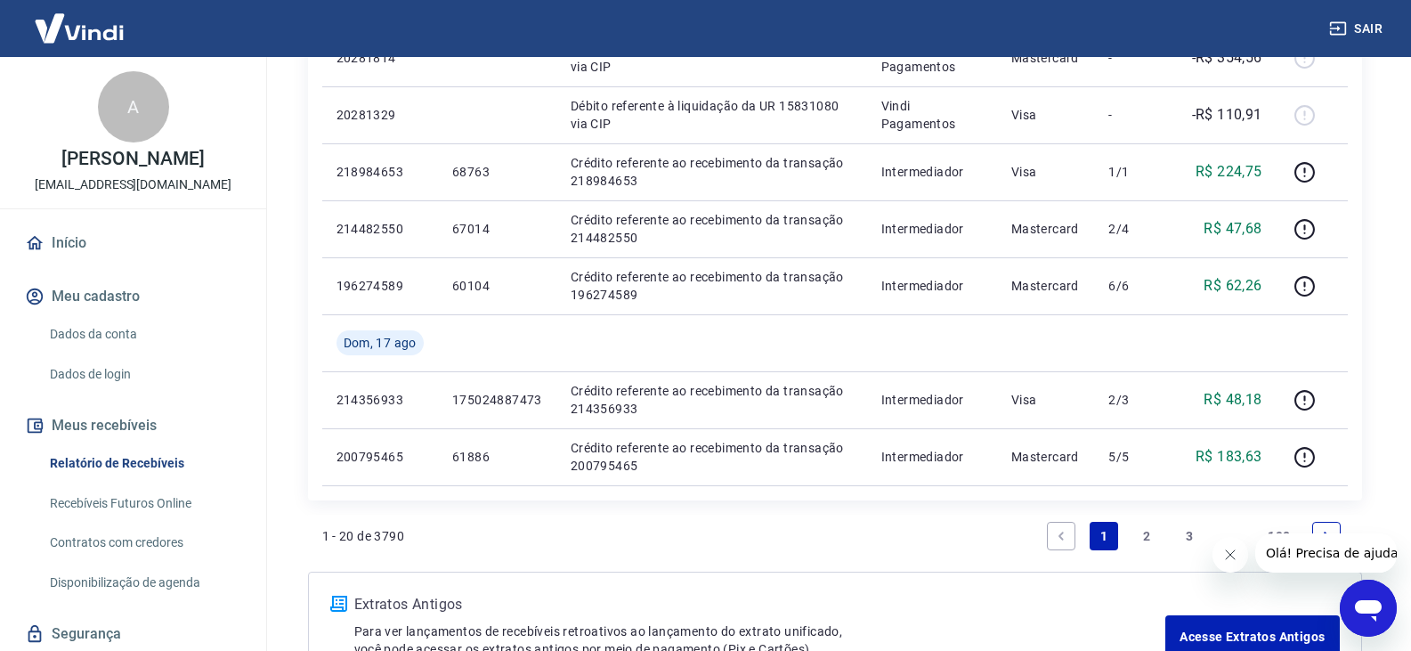
click at [1154, 532] on link "2" at bounding box center [1146, 536] width 28 height 28
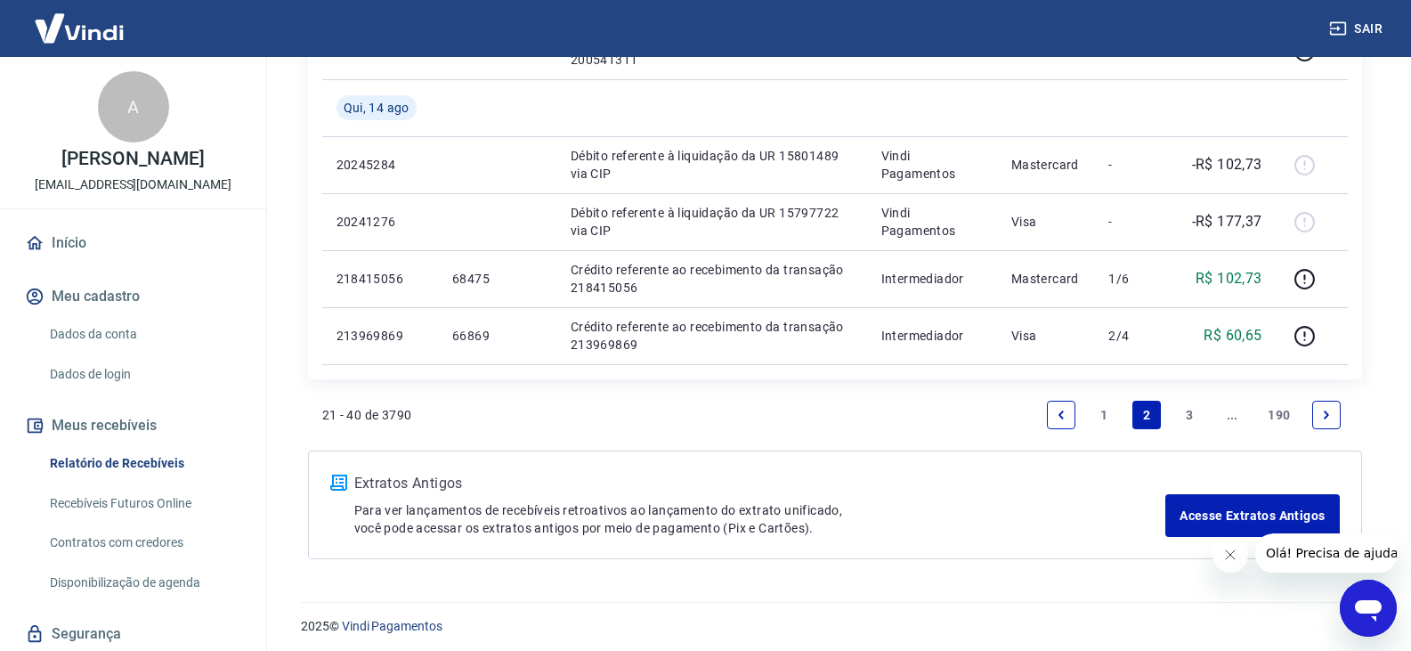
scroll to position [1373, 0]
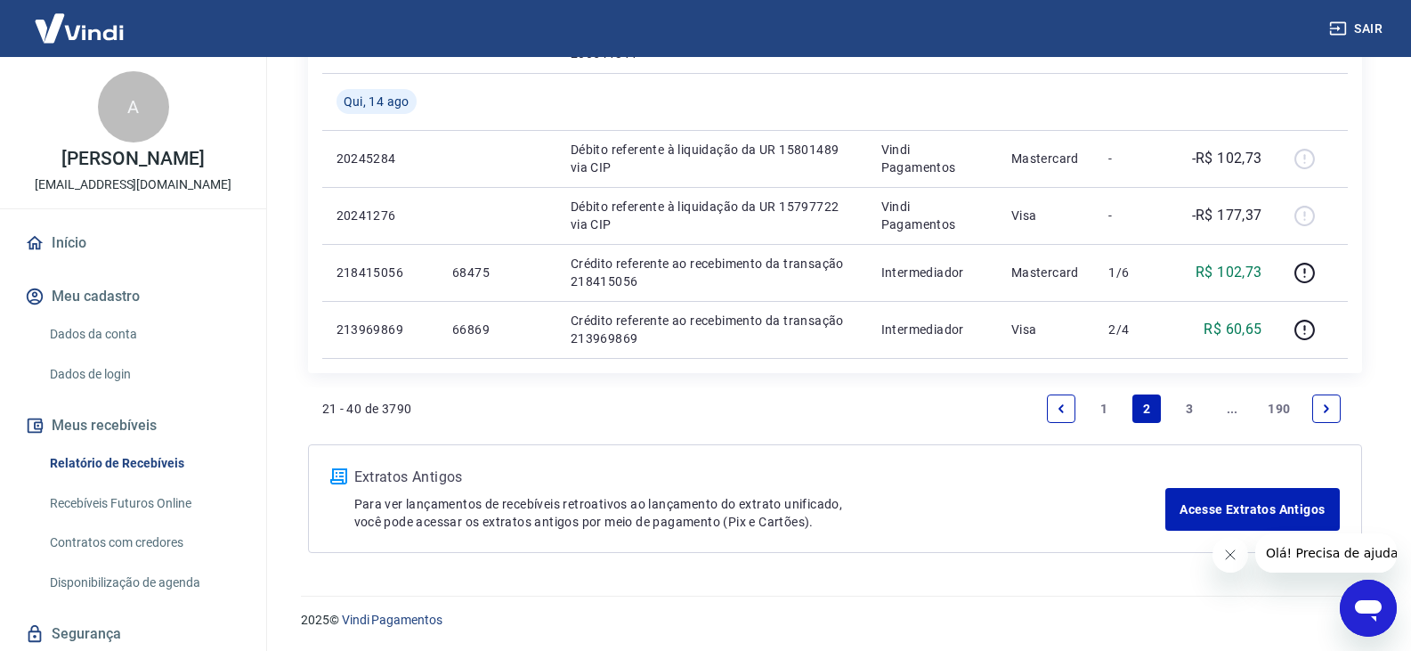
click at [1105, 413] on link "1" at bounding box center [1103, 408] width 28 height 28
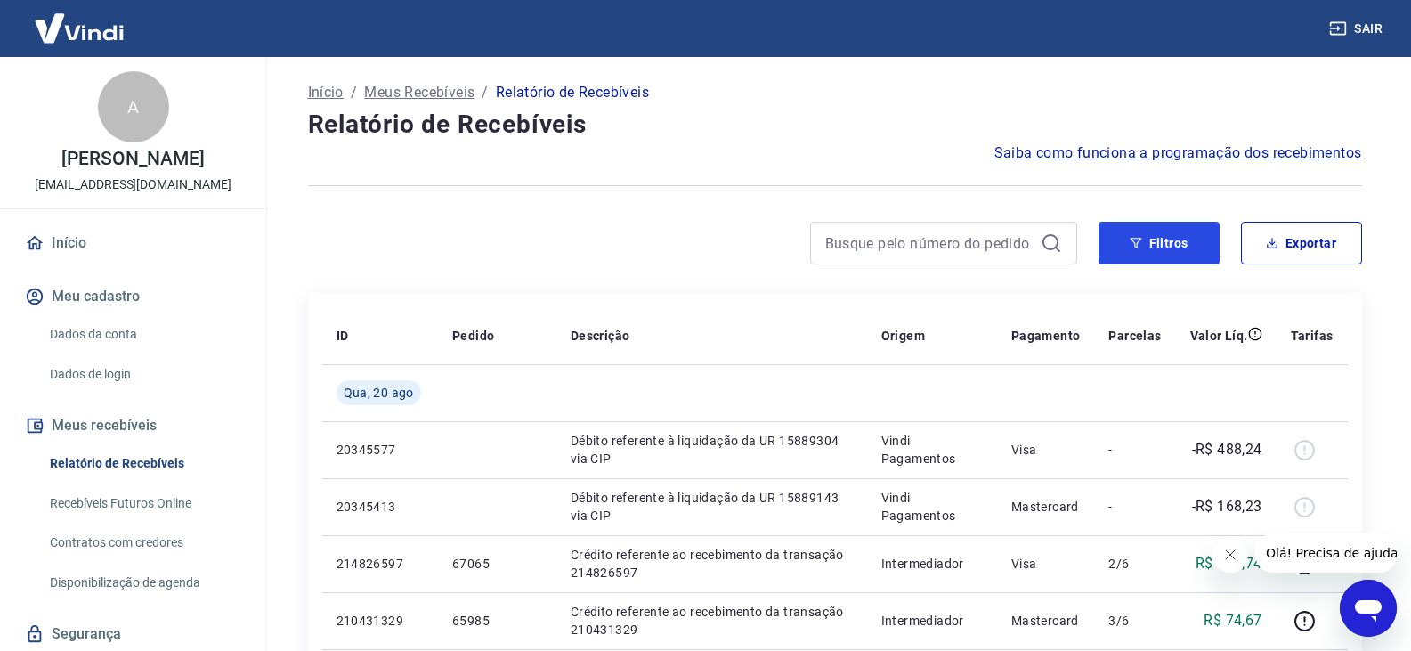
drag, startPoint x: 1155, startPoint y: 240, endPoint x: 1173, endPoint y: 276, distance: 39.8
click at [1154, 240] on button "Filtros" at bounding box center [1158, 243] width 121 height 43
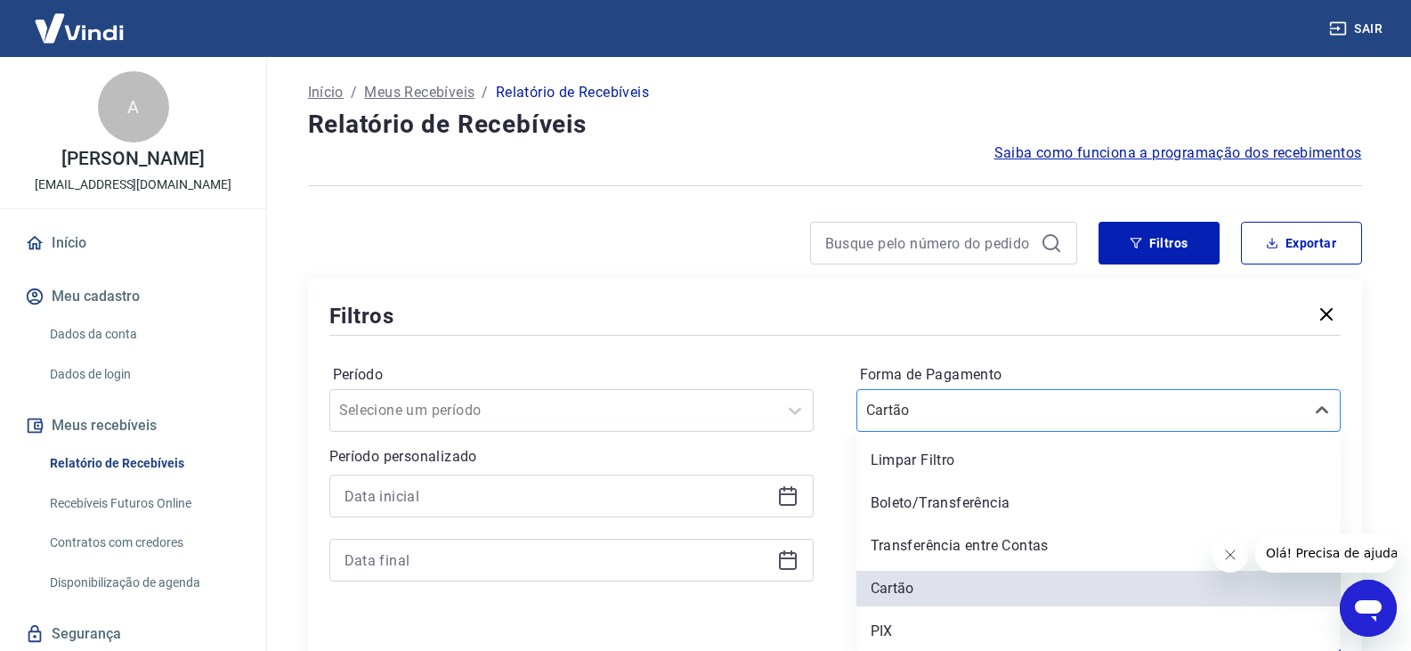
scroll to position [2, 0]
click at [1044, 416] on div at bounding box center [1080, 408] width 429 height 25
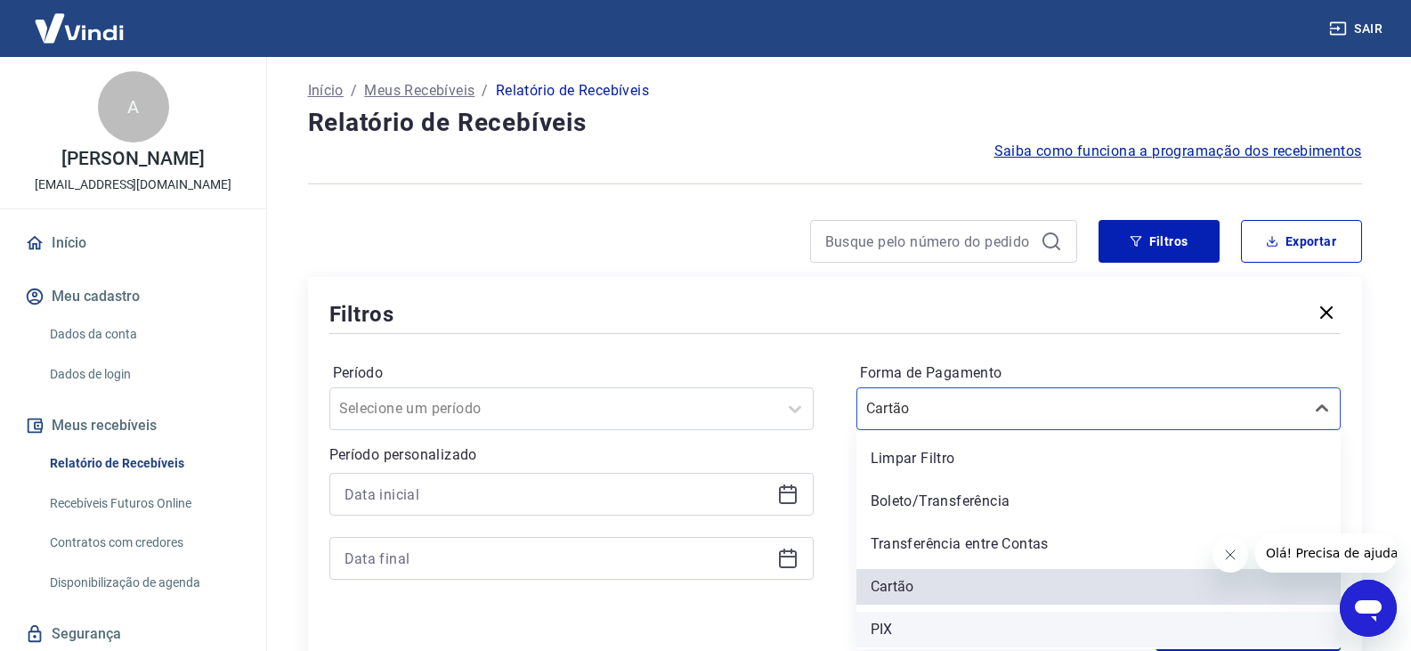
click at [949, 633] on div "PIX" at bounding box center [1098, 629] width 484 height 36
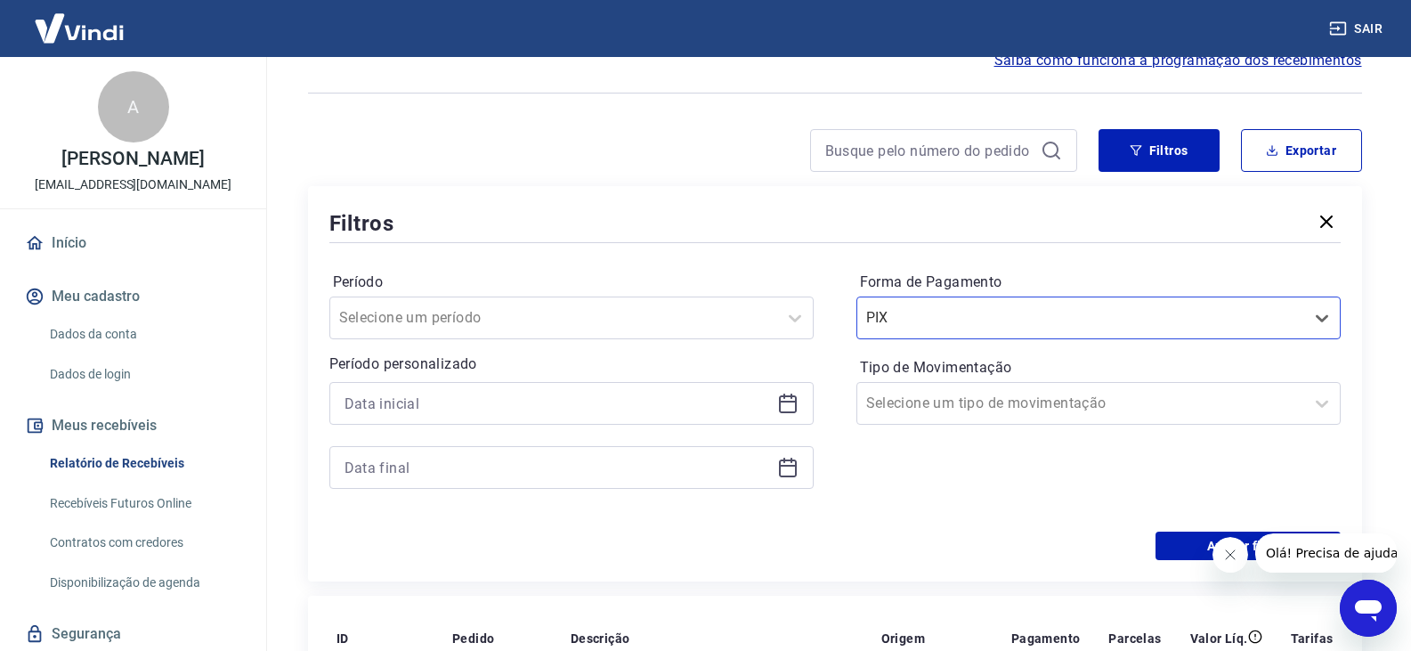
scroll to position [180, 0]
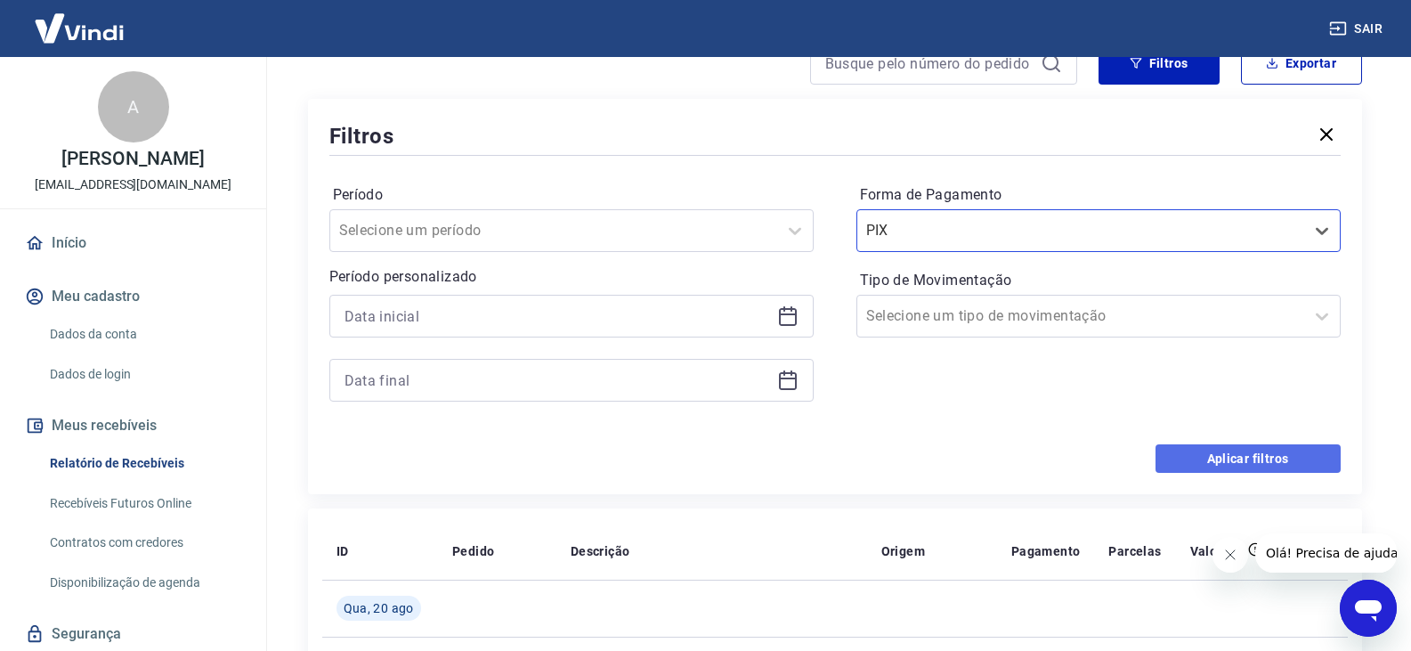
click at [1239, 465] on button "Aplicar filtros" at bounding box center [1247, 458] width 185 height 28
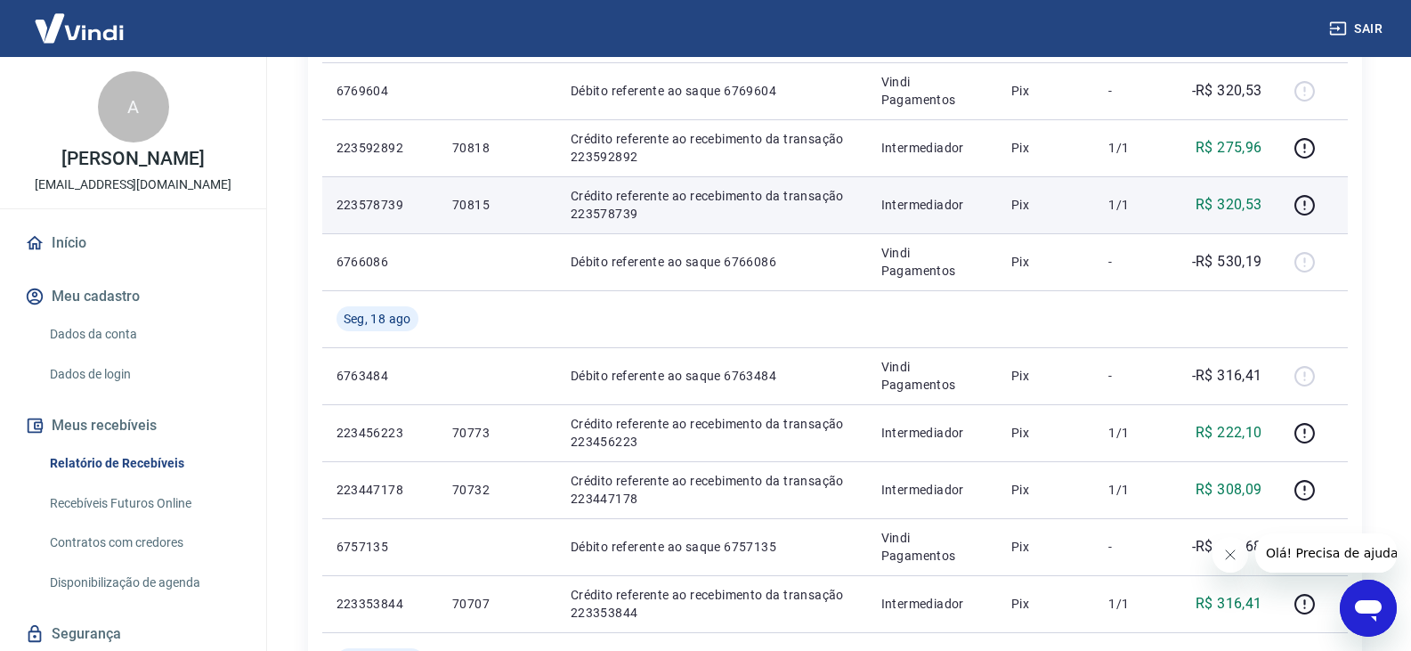
scroll to position [534, 0]
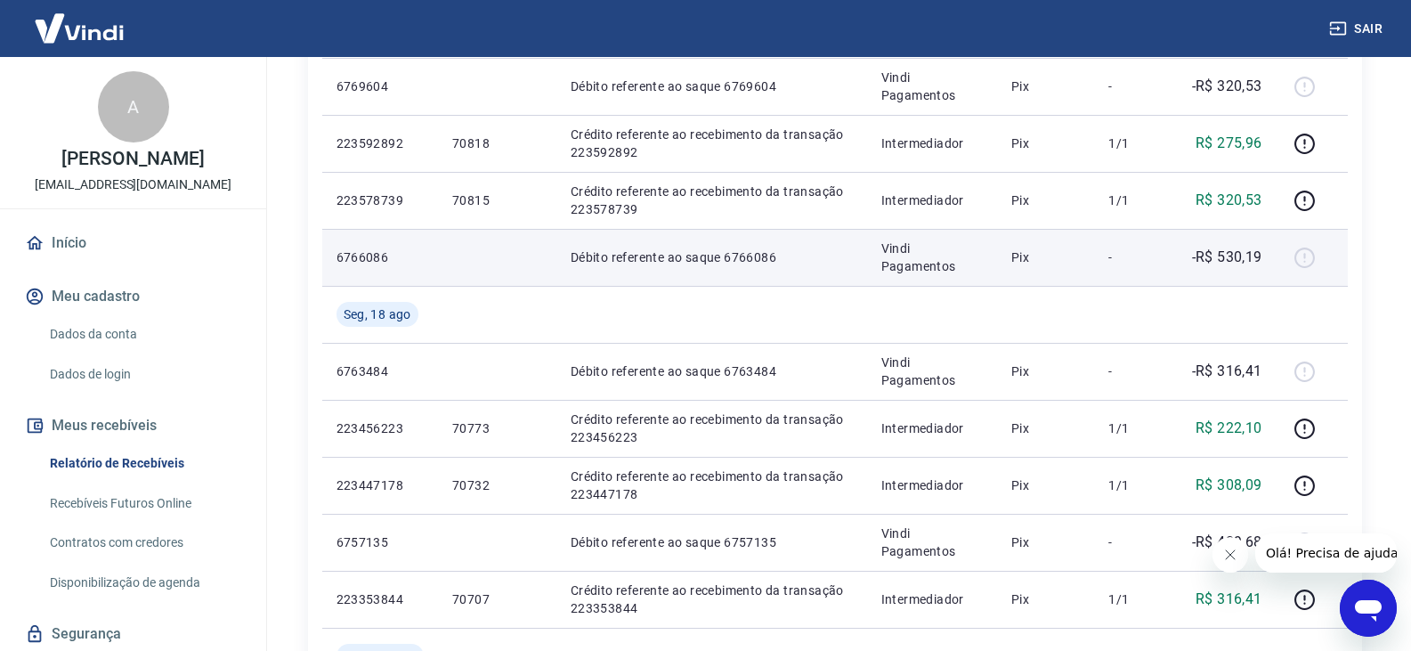
click at [1247, 253] on p "-R$ 530,19" at bounding box center [1227, 257] width 70 height 21
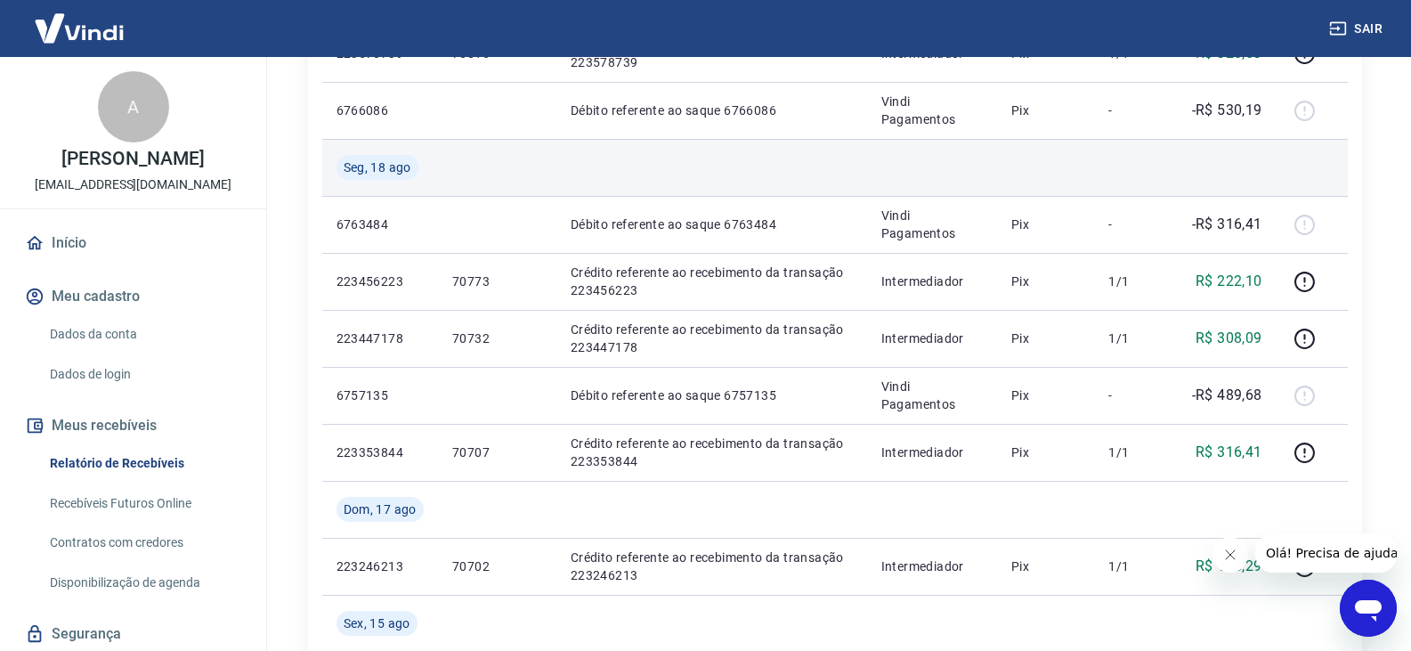
scroll to position [712, 0]
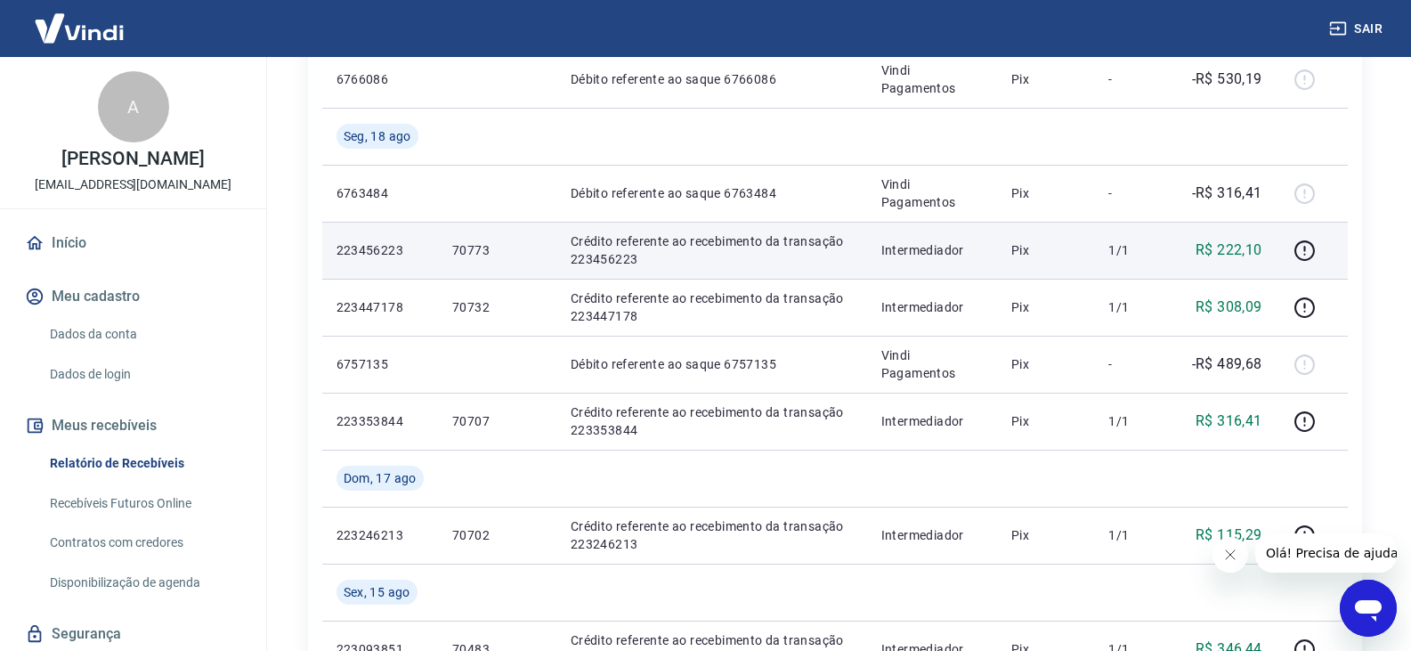
click at [374, 252] on p "223456223" at bounding box center [379, 250] width 87 height 18
copy p "223456223"
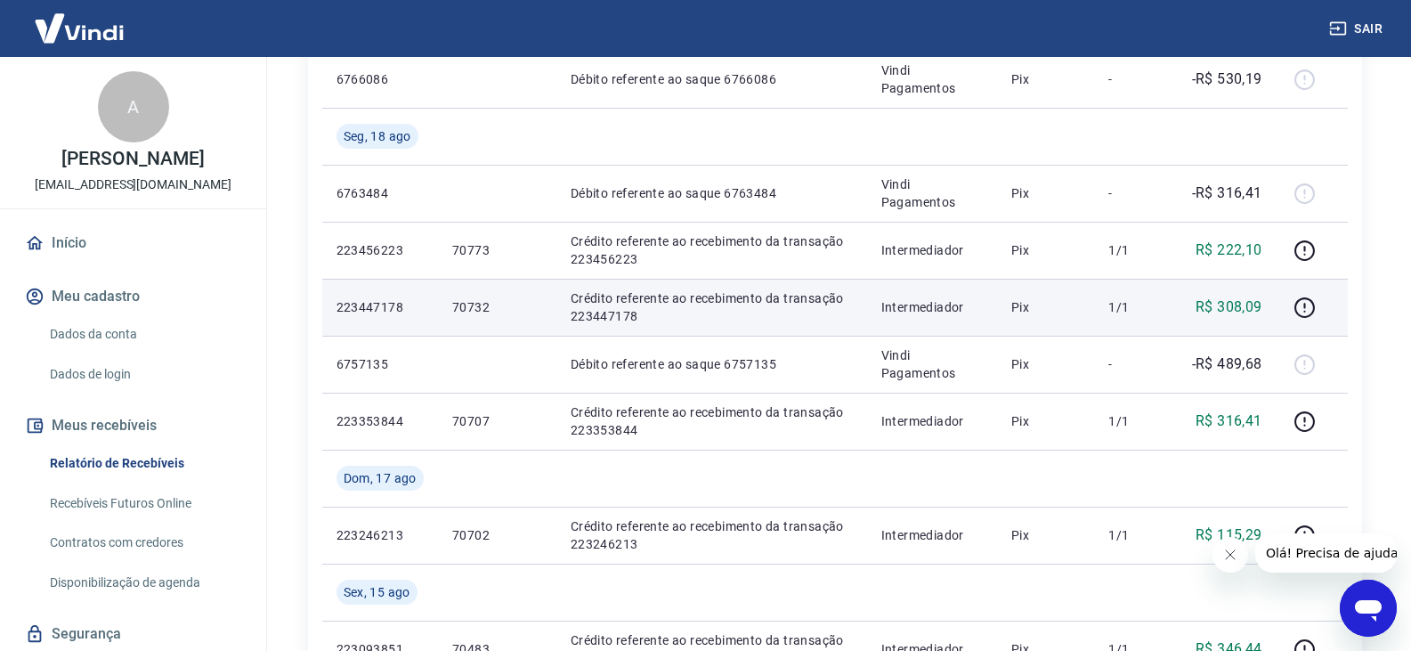
click at [480, 302] on p "70732" at bounding box center [497, 307] width 90 height 18
click at [379, 302] on p "223447178" at bounding box center [379, 307] width 87 height 18
copy p "223447178"
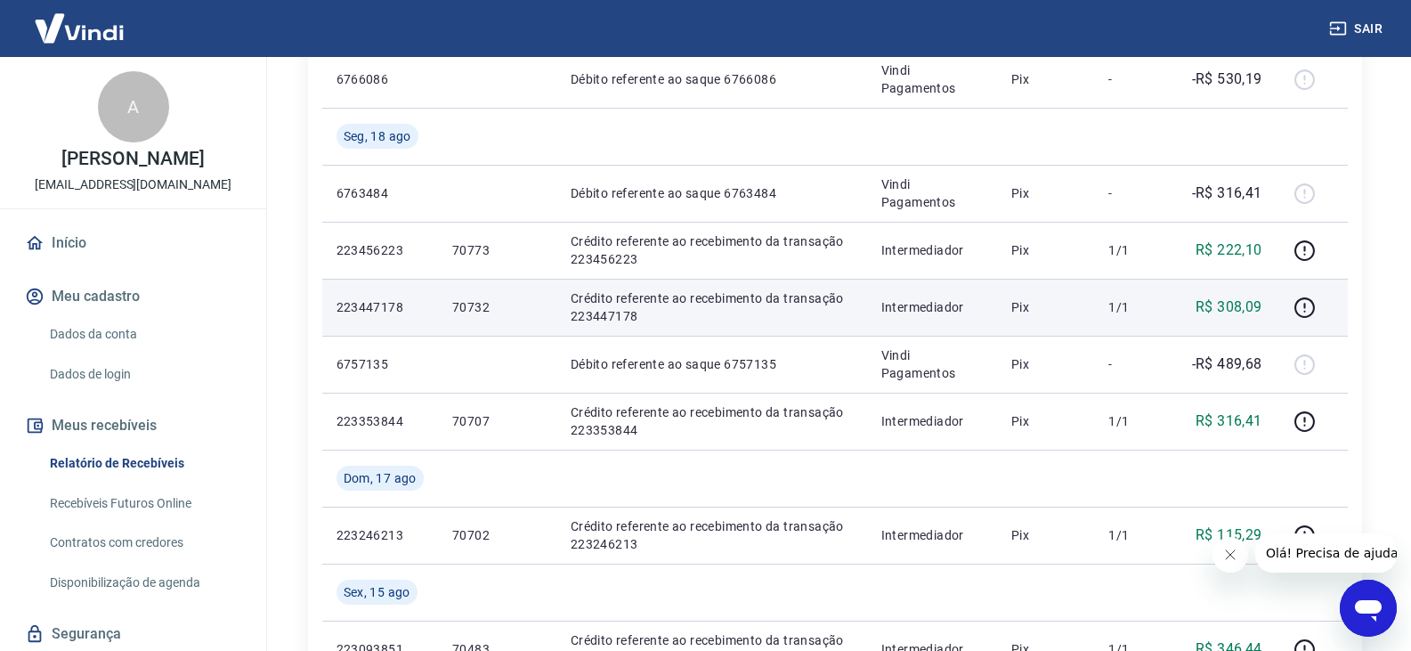
click at [474, 311] on p "70732" at bounding box center [497, 307] width 90 height 18
copy p "70732"
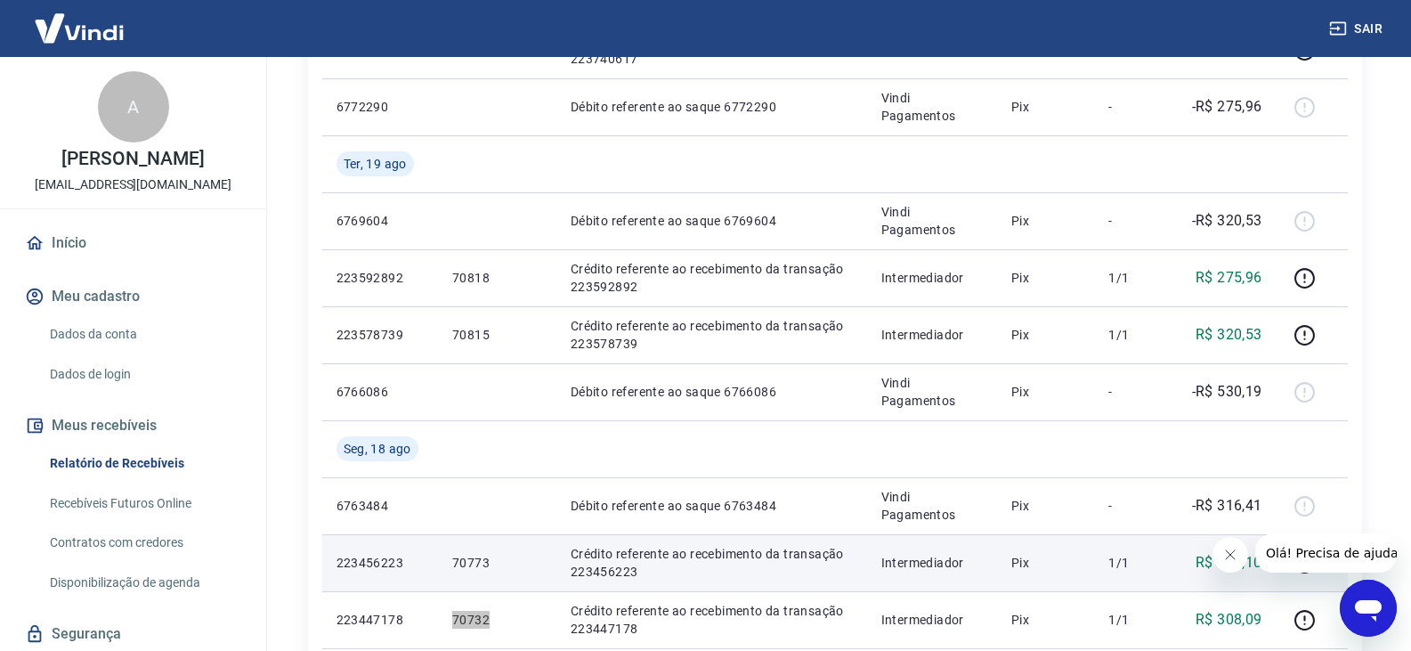
scroll to position [356, 0]
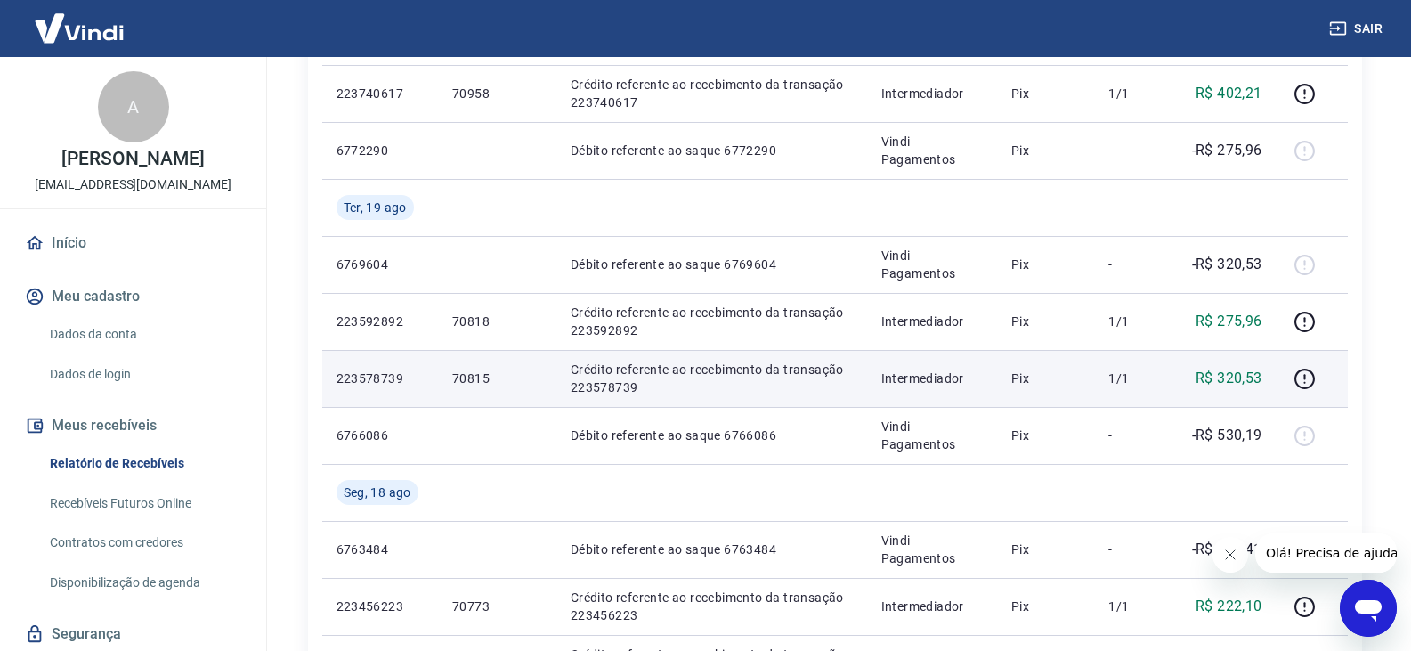
click at [466, 377] on p "70815" at bounding box center [497, 378] width 90 height 18
copy p "70815"
click at [384, 375] on p "223578739" at bounding box center [379, 378] width 87 height 18
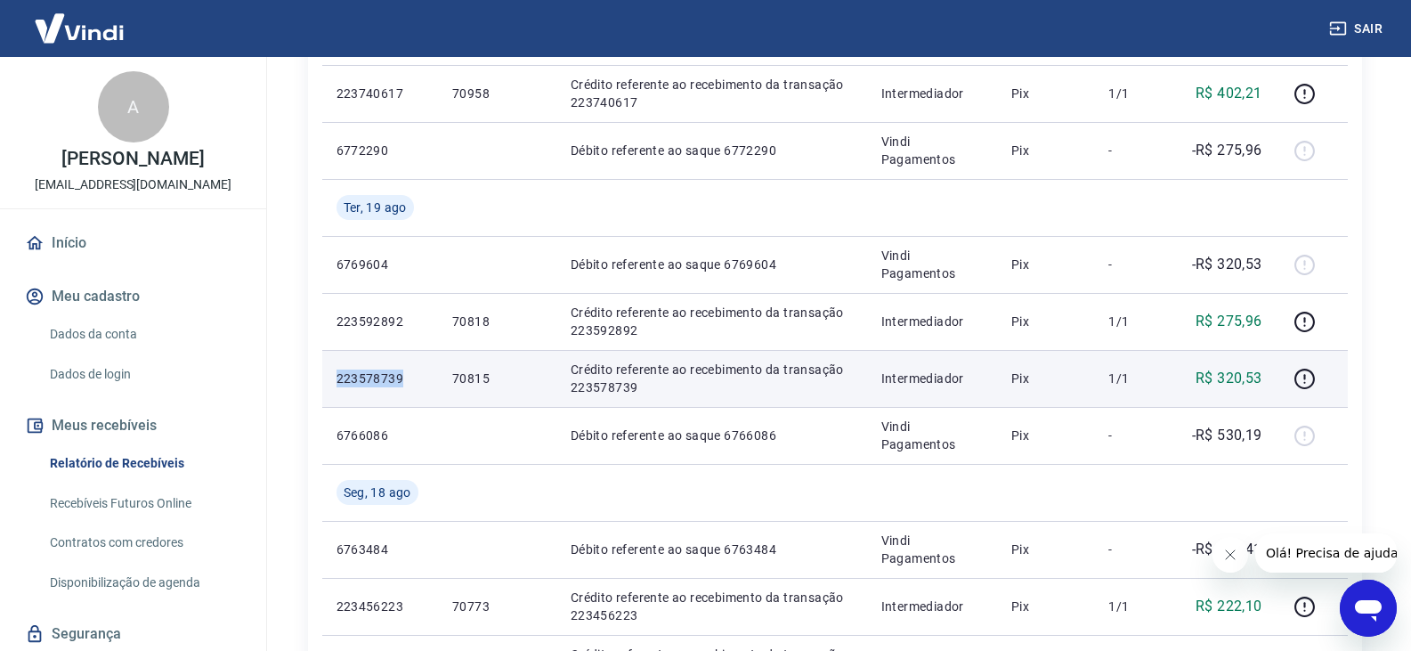
copy p "223578739"
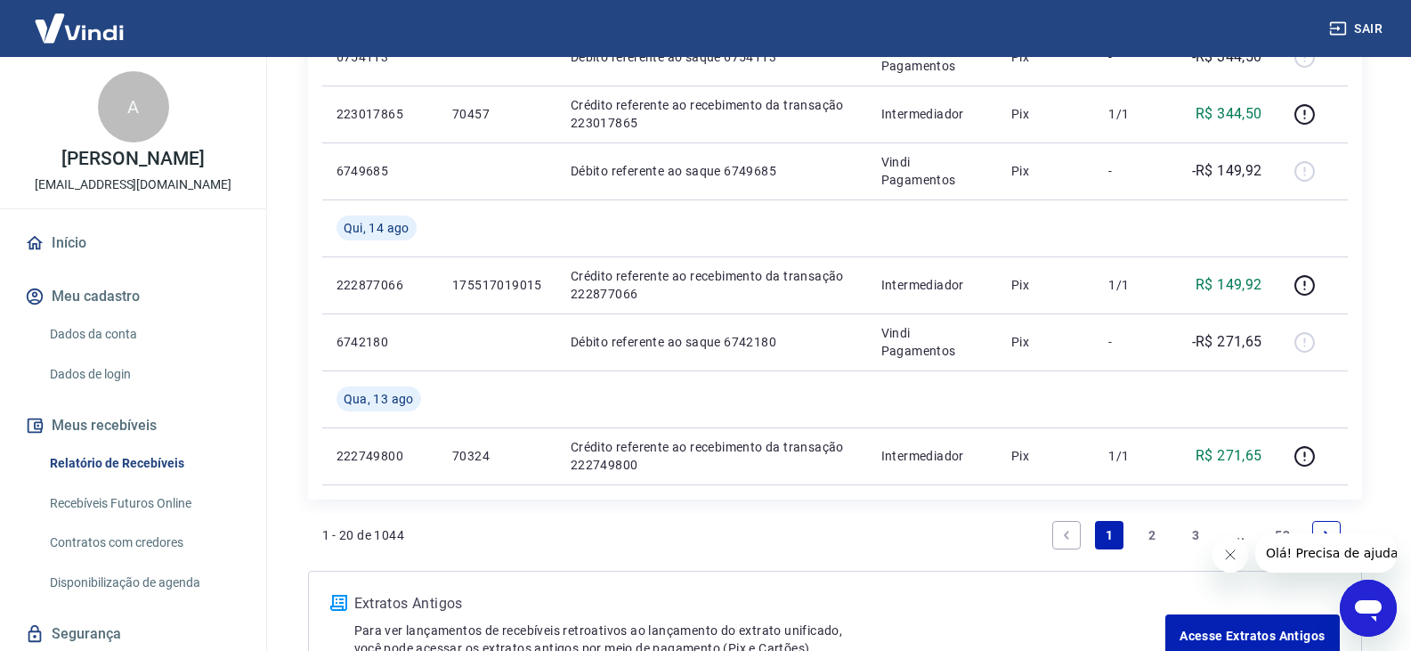
scroll to position [1424, 0]
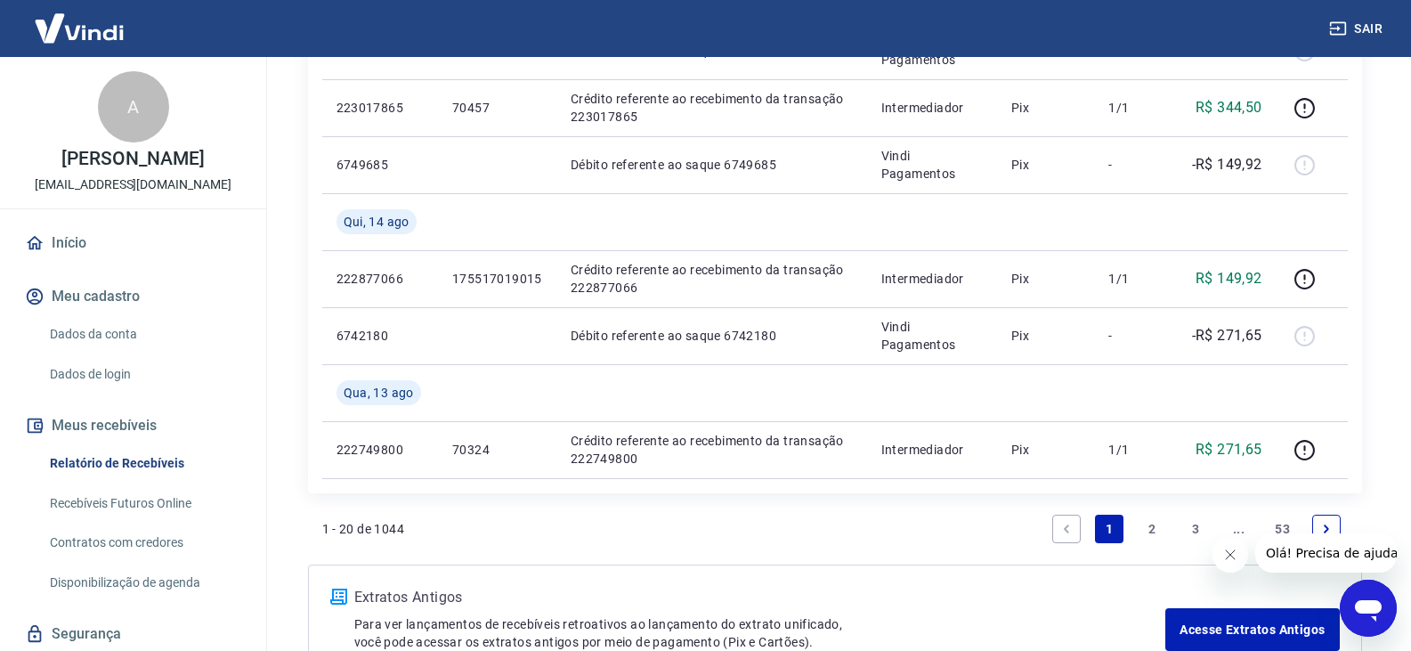
click at [1158, 532] on link "2" at bounding box center [1152, 528] width 28 height 28
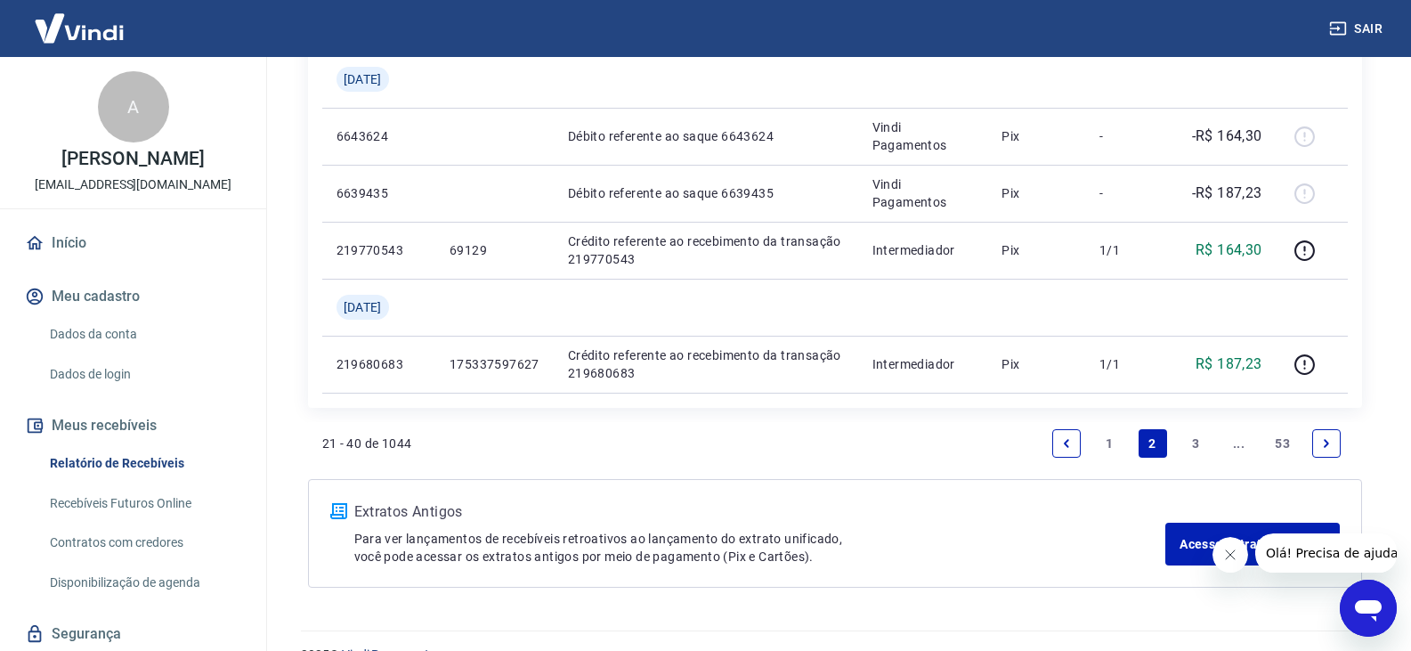
scroll to position [1691, 0]
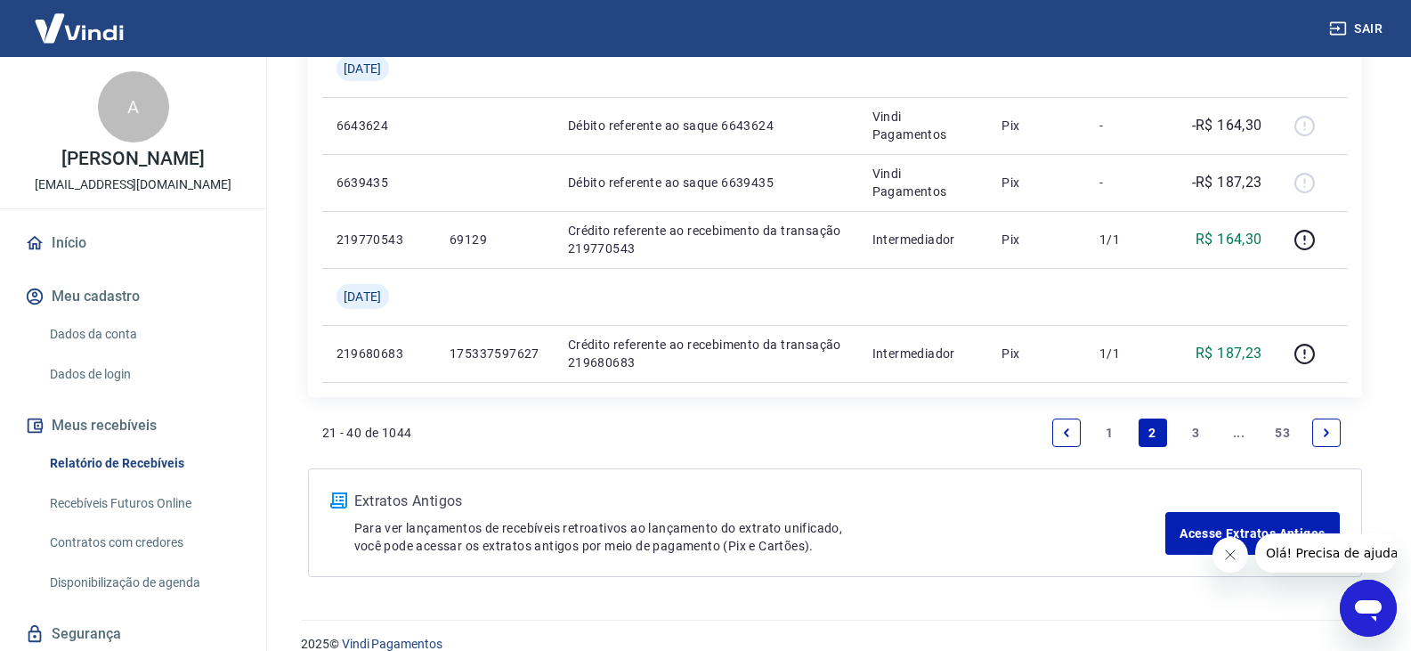
click at [1191, 434] on link "3" at bounding box center [1195, 432] width 28 height 28
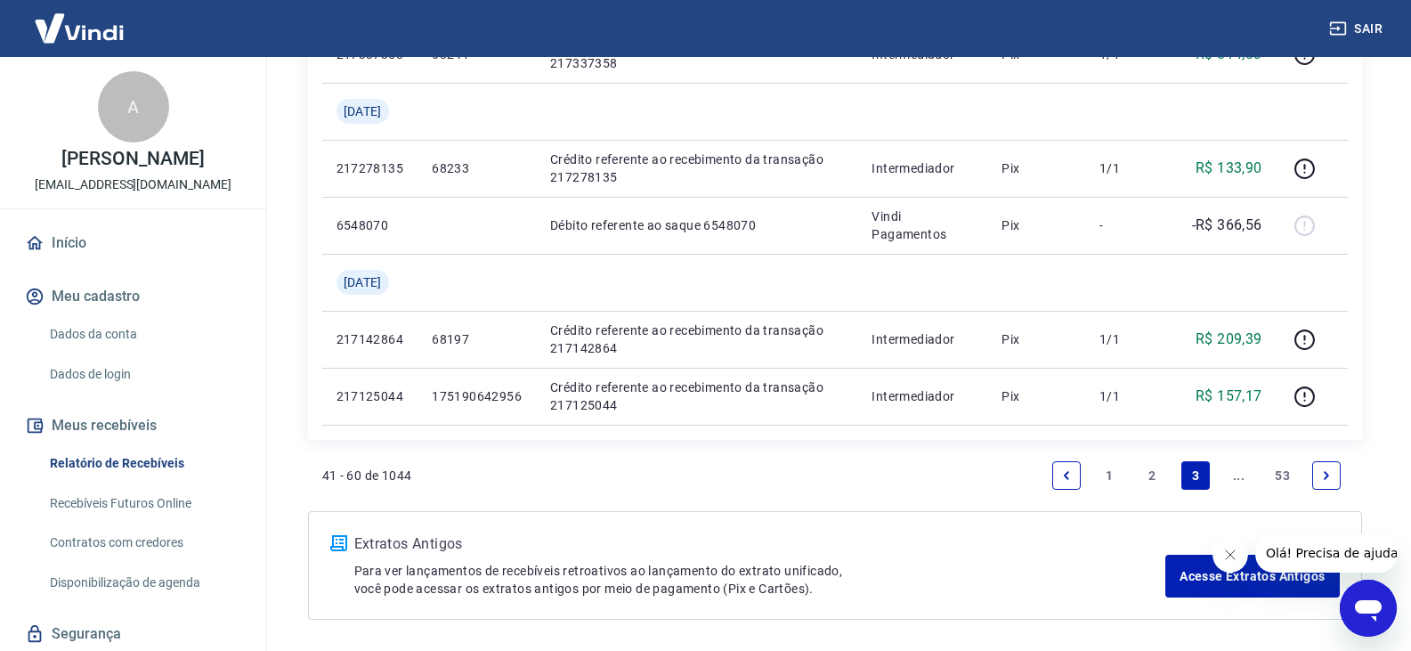
scroll to position [1829, 0]
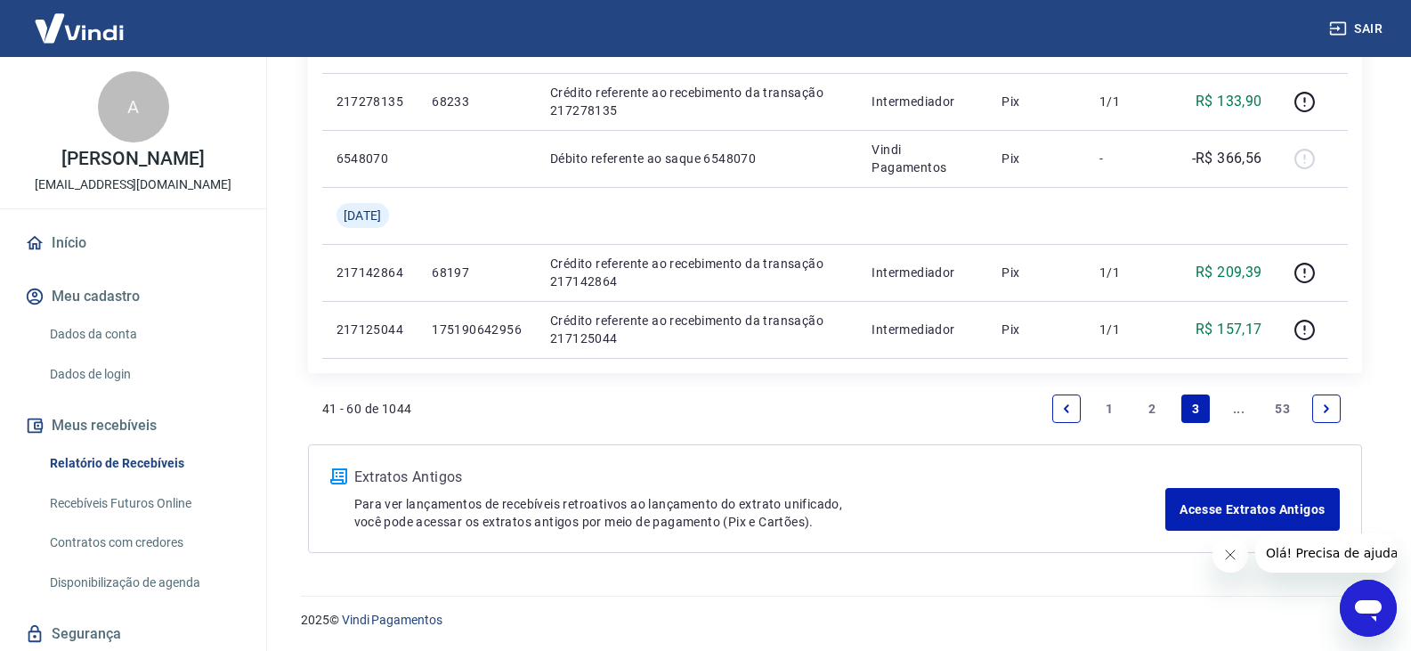
click at [1066, 417] on link "Previous page" at bounding box center [1066, 408] width 28 height 28
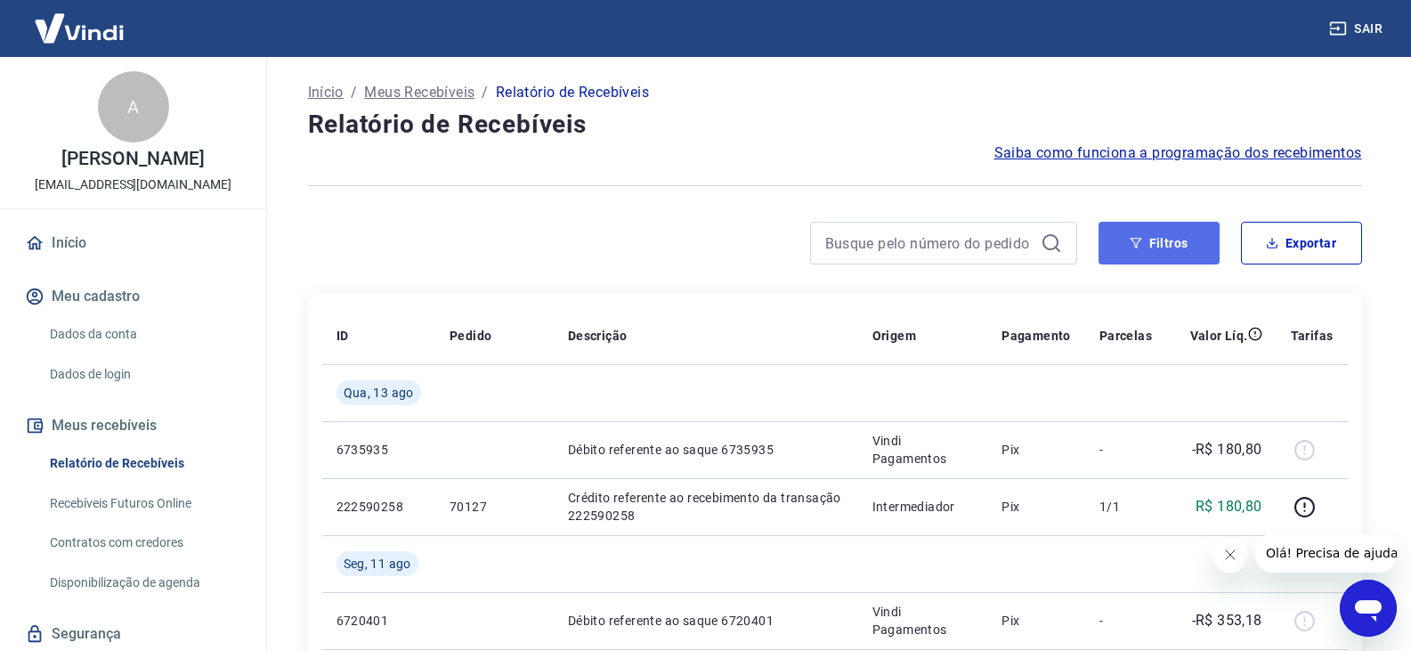
click at [1136, 262] on button "Filtros" at bounding box center [1158, 243] width 121 height 43
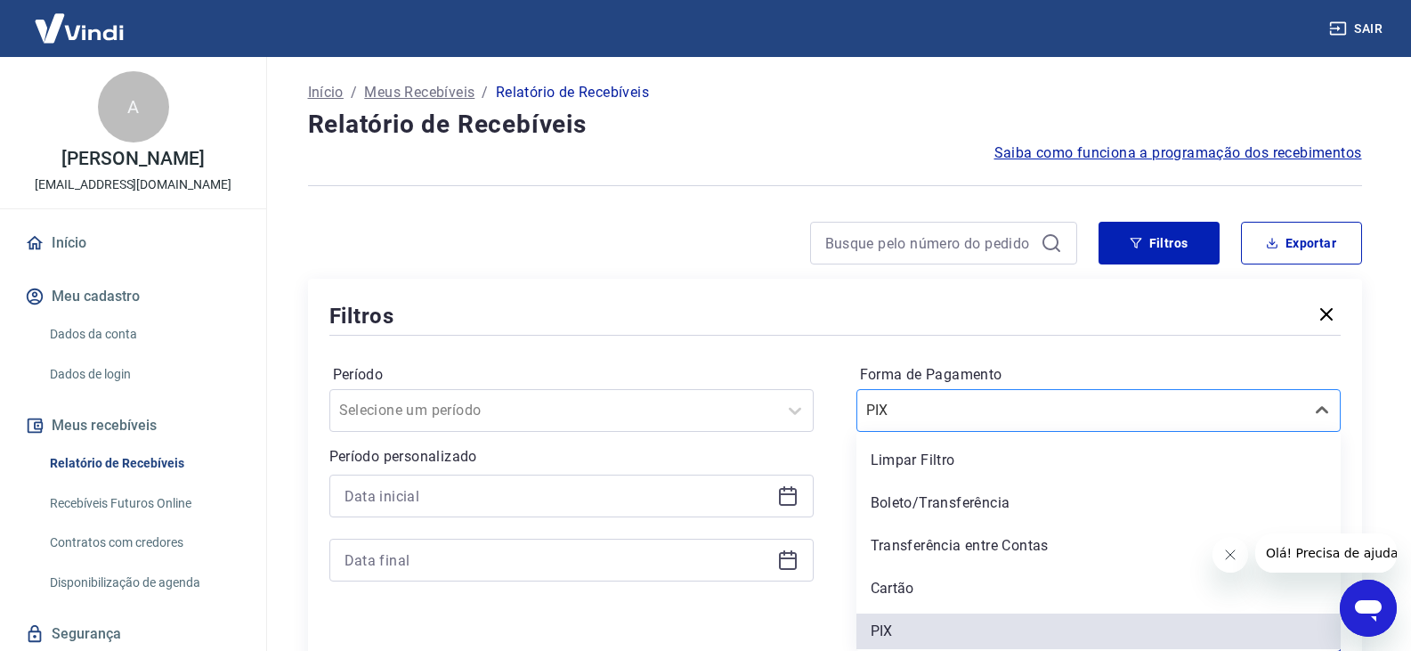
scroll to position [2, 0]
click at [972, 414] on input "Forma de Pagamento" at bounding box center [956, 408] width 180 height 21
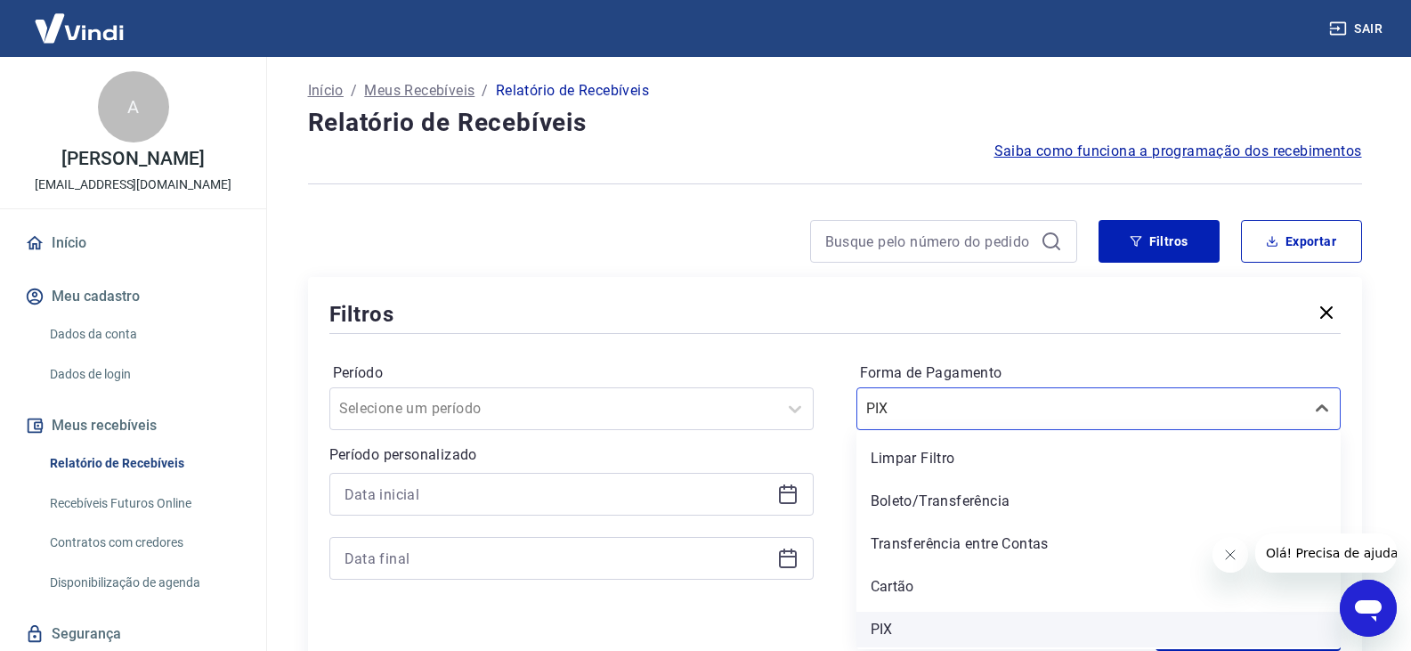
click at [924, 627] on div "PIX" at bounding box center [1098, 629] width 484 height 36
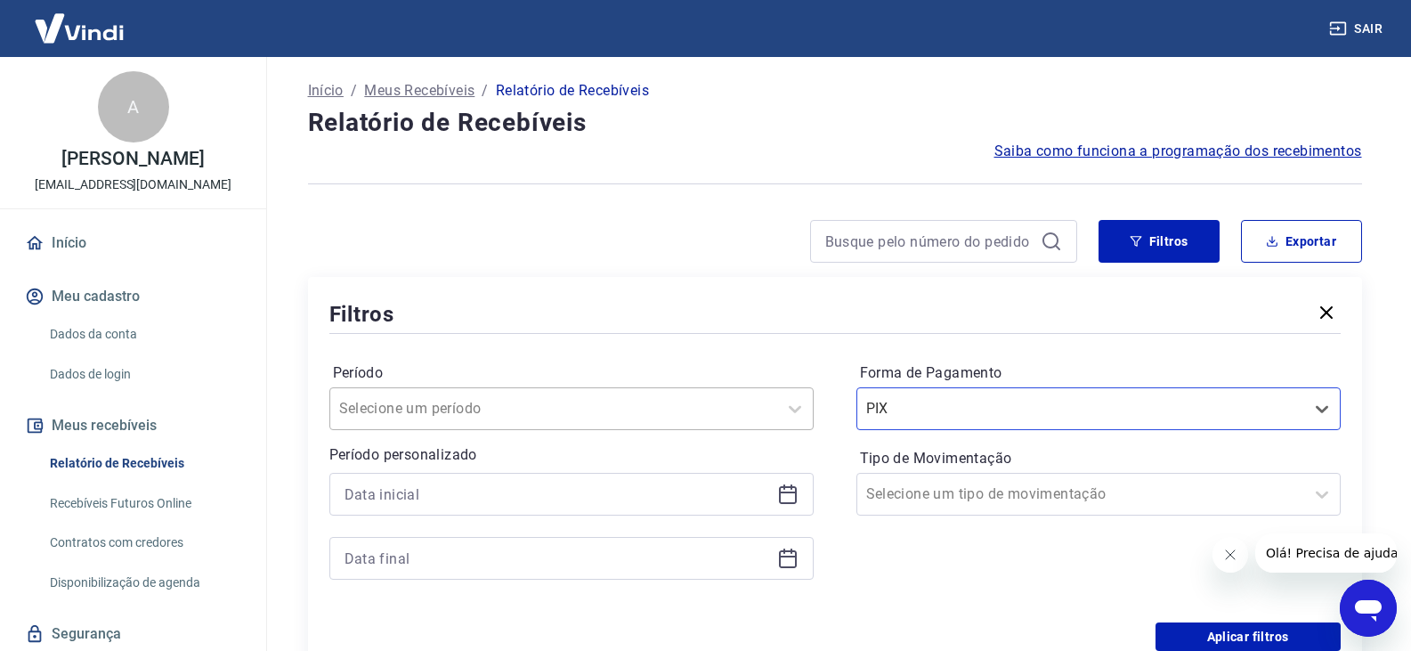
click at [634, 405] on div "Selecione um período" at bounding box center [571, 408] width 484 height 43
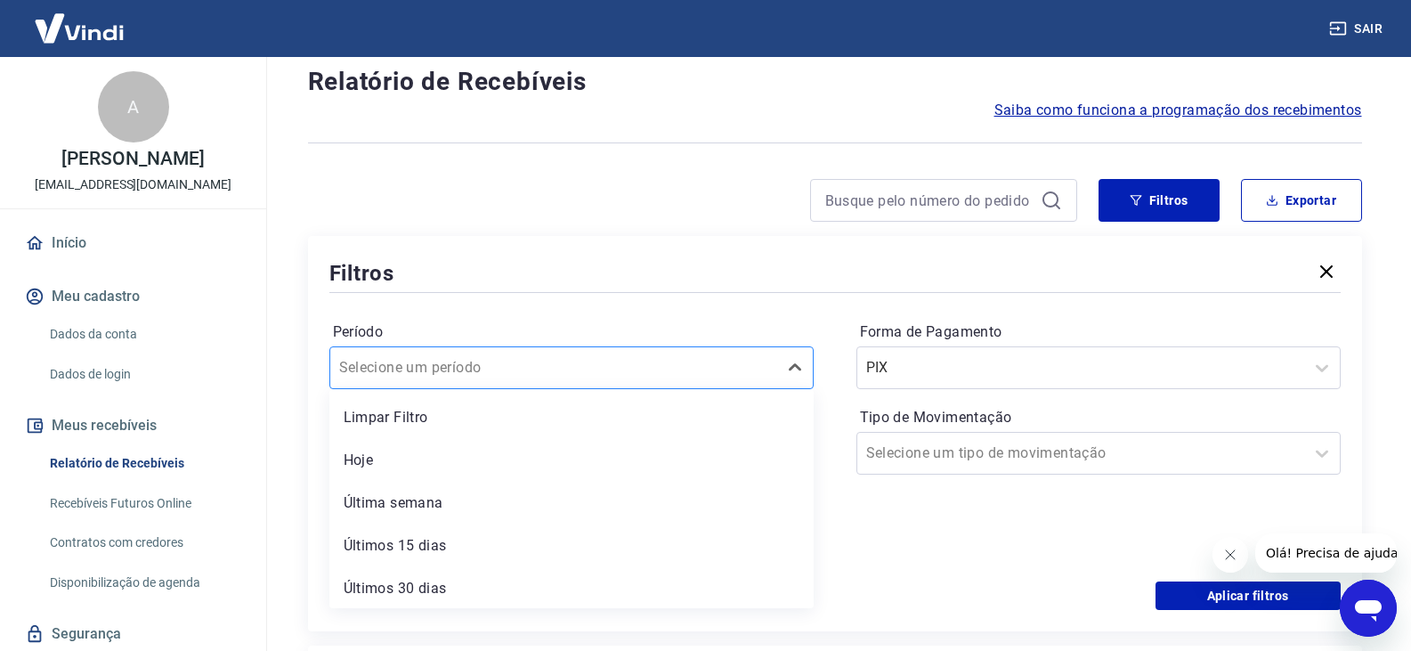
scroll to position [48, 0]
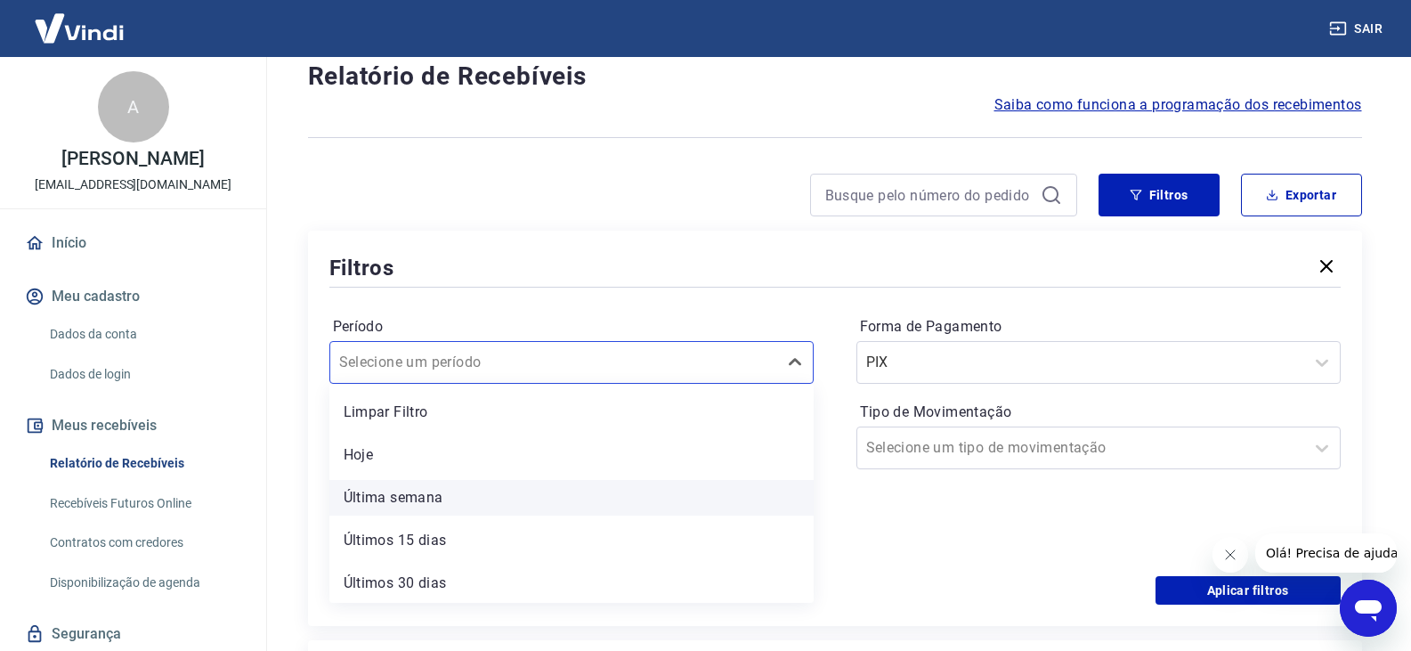
click at [436, 506] on div "Última semana" at bounding box center [571, 498] width 484 height 36
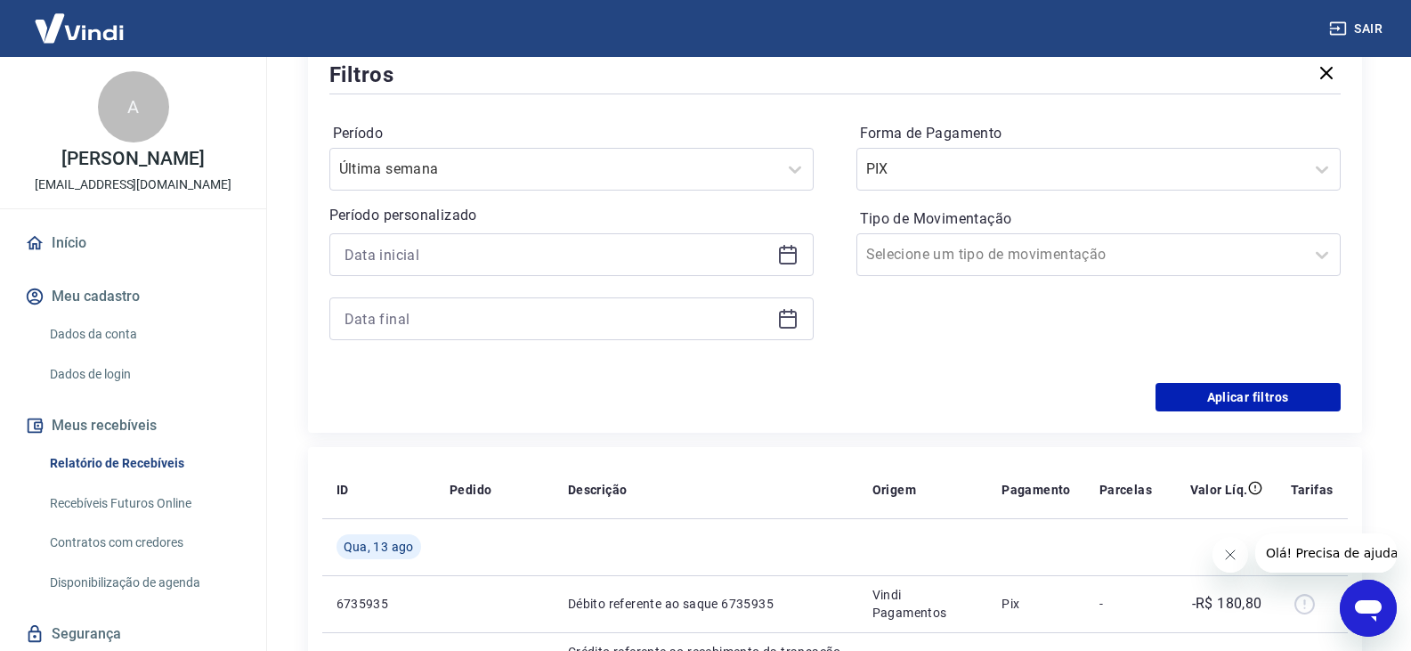
scroll to position [226, 0]
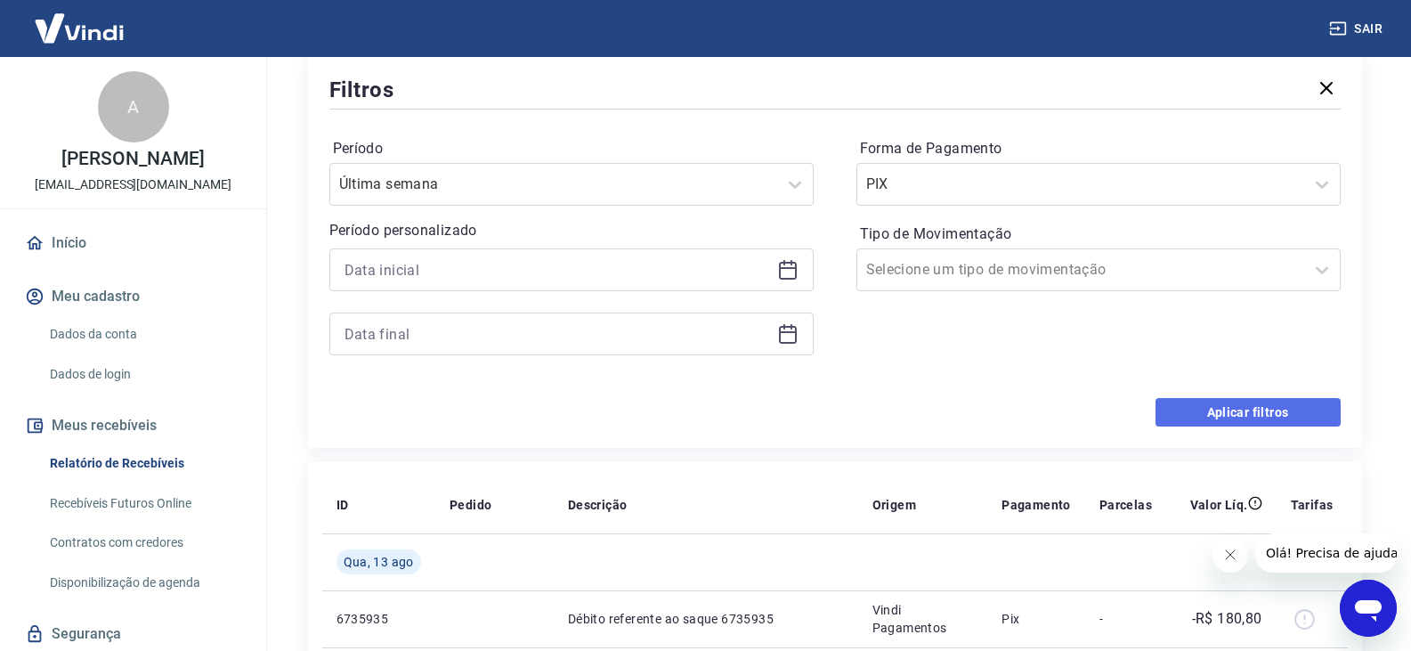
click at [1301, 404] on button "Aplicar filtros" at bounding box center [1247, 412] width 185 height 28
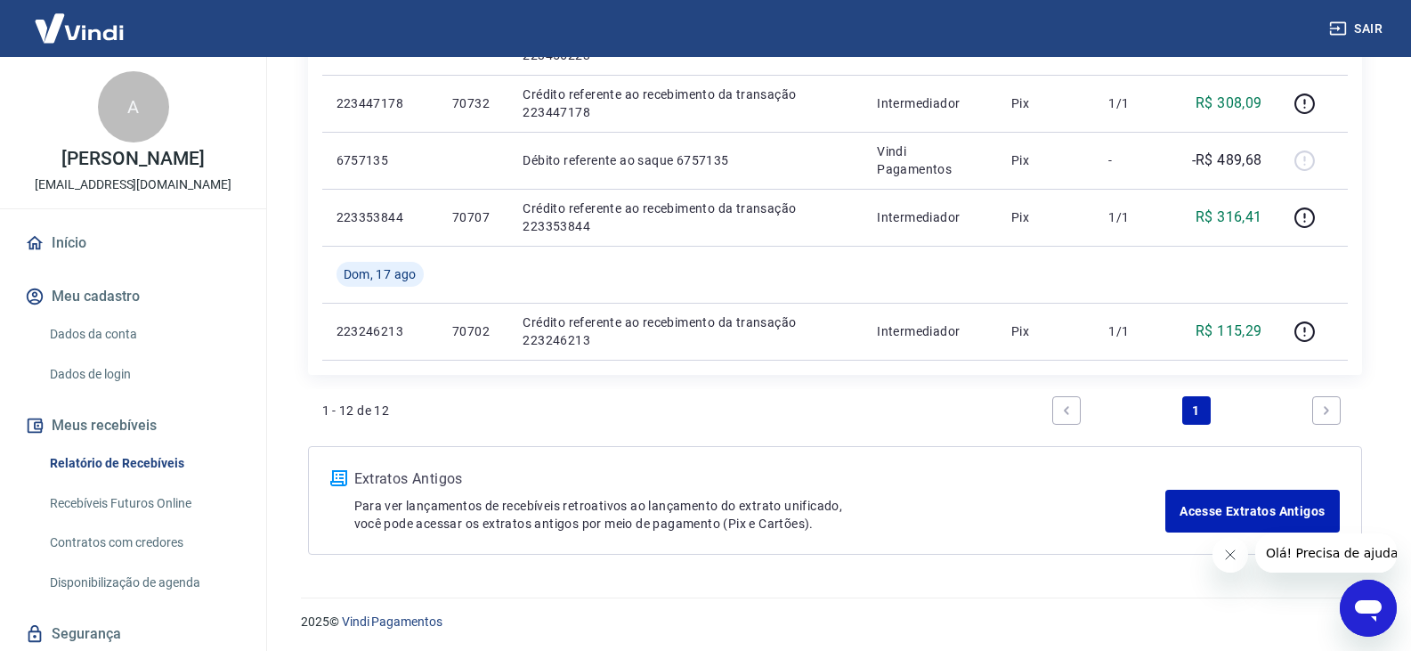
scroll to position [918, 0]
click at [1325, 409] on icon "Next page" at bounding box center [1325, 408] width 5 height 8
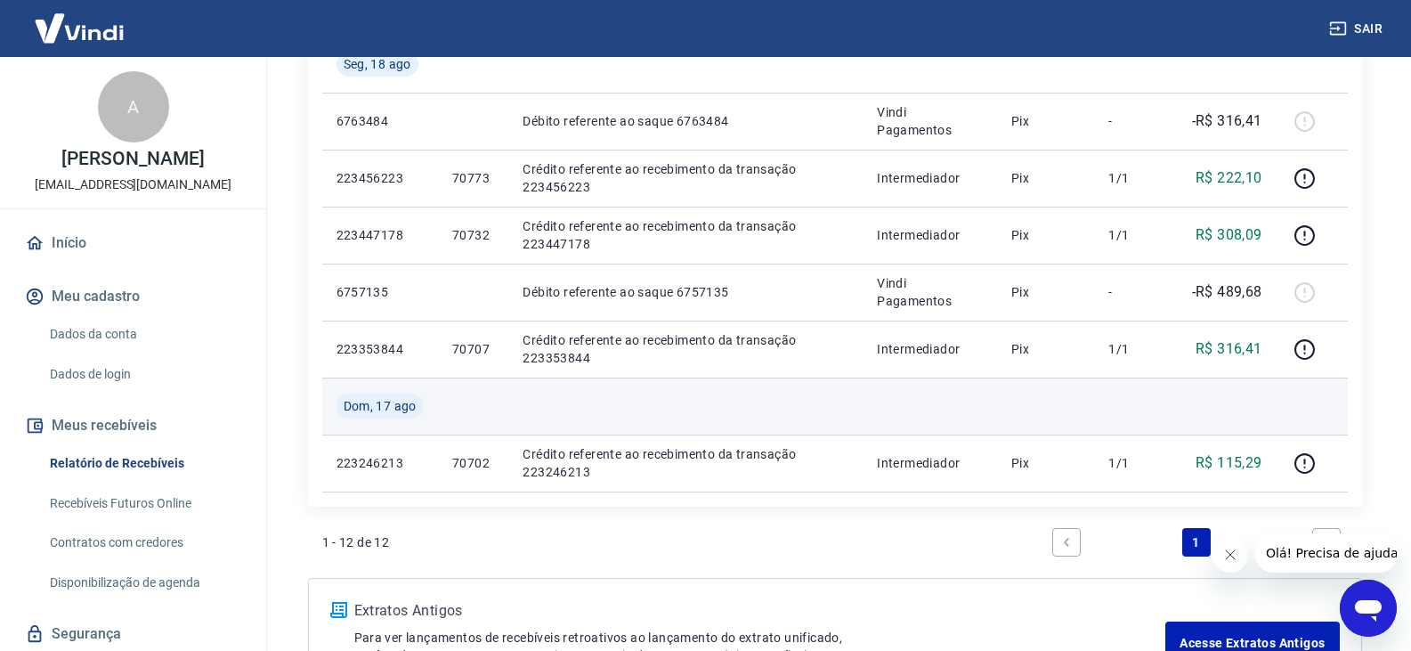
scroll to position [740, 0]
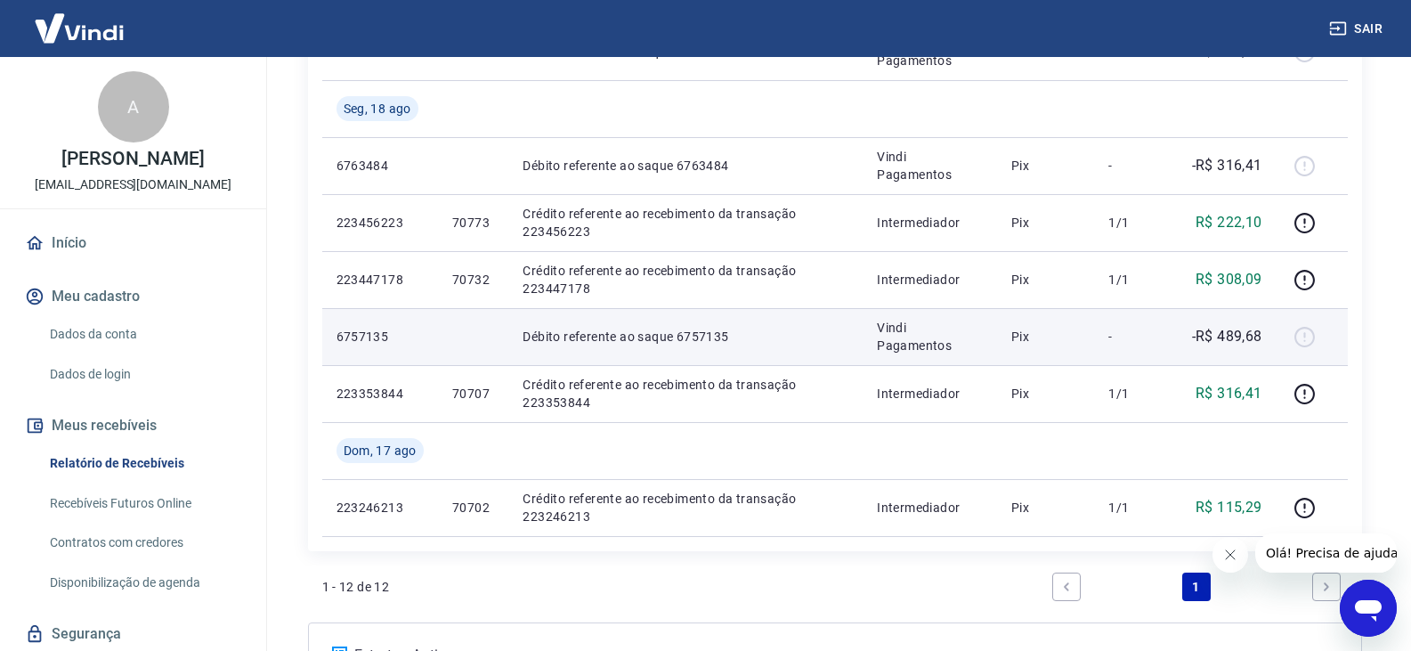
click at [1261, 346] on p "-R$ 489,68" at bounding box center [1227, 336] width 70 height 21
click at [367, 332] on p "6757135" at bounding box center [379, 337] width 87 height 18
copy p "6757135"
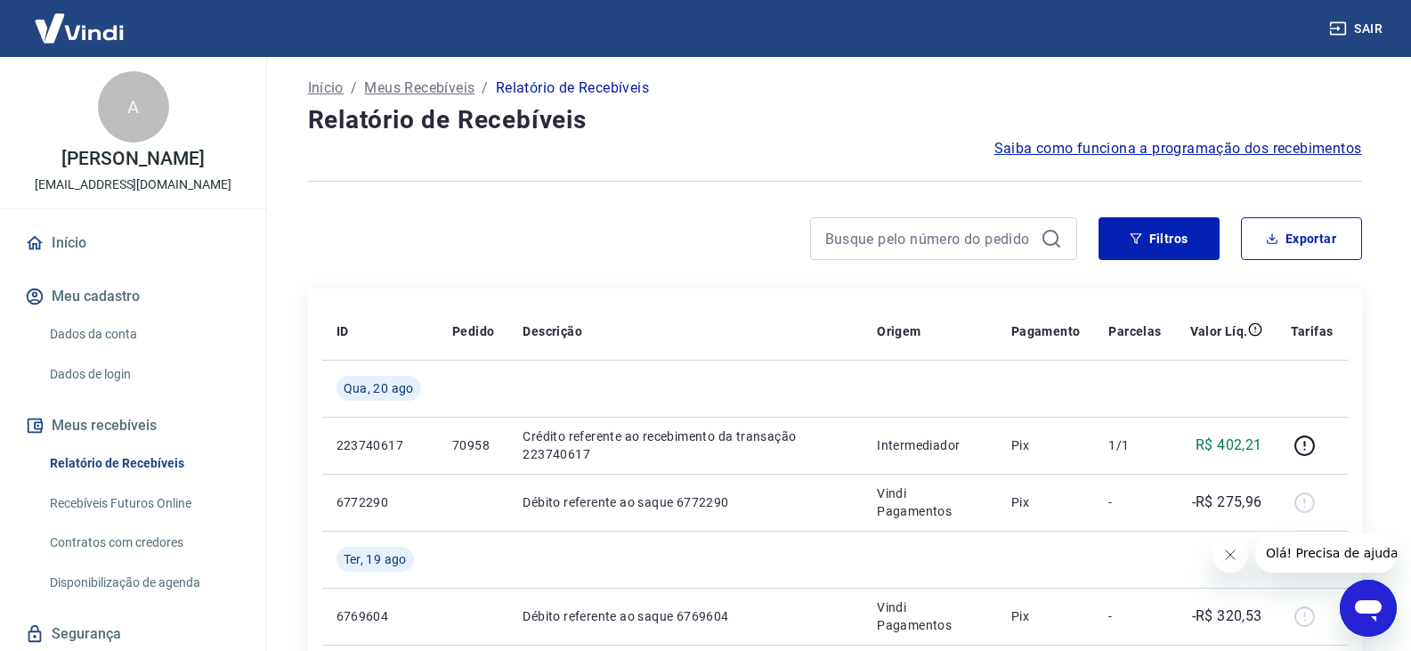
scroll to position [0, 0]
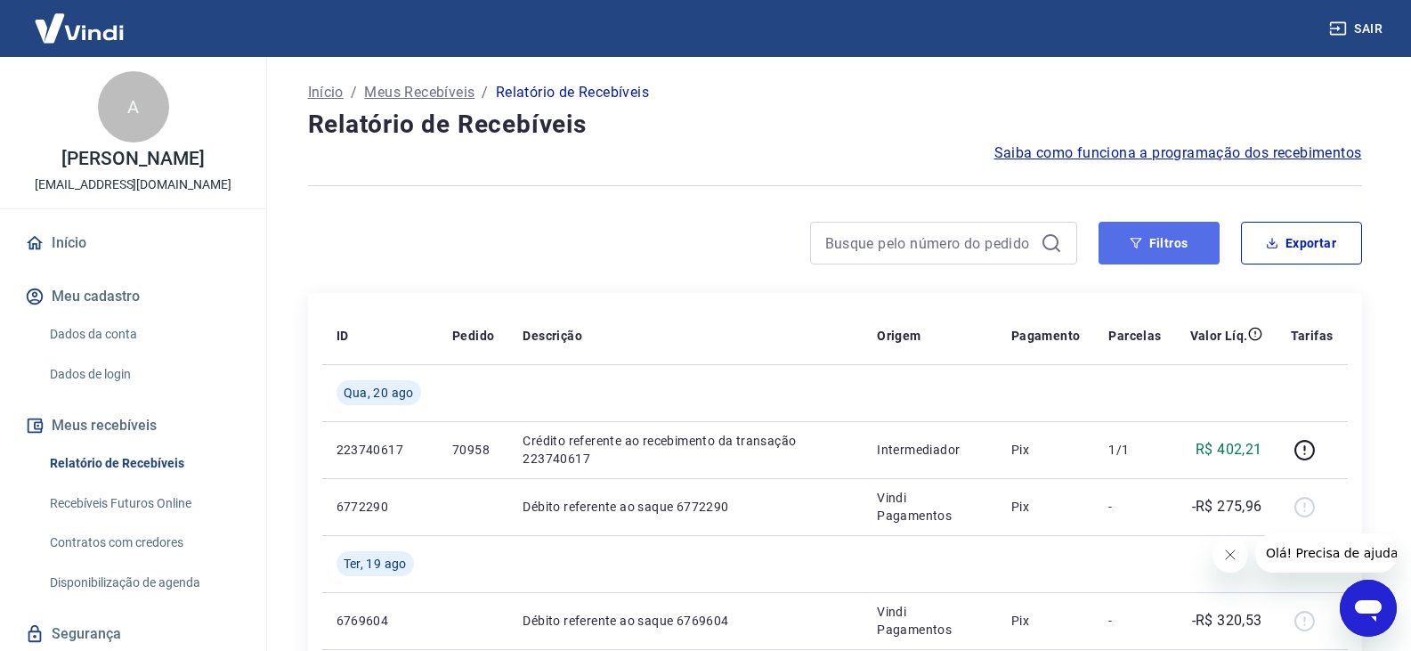
click at [1165, 239] on button "Filtros" at bounding box center [1158, 243] width 121 height 43
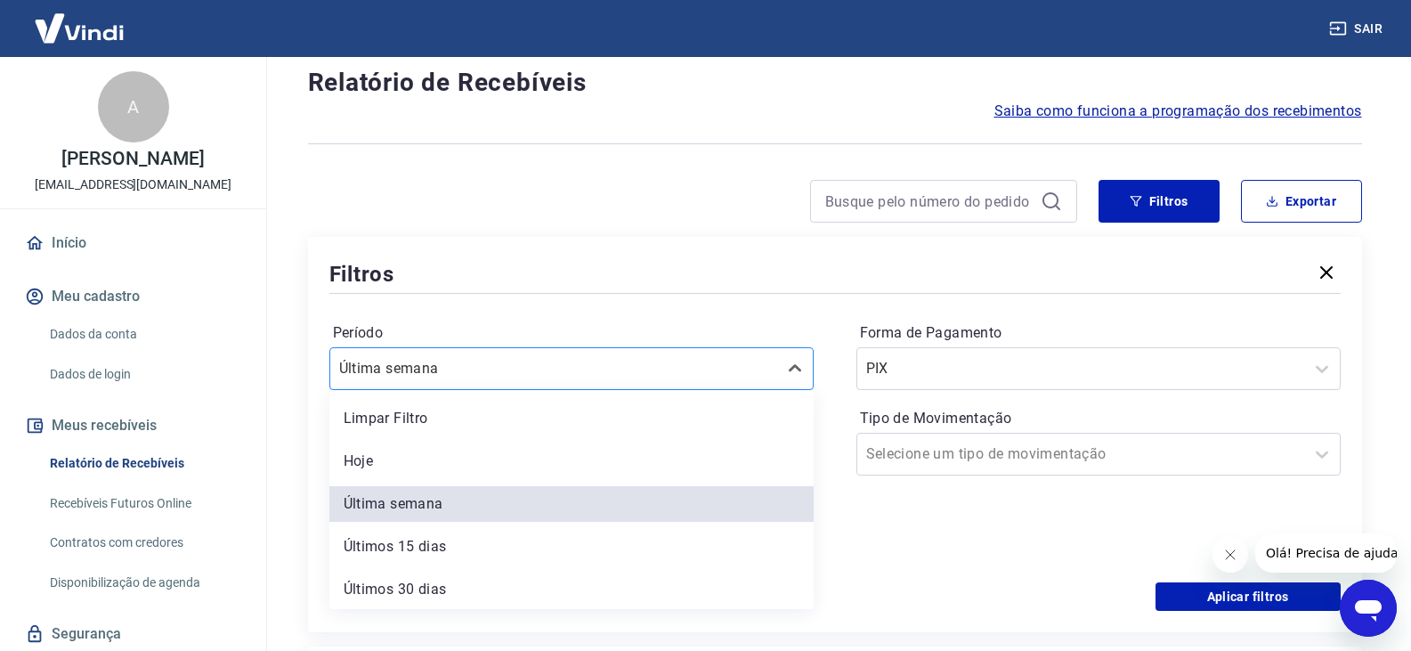
click at [691, 390] on div "option Última semana selected, 3 of 7. 7 results available. Use Up and Down to …" at bounding box center [571, 368] width 484 height 43
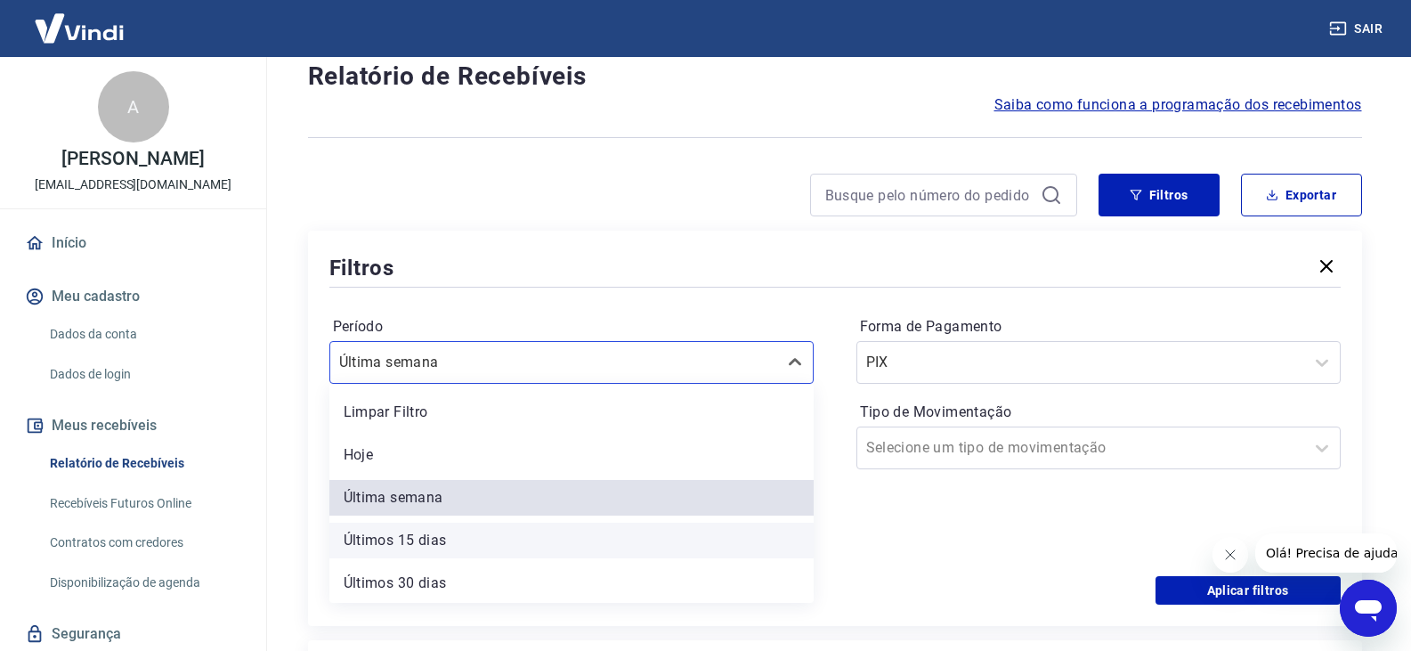
click at [448, 531] on div "Últimos 15 dias" at bounding box center [571, 540] width 484 height 36
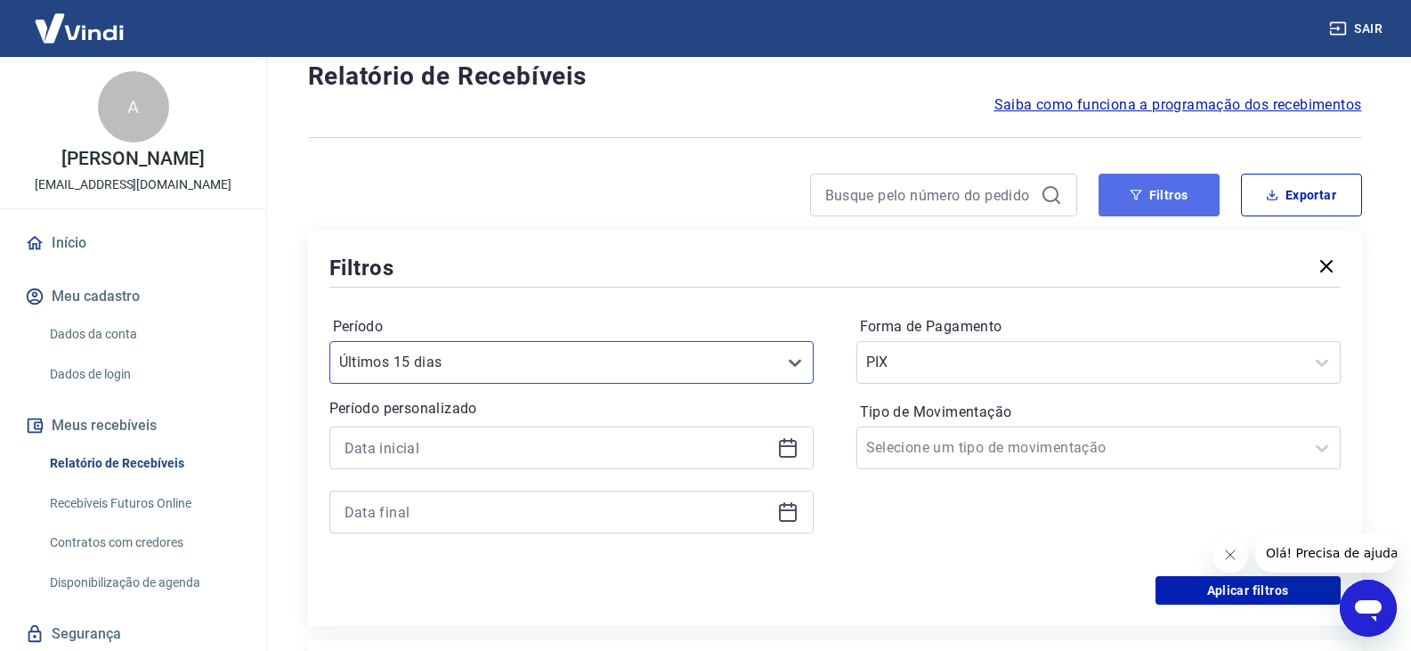
click at [1188, 190] on button "Filtros" at bounding box center [1158, 195] width 121 height 43
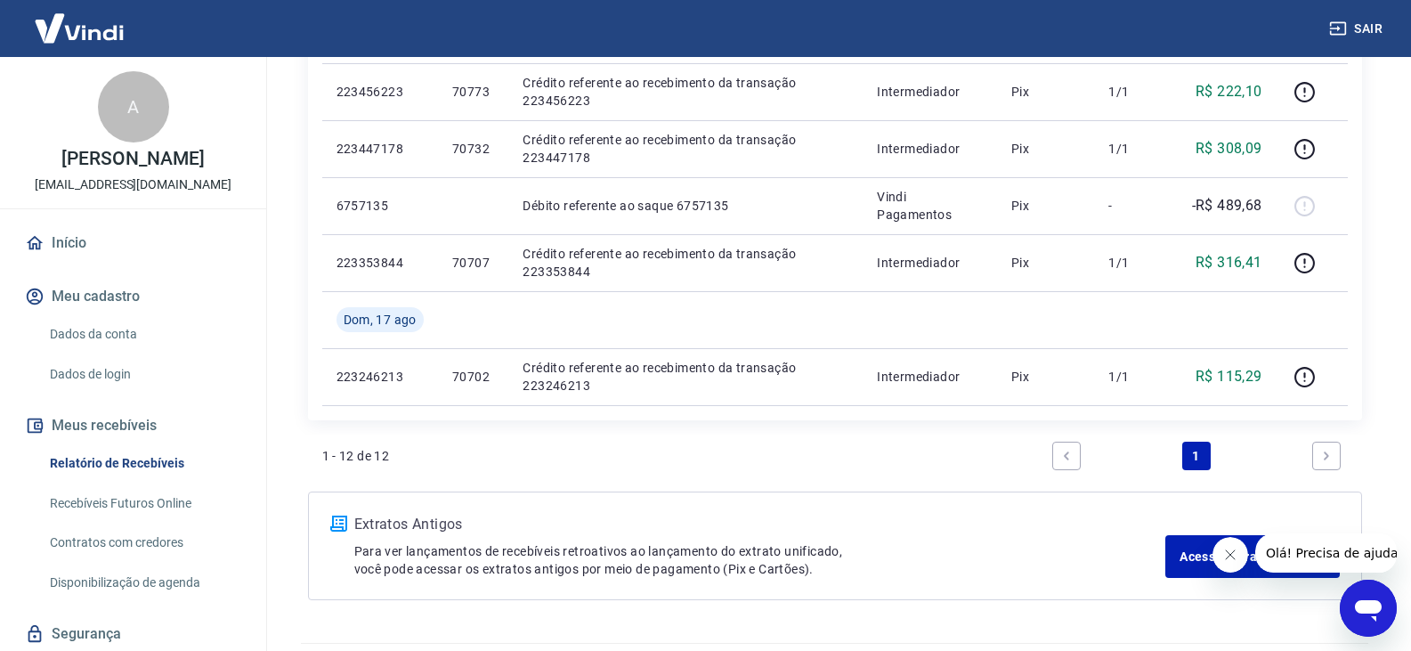
scroll to position [829, 0]
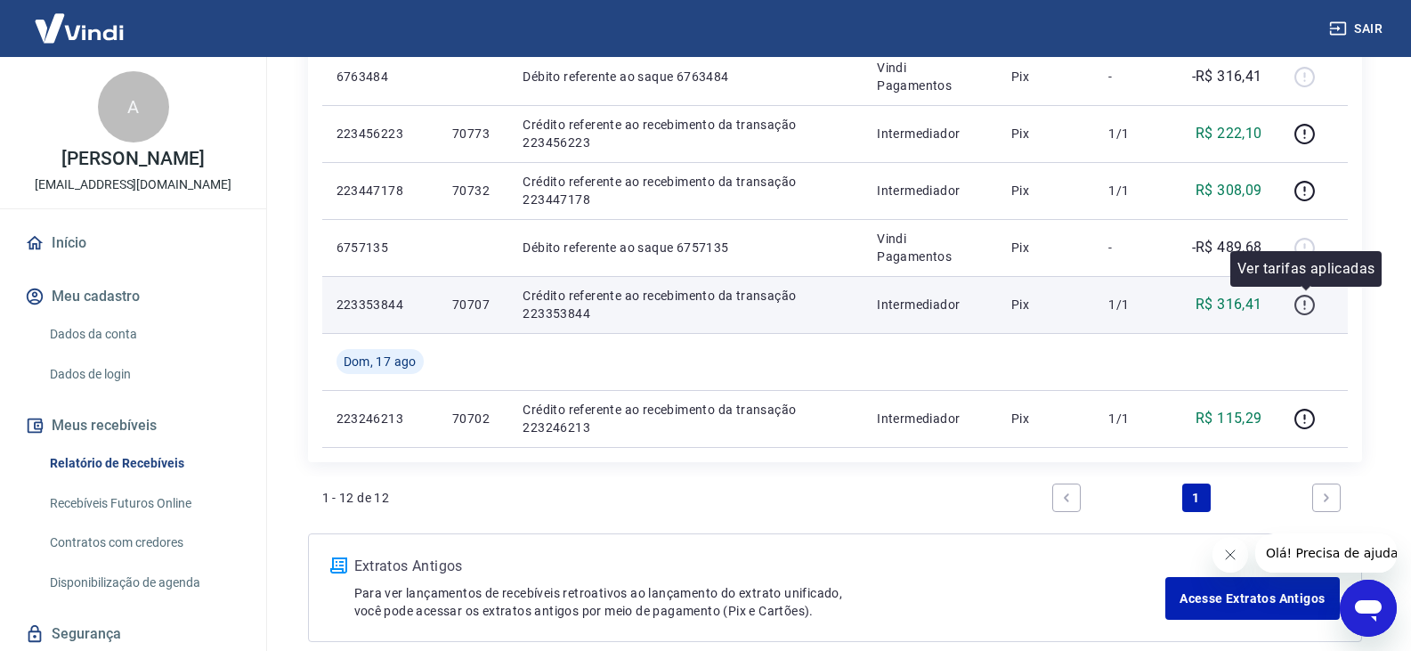
click at [1310, 303] on icon "button" at bounding box center [1304, 305] width 22 height 22
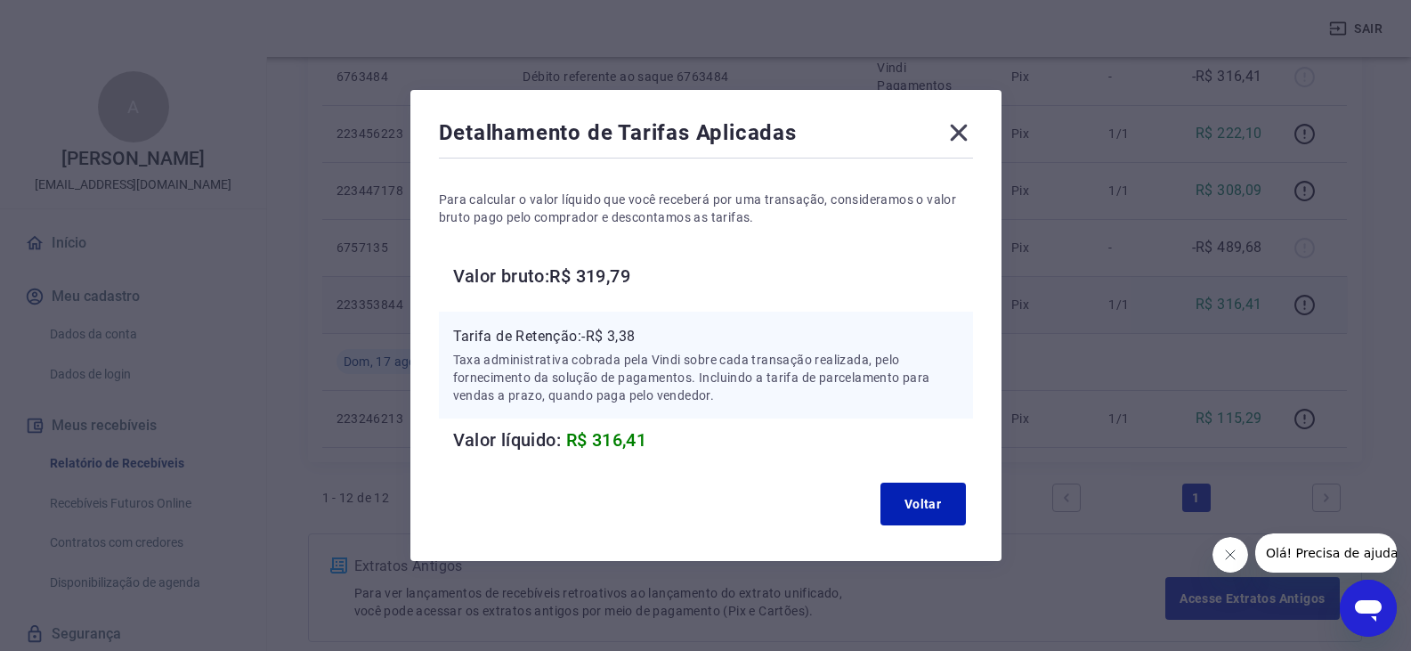
click at [979, 127] on div "Detalhamento de Tarifas Aplicadas Para calcular o valor líquido que você recebe…" at bounding box center [705, 325] width 591 height 471
click at [973, 138] on icon at bounding box center [958, 132] width 28 height 28
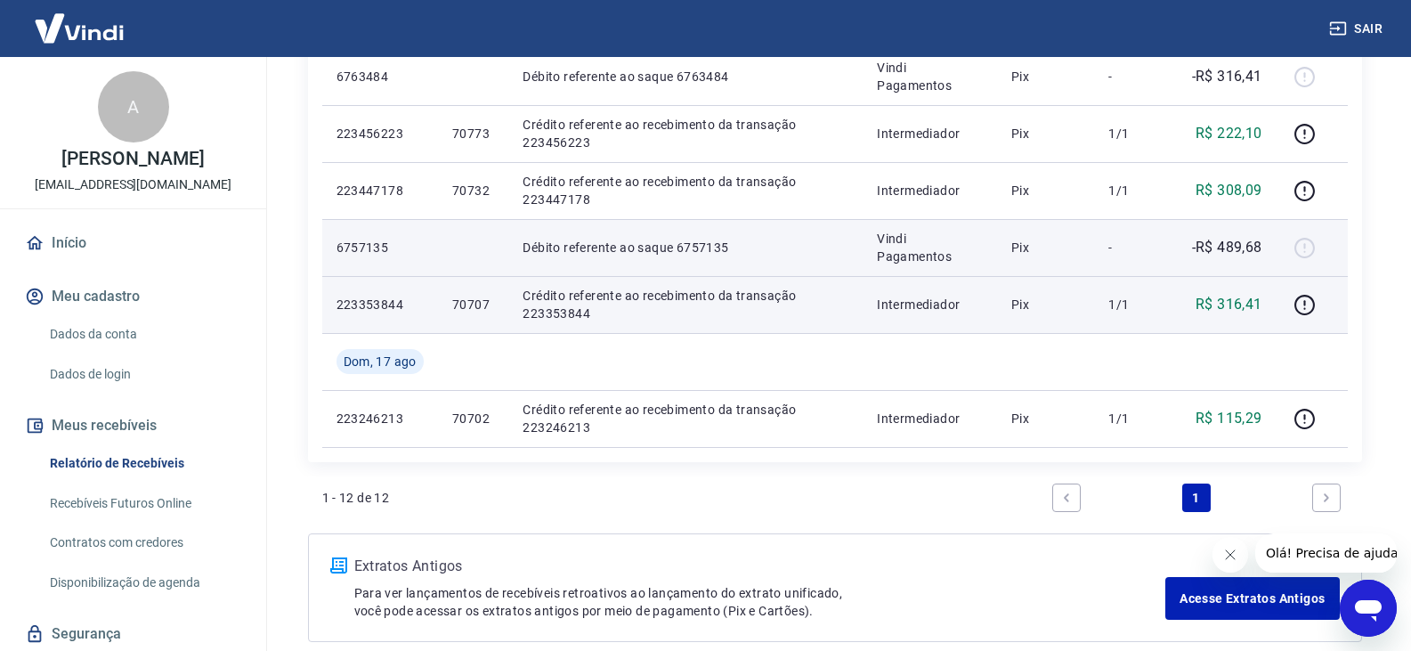
click at [1235, 245] on p "-R$ 489,68" at bounding box center [1227, 247] width 70 height 21
click at [1310, 255] on div at bounding box center [1311, 247] width 43 height 28
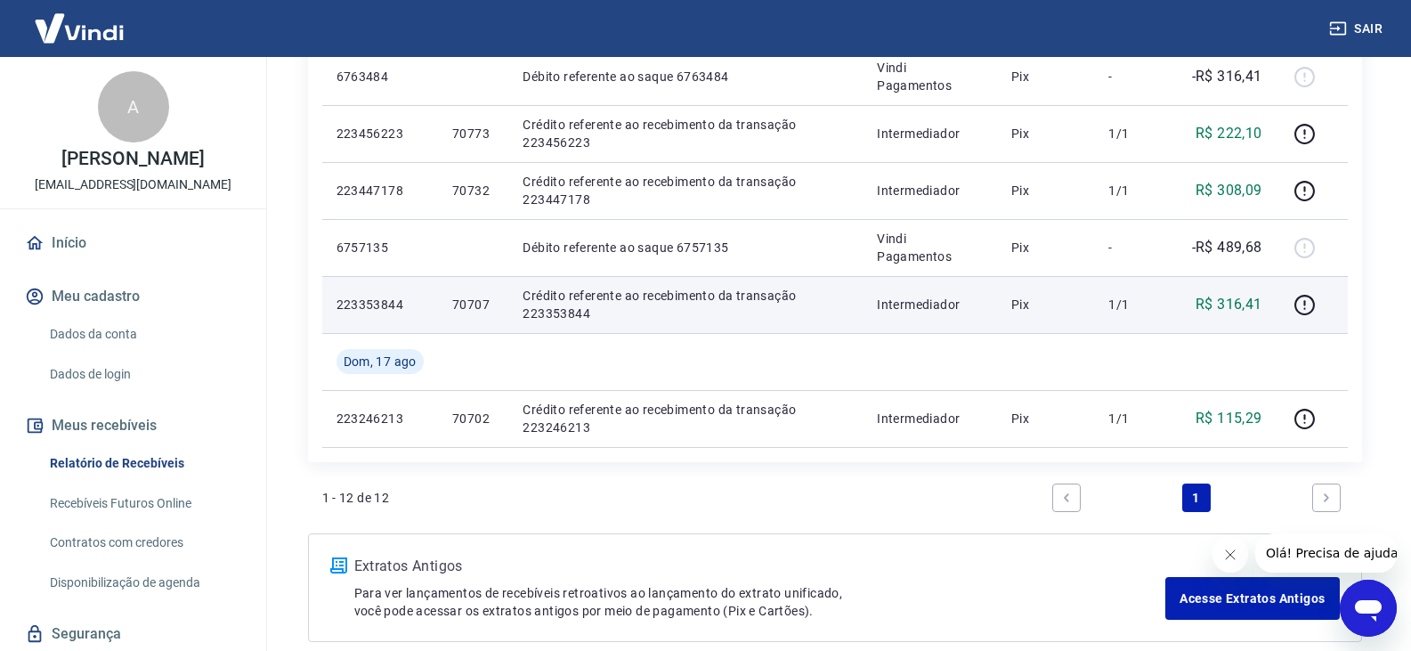
click at [1327, 496] on icon "Next page" at bounding box center [1325, 497] width 5 height 8
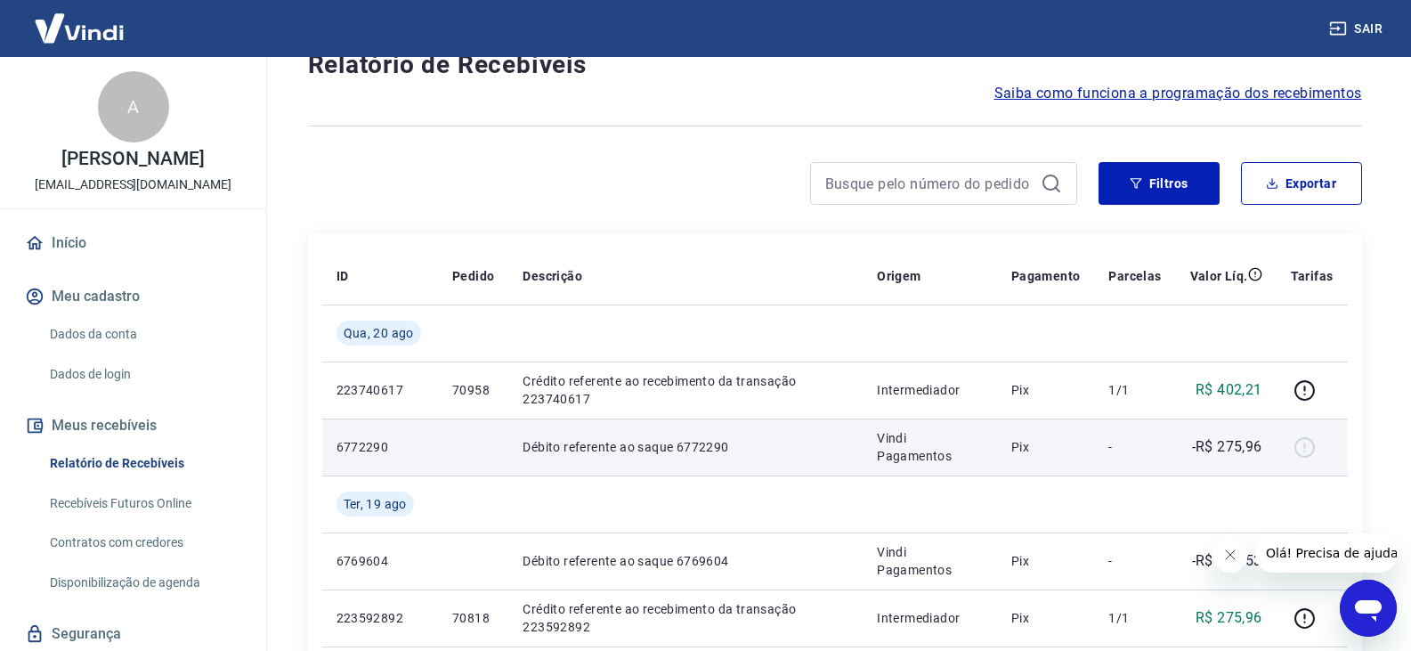
scroll to position [0, 0]
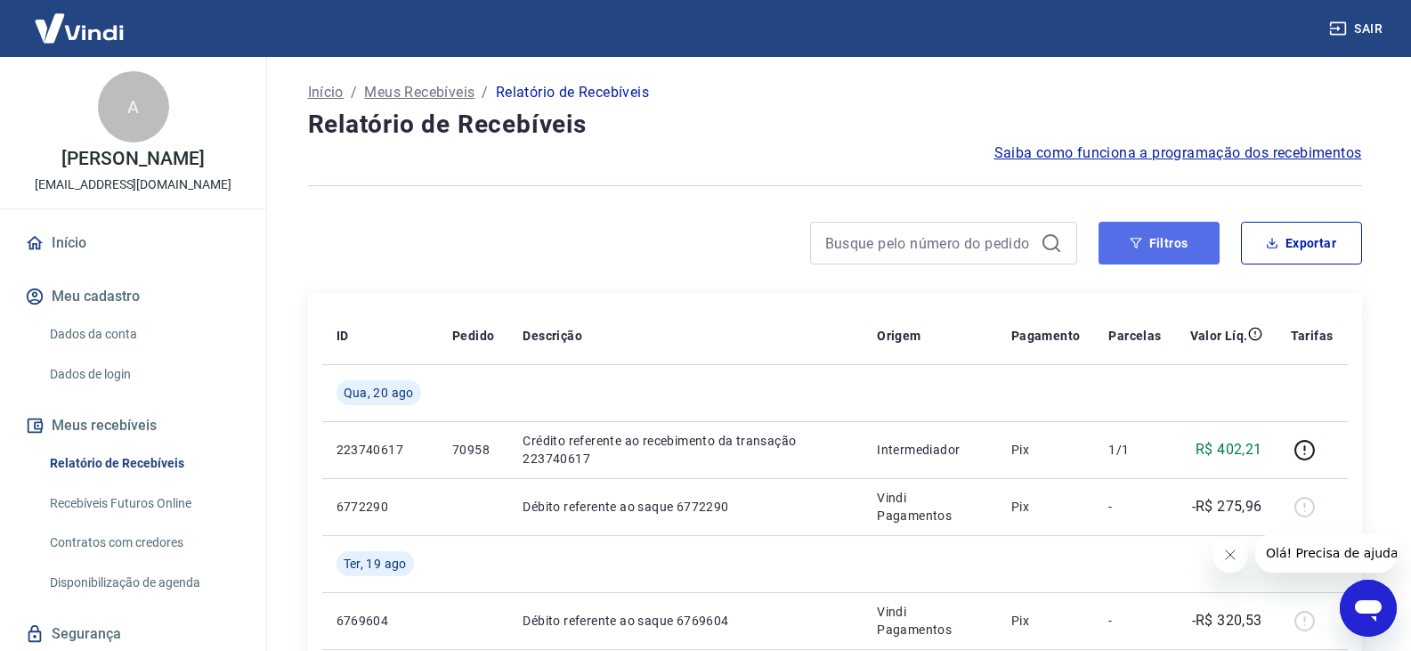
click at [1164, 251] on button "Filtros" at bounding box center [1158, 243] width 121 height 43
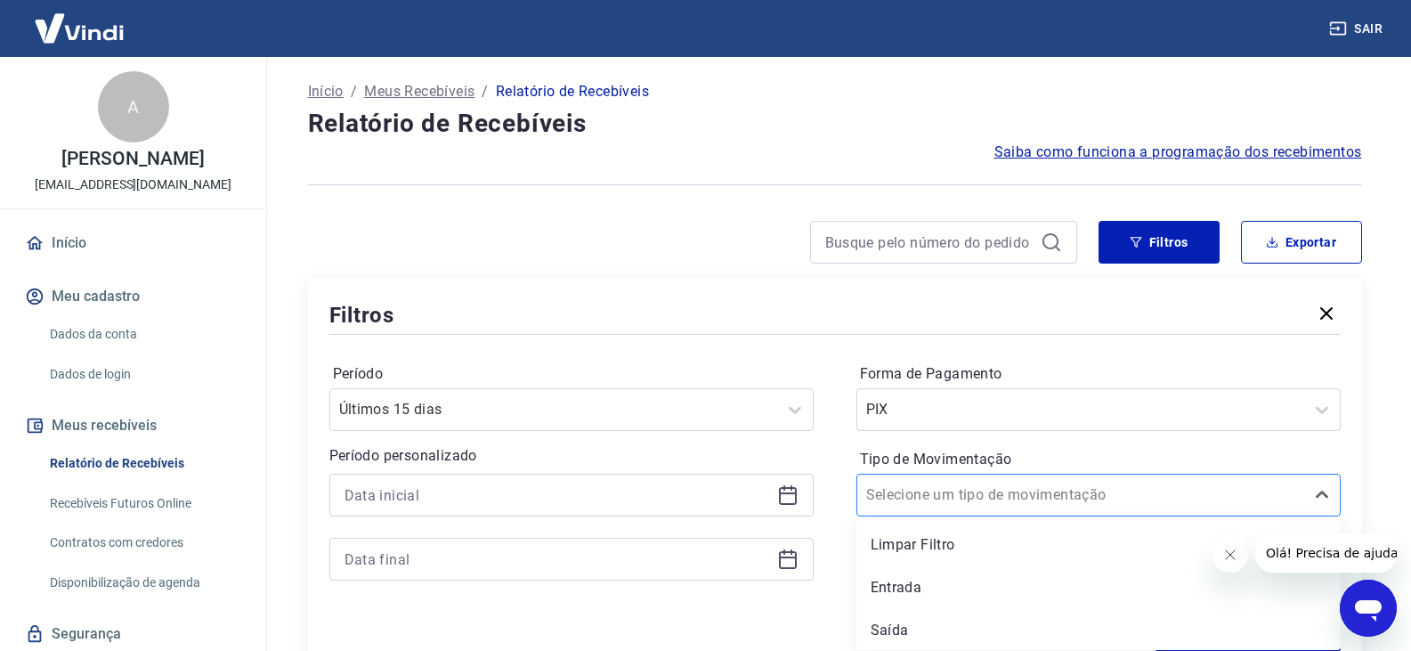
click at [1081, 504] on div at bounding box center [1080, 494] width 429 height 25
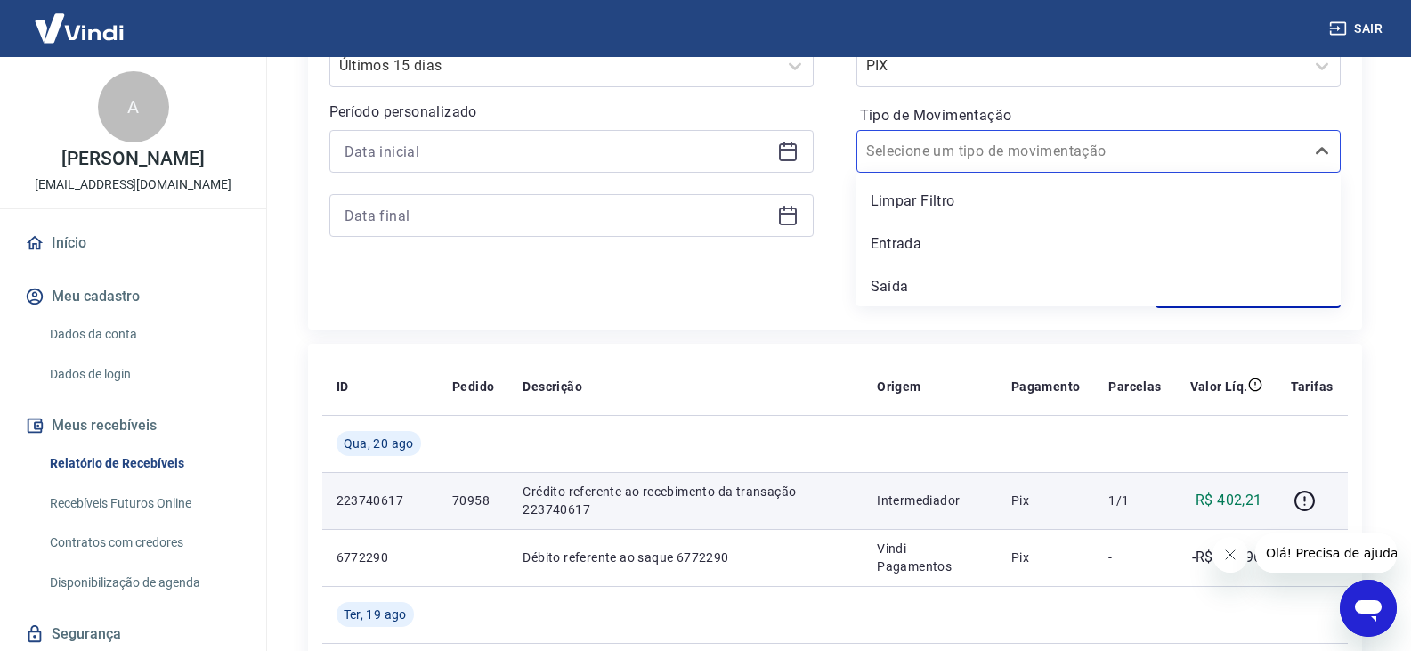
scroll to position [358, 0]
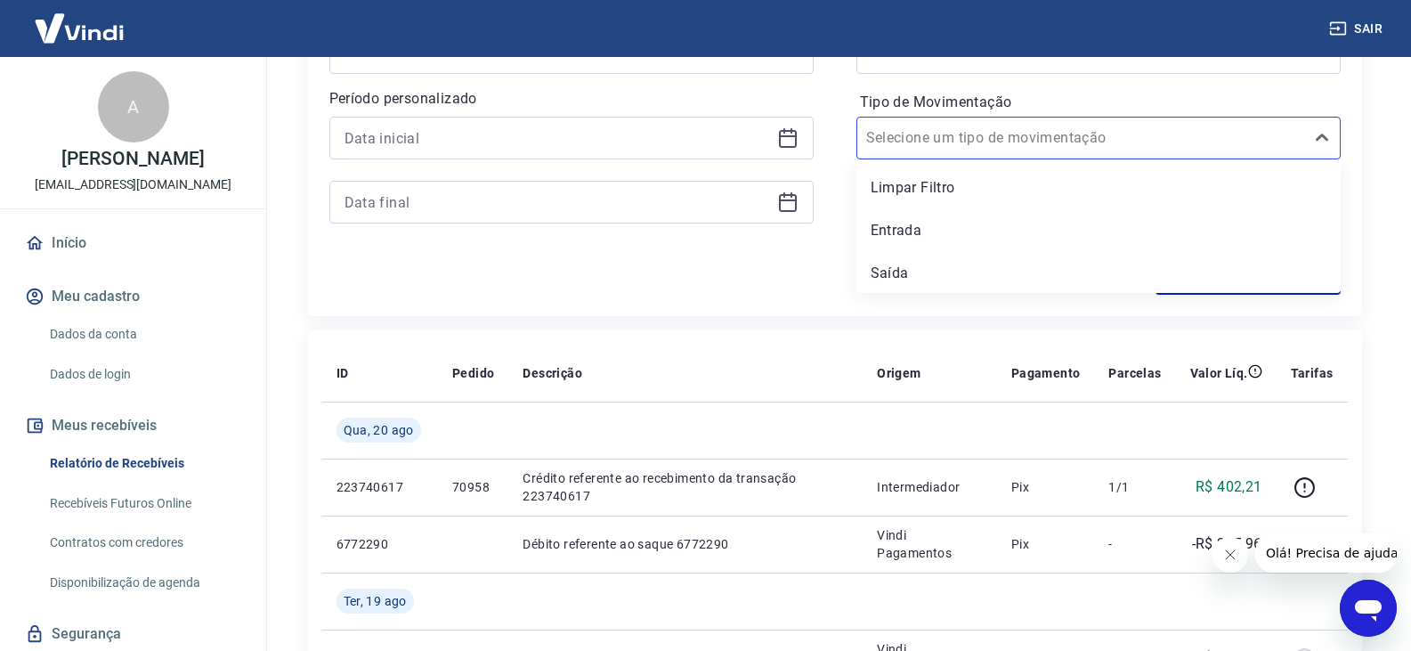
click at [652, 261] on div "Período Últimos 15 dias Período personalizado Forma de Pagamento PIX Tipo de Mo…" at bounding box center [834, 123] width 1011 height 285
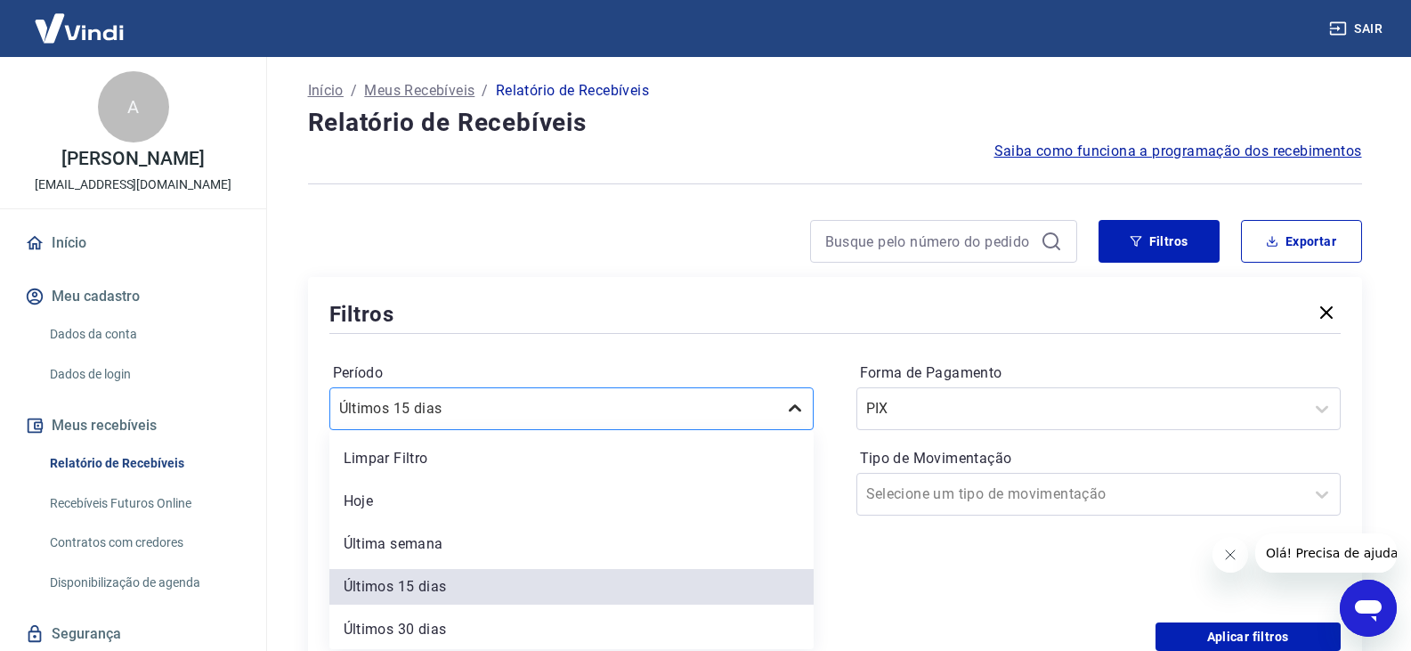
scroll to position [48, 0]
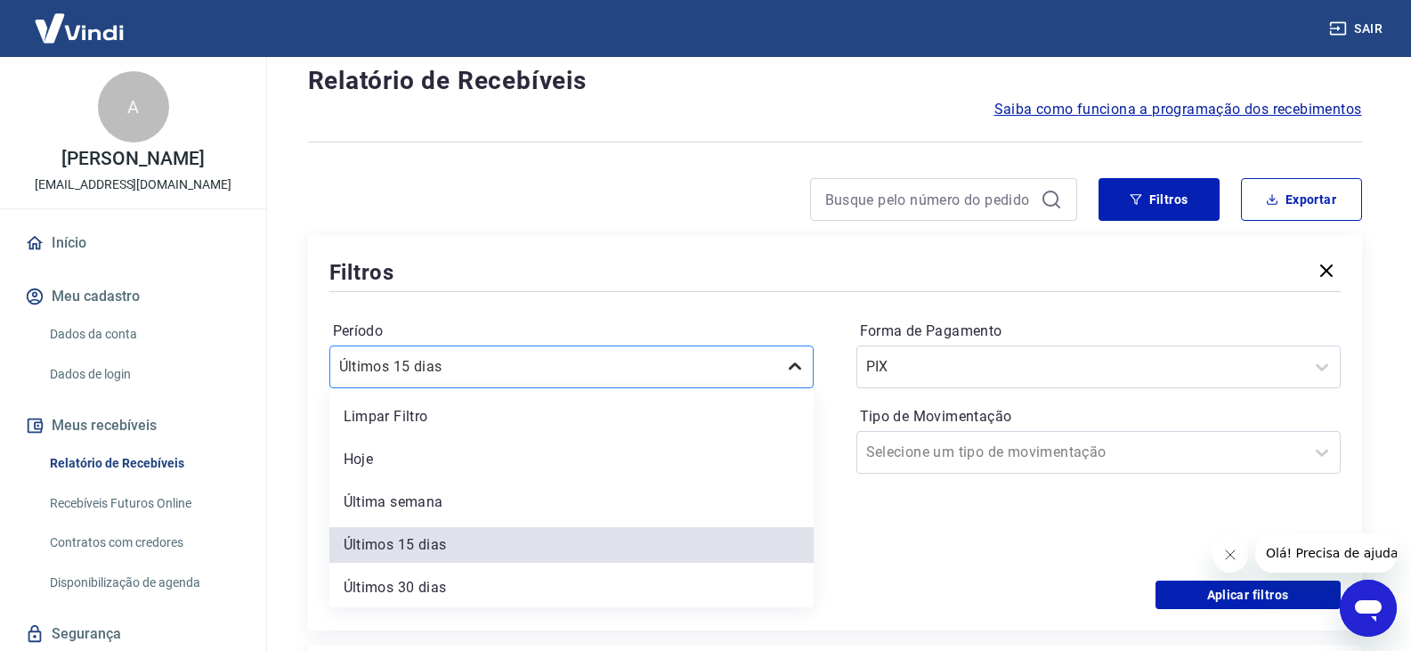
click at [789, 388] on div "option Últimos 15 dias selected, 4 of 7. 7 results available. Use Up and Down t…" at bounding box center [571, 366] width 484 height 43
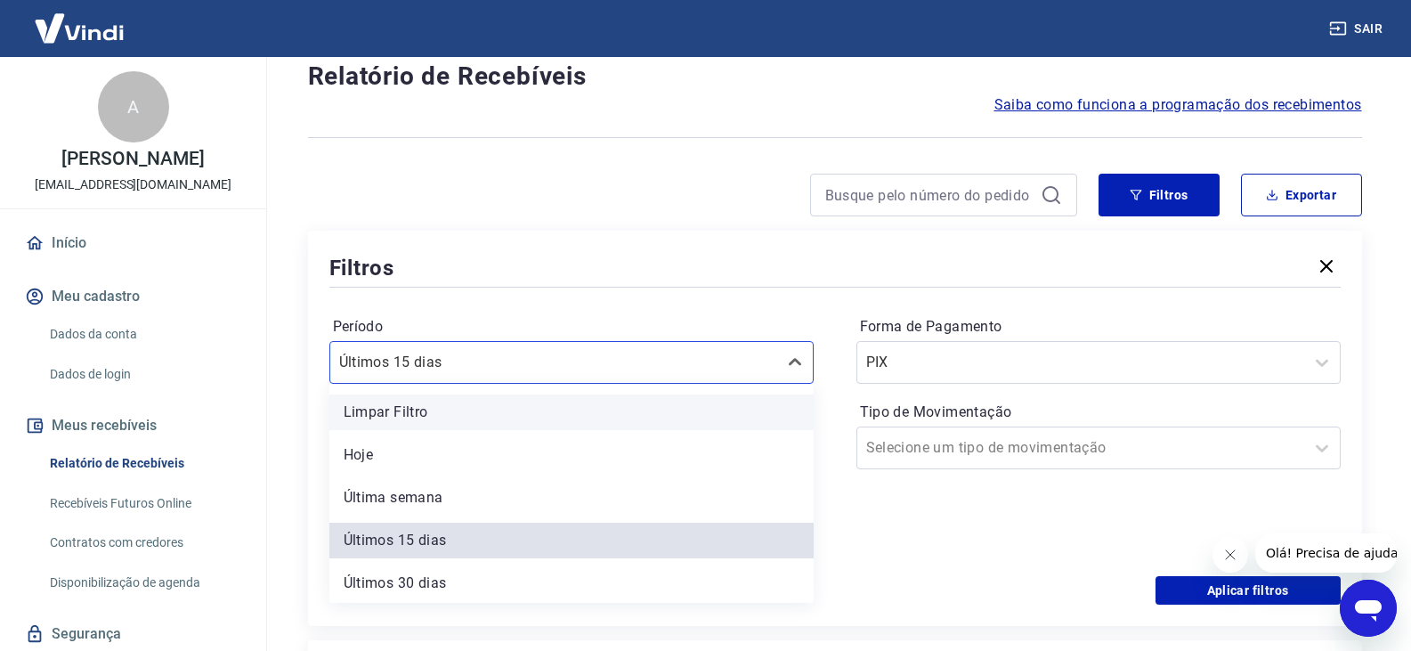
click at [427, 408] on div "Limpar Filtro" at bounding box center [571, 412] width 484 height 36
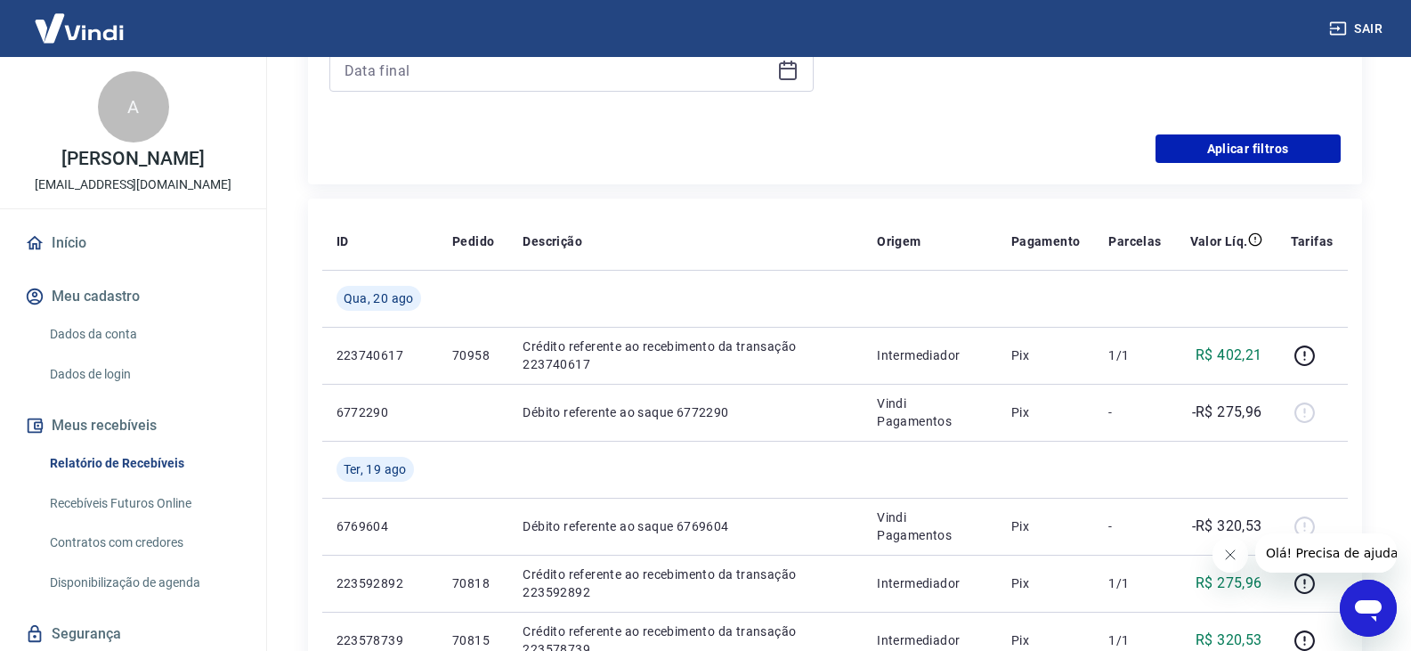
scroll to position [493, 0]
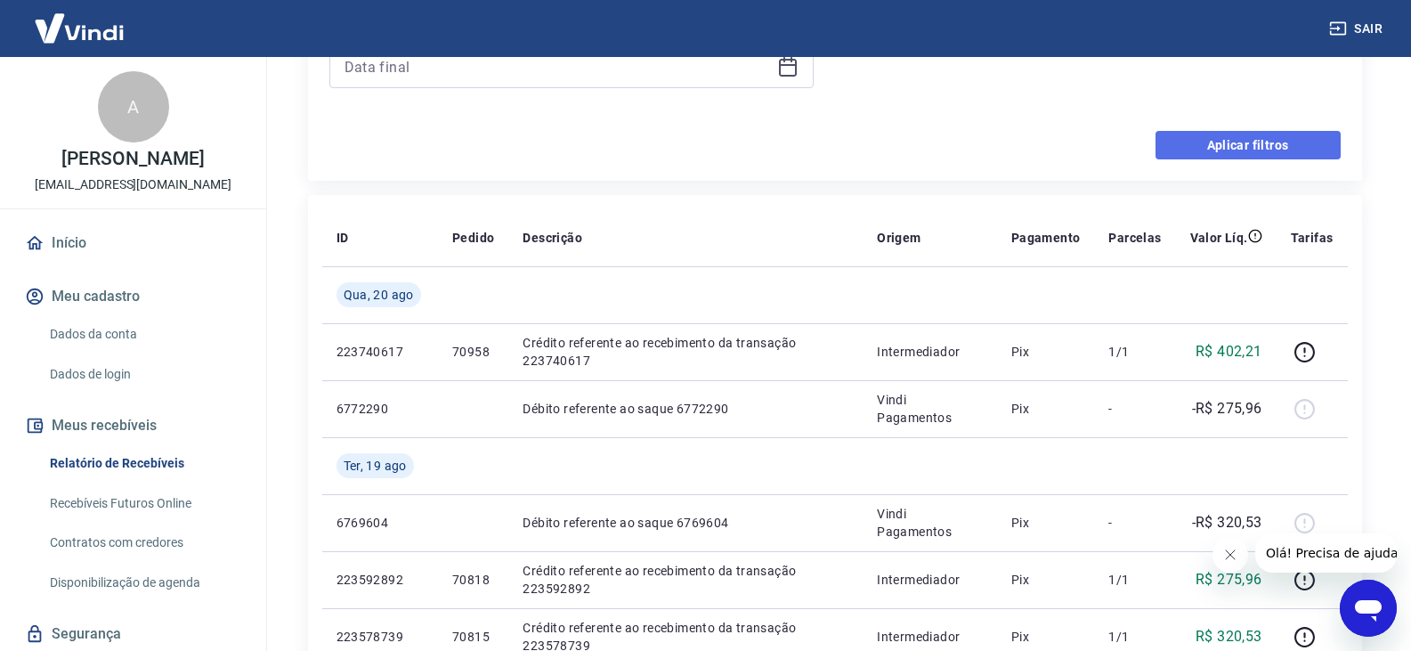
click at [1258, 144] on button "Aplicar filtros" at bounding box center [1247, 145] width 185 height 28
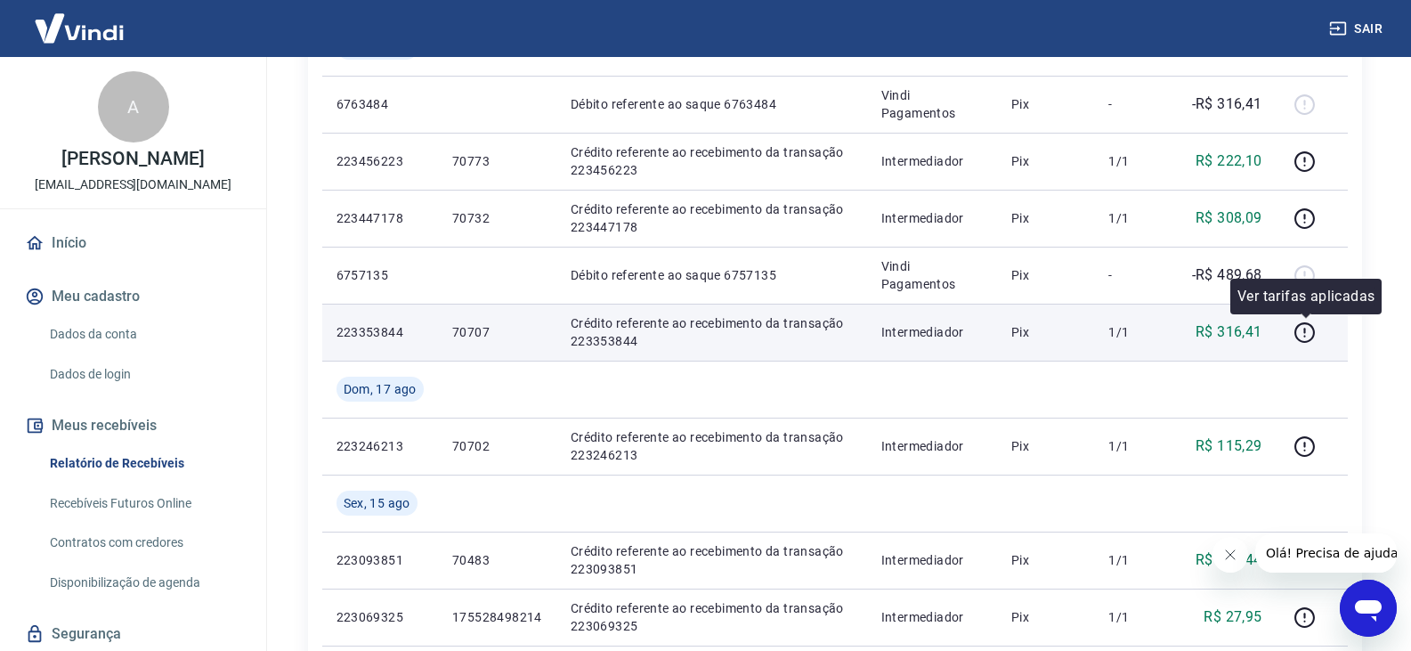
scroll to position [712, 0]
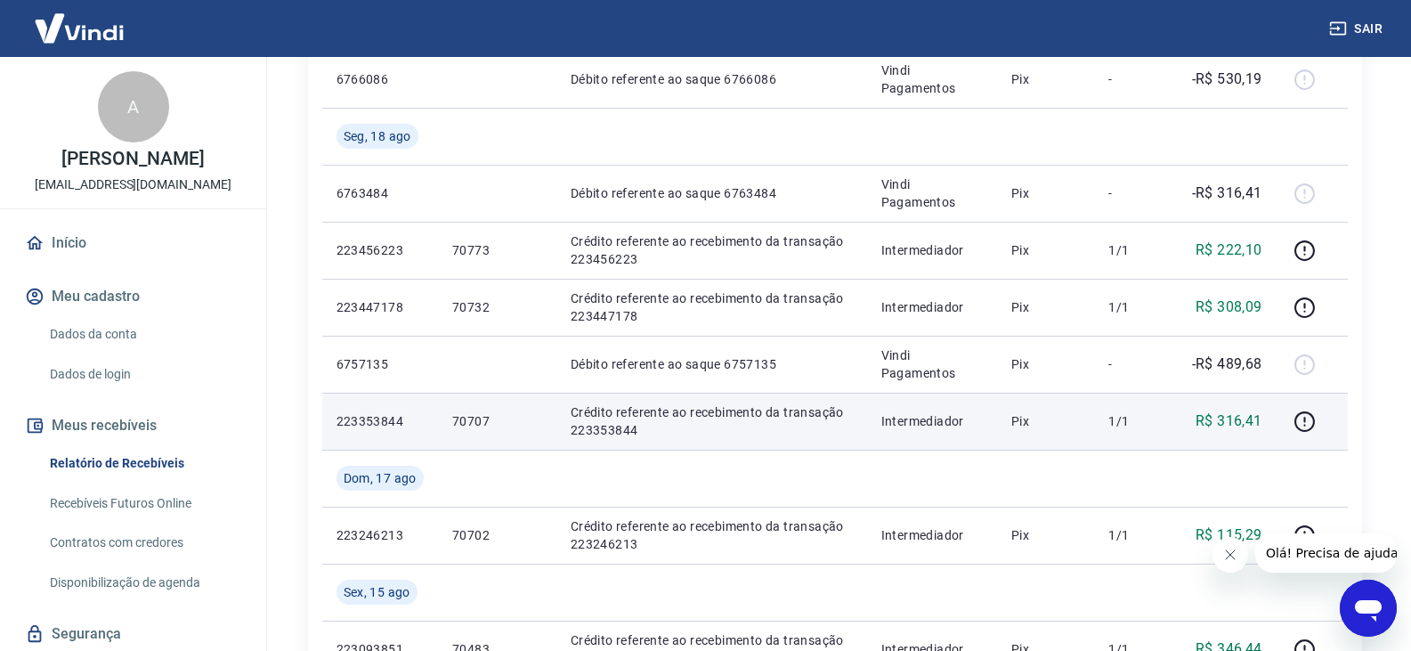
click at [469, 415] on p "70707" at bounding box center [497, 421] width 90 height 18
copy p "70707"
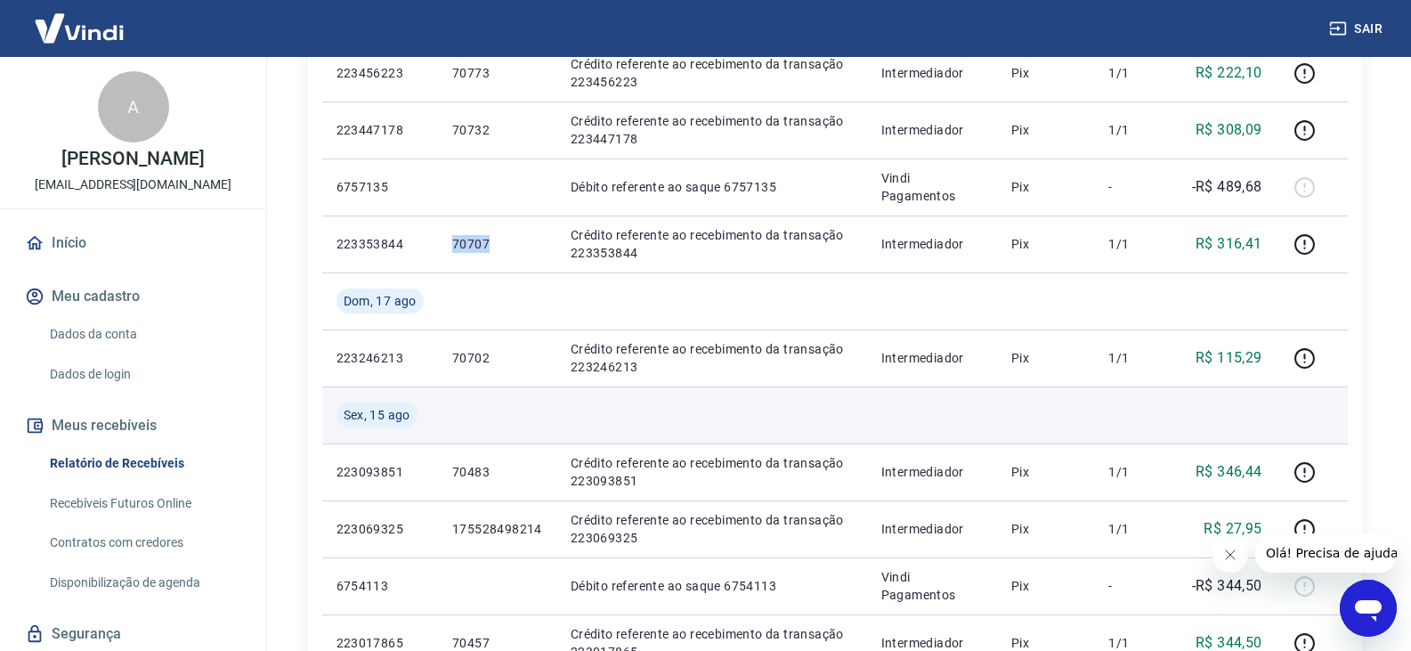
scroll to position [890, 0]
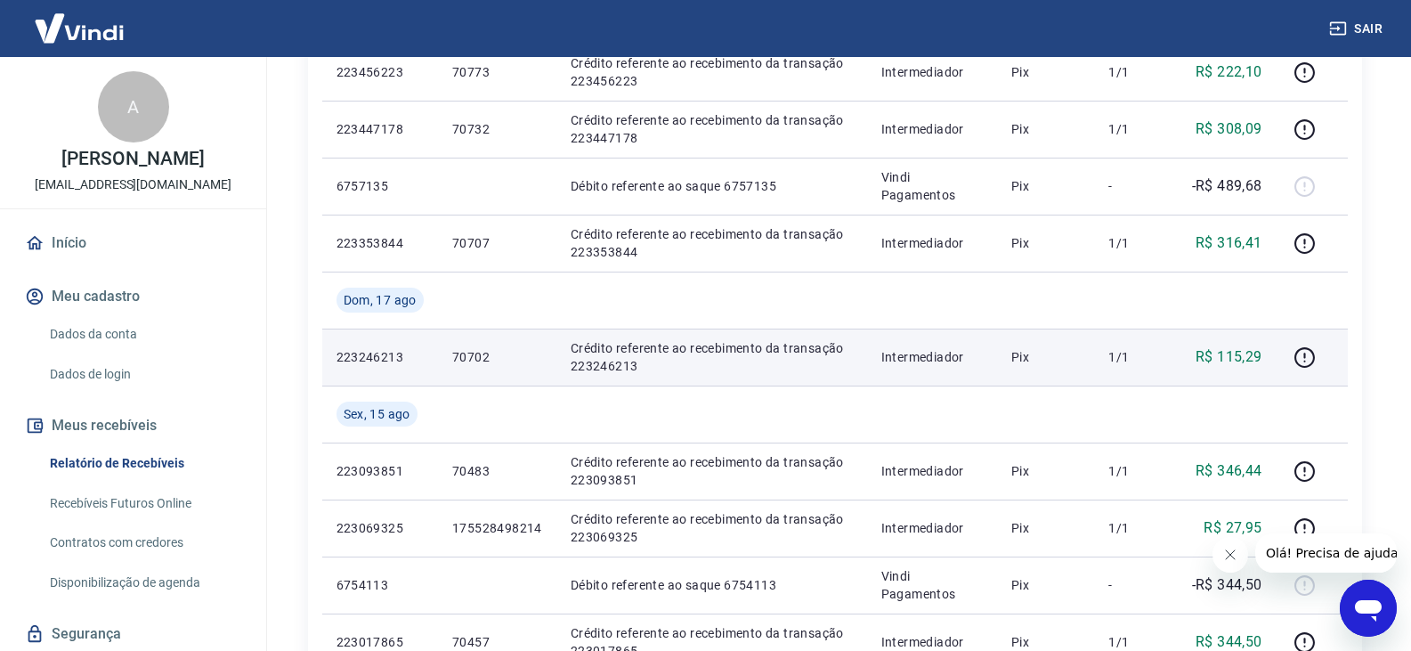
click at [473, 353] on p "70702" at bounding box center [497, 357] width 90 height 18
copy p "70702"
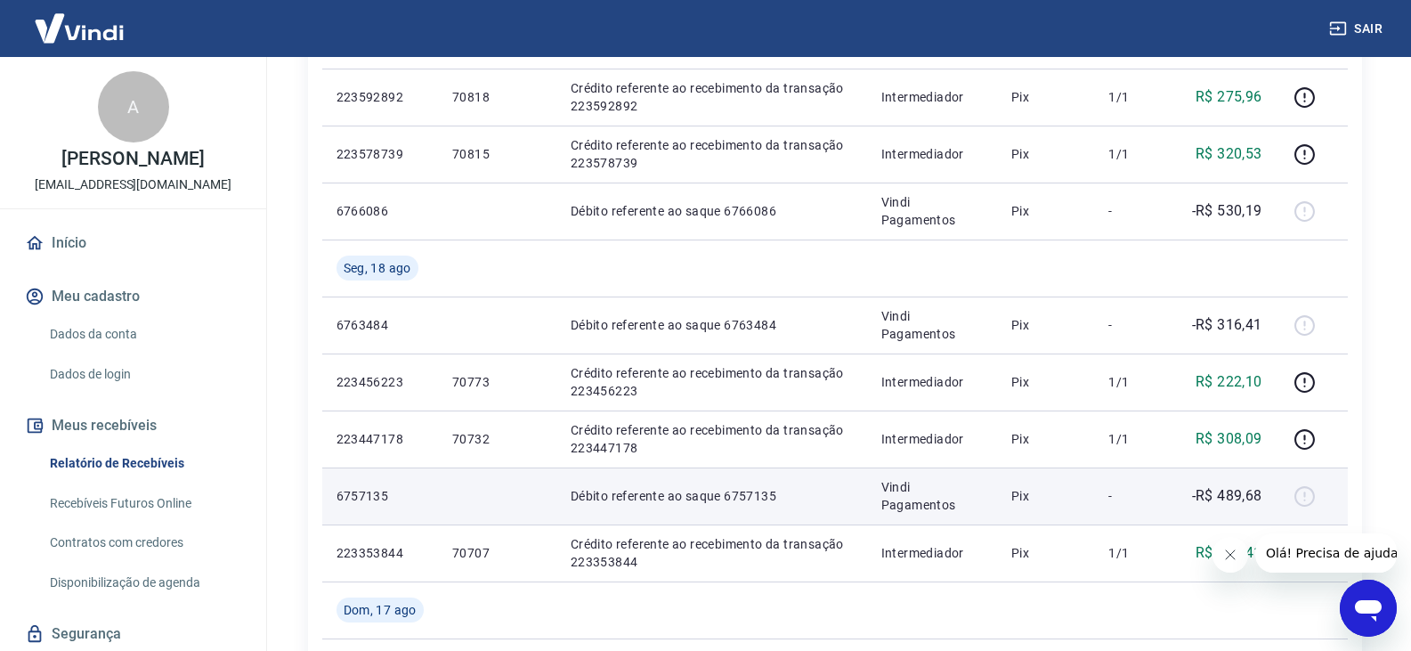
scroll to position [623, 0]
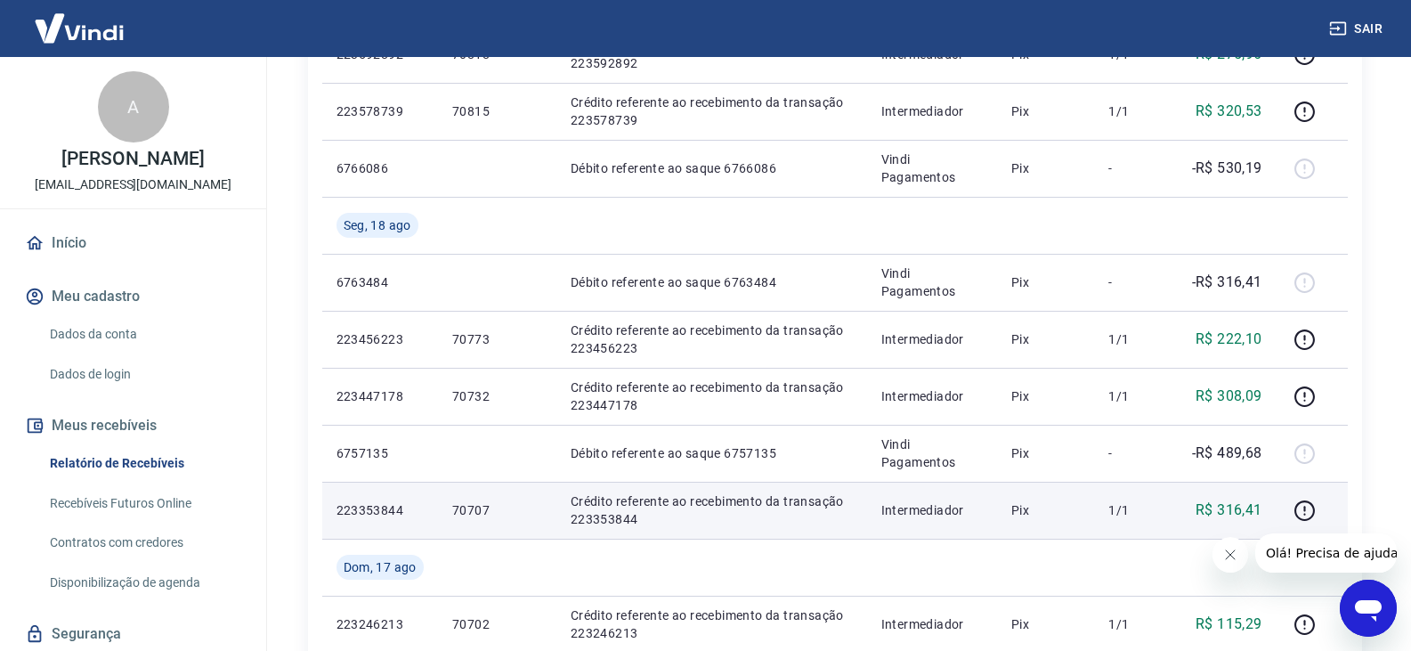
click at [465, 509] on p "70707" at bounding box center [497, 510] width 90 height 18
copy p "70707"
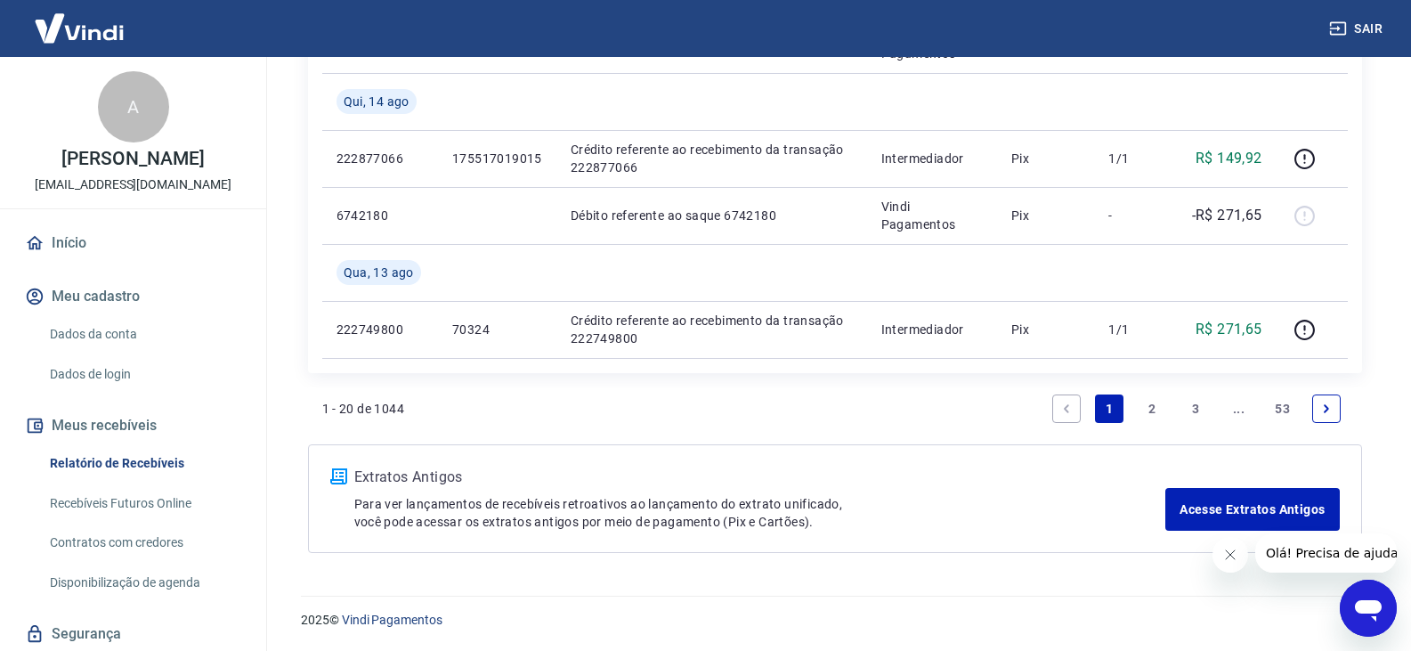
scroll to position [1277, 0]
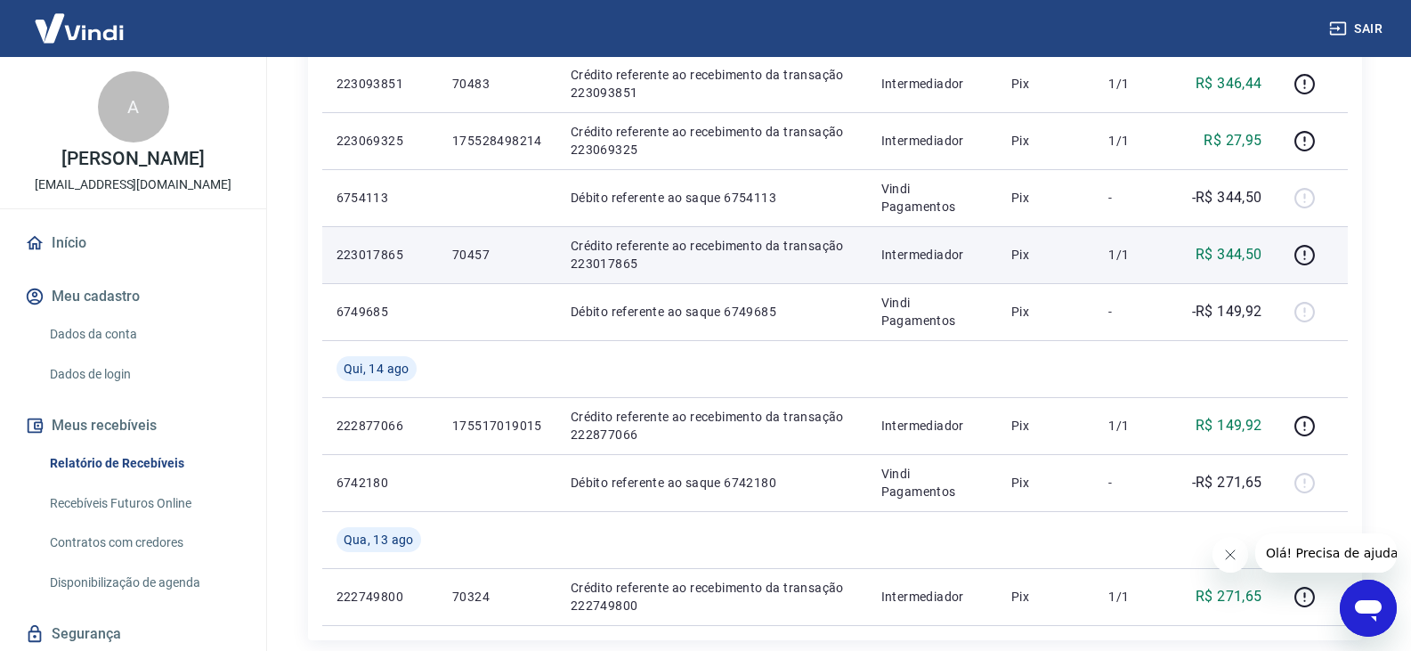
click at [1275, 262] on td "R$ 344,50" at bounding box center [1226, 254] width 101 height 57
click at [463, 256] on p "70457" at bounding box center [497, 255] width 90 height 18
click at [399, 252] on p "223017865" at bounding box center [379, 255] width 87 height 18
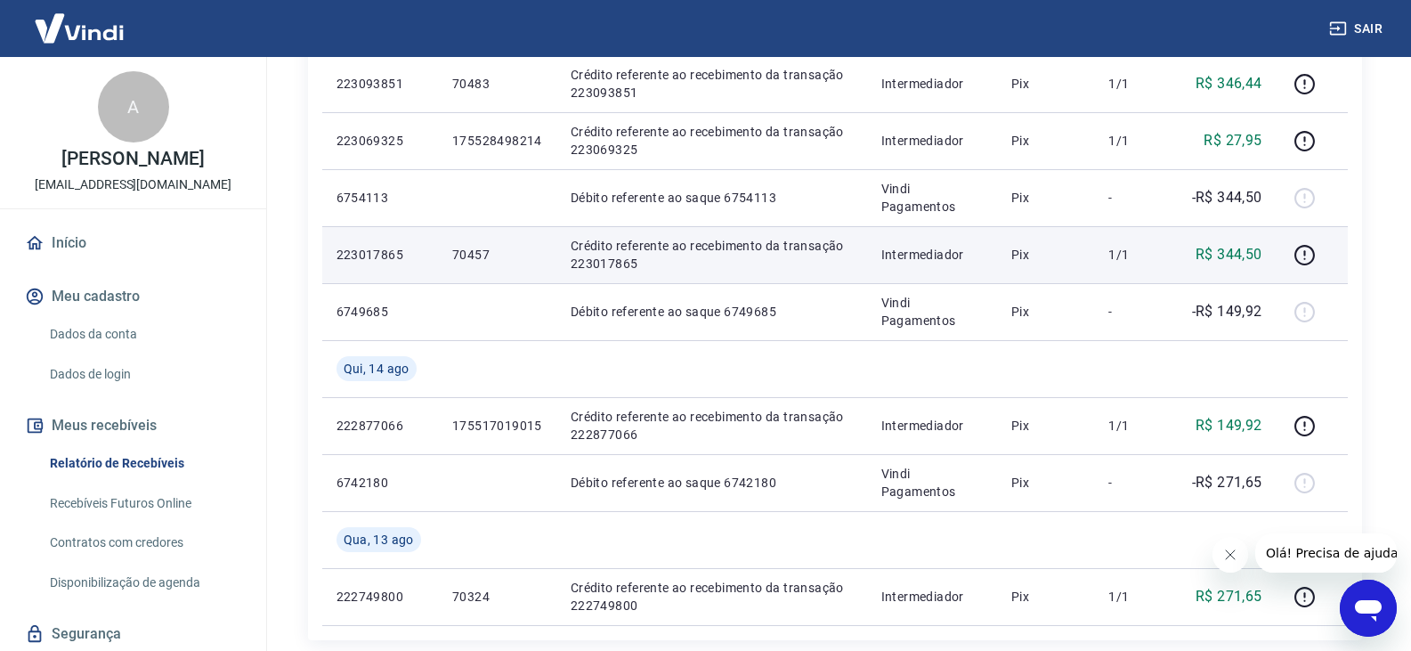
click at [386, 249] on p "223017865" at bounding box center [379, 255] width 87 height 18
